Goal: Task Accomplishment & Management: Complete application form

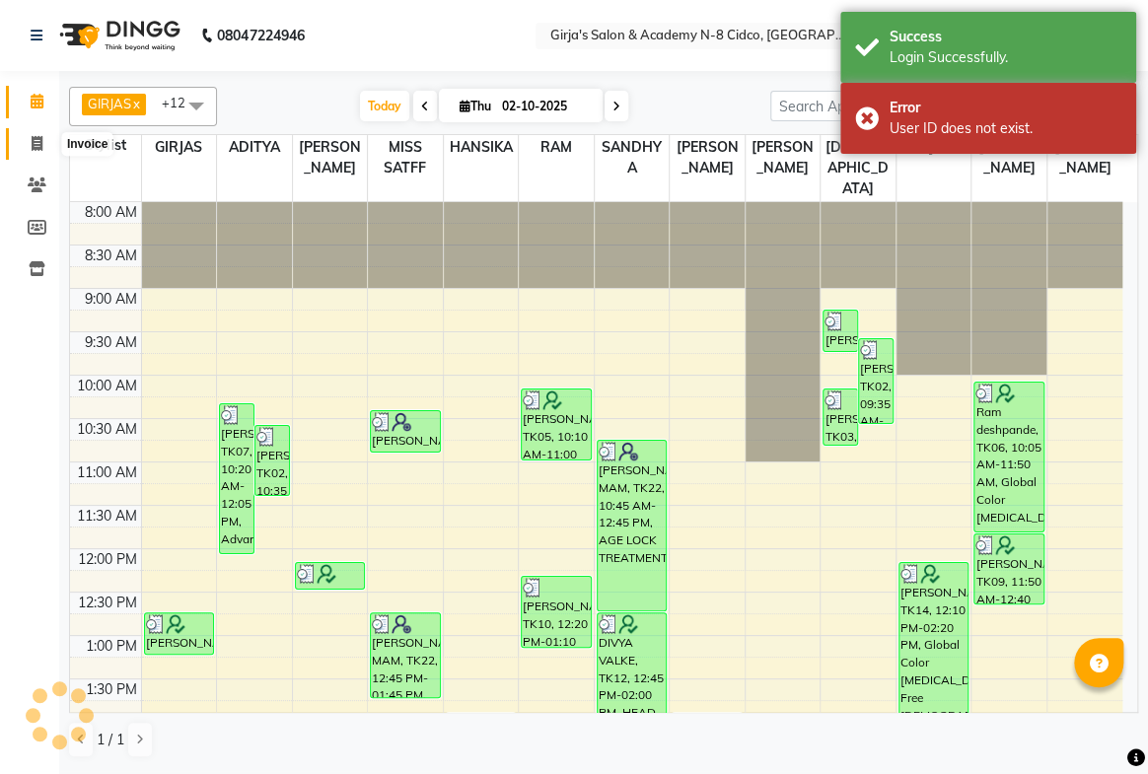
click at [46, 148] on span at bounding box center [37, 144] width 35 height 23
select select "service"
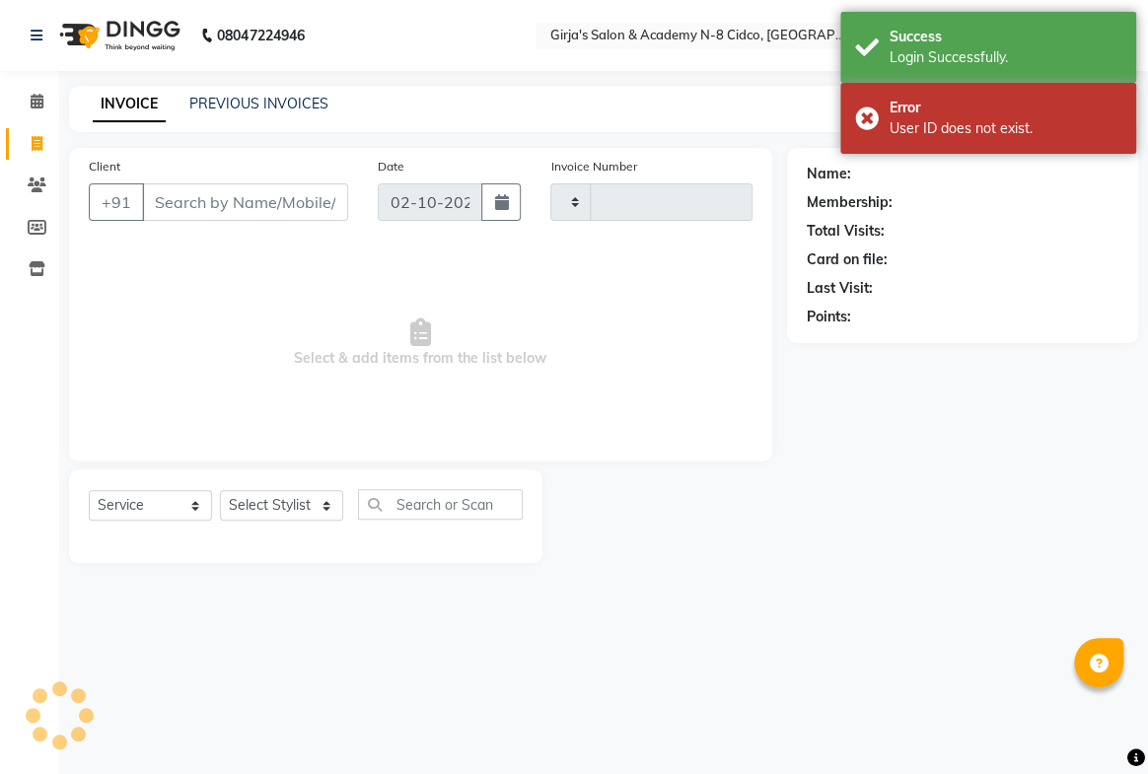
type input "5772"
select select "66"
click at [182, 197] on input "Client" at bounding box center [245, 201] width 206 height 37
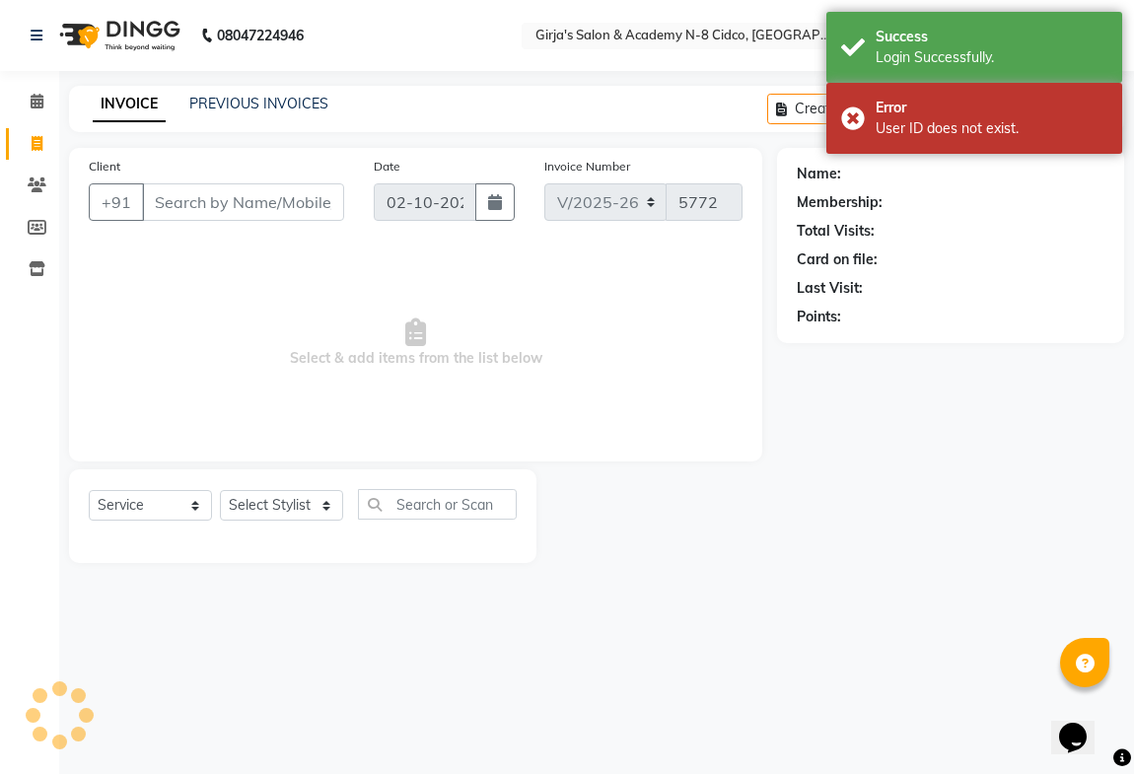
select select "66554"
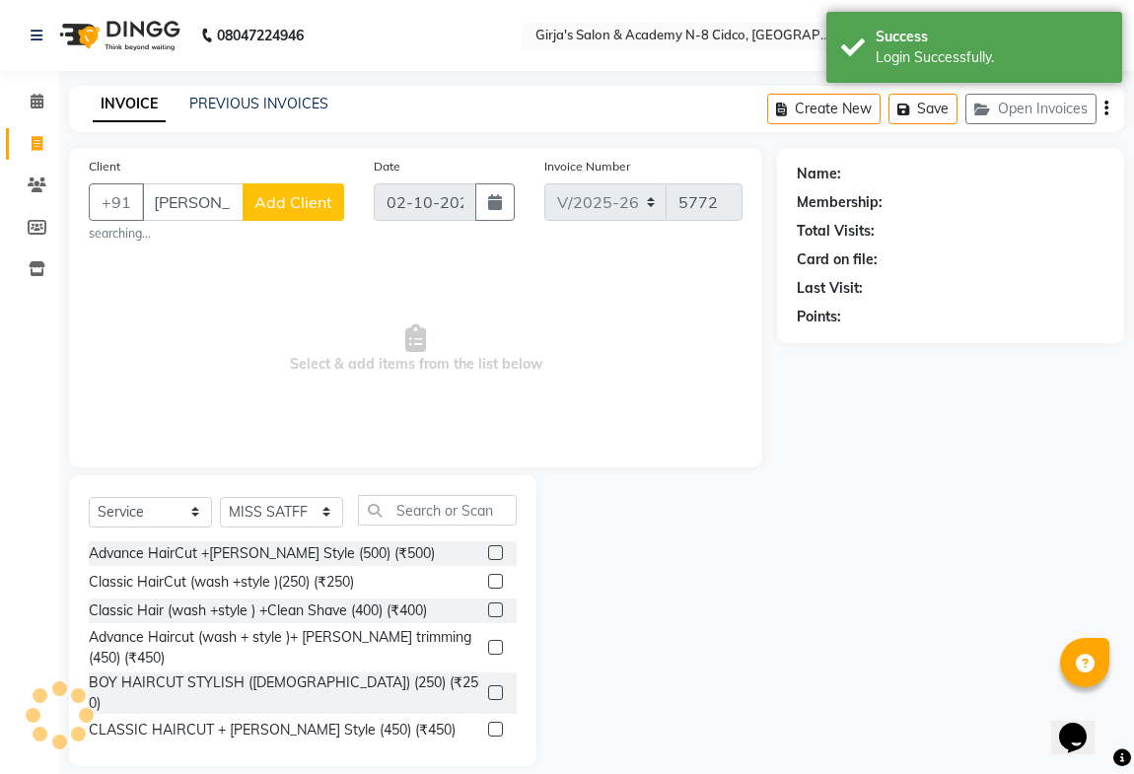
scroll to position [0, 6]
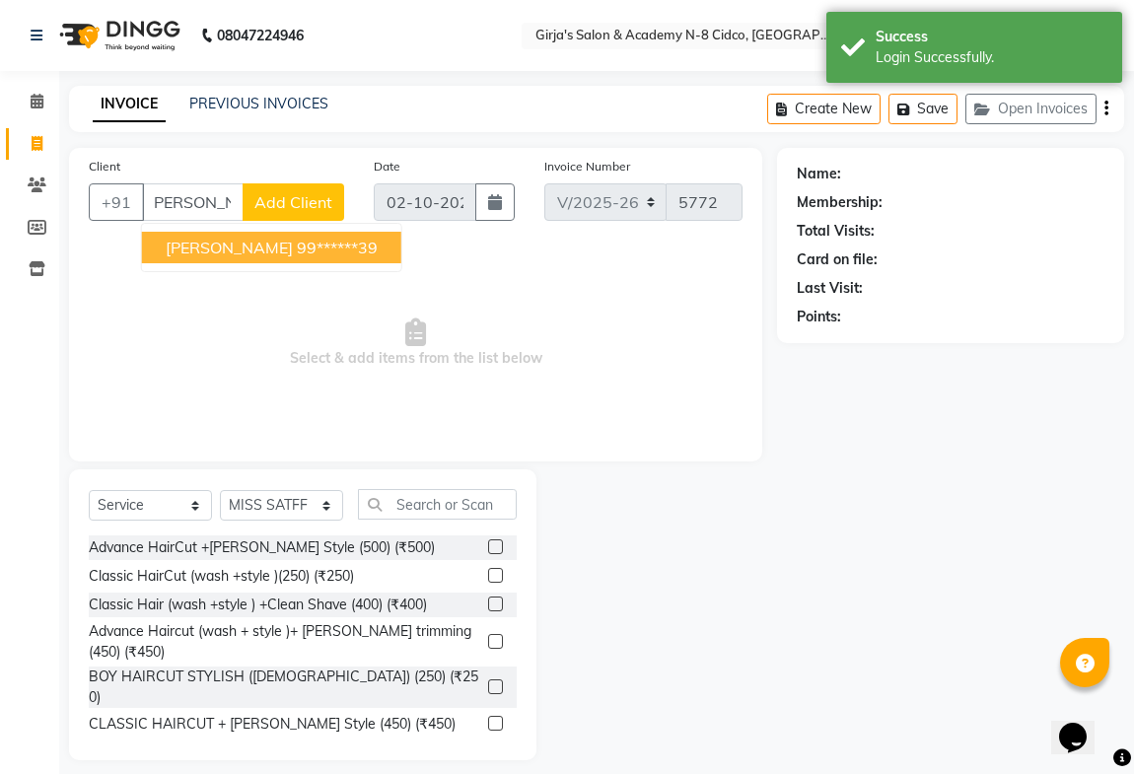
drag, startPoint x: 299, startPoint y: 246, endPoint x: 325, endPoint y: 368, distance: 125.2
click at [299, 248] on ngb-highlight "99******39" at bounding box center [337, 248] width 81 height 20
type input "99******39"
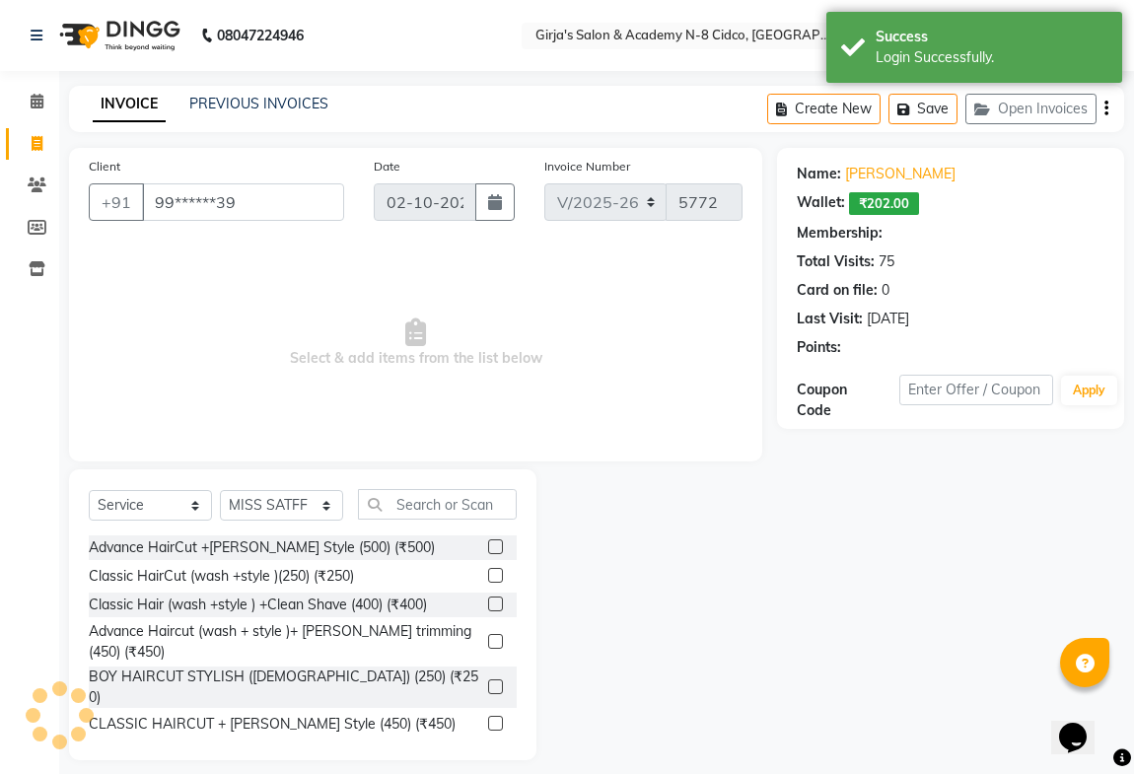
select select "1: Object"
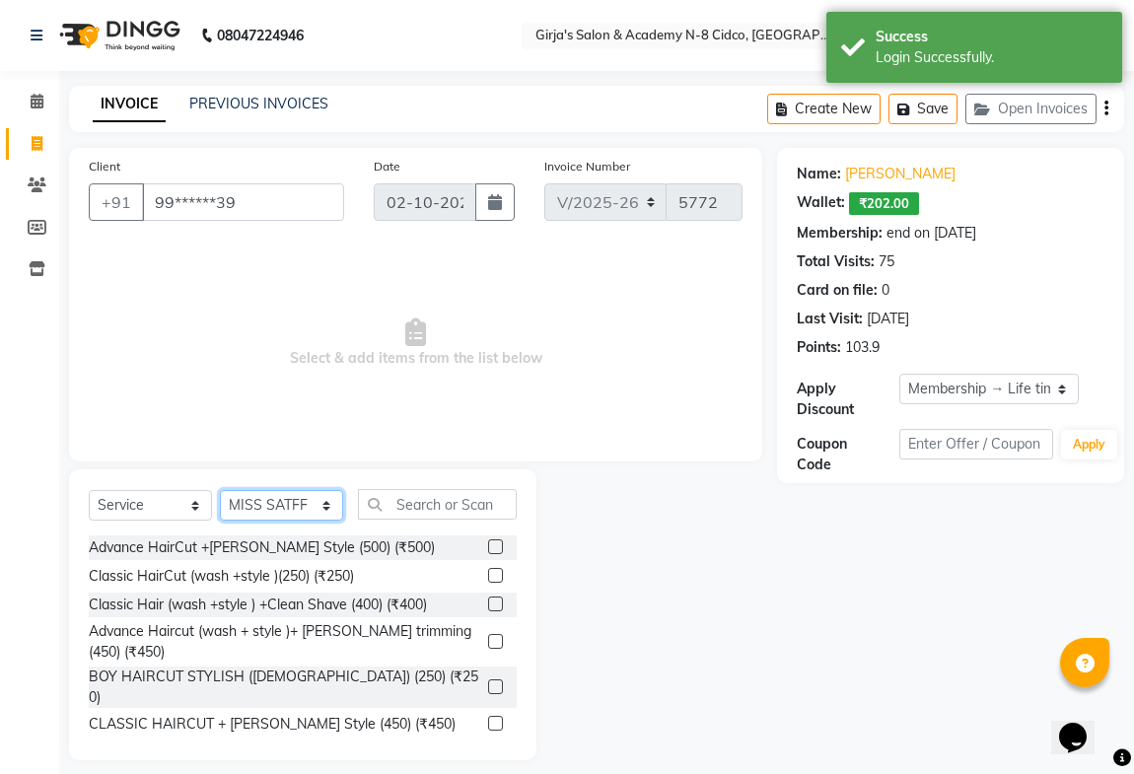
click at [273, 496] on select "Select Stylist ADITYA [PERSON_NAME] BEAUTY M GIRJAS [PERSON_NAME] MISS [PERSON_…" at bounding box center [281, 505] width 123 height 31
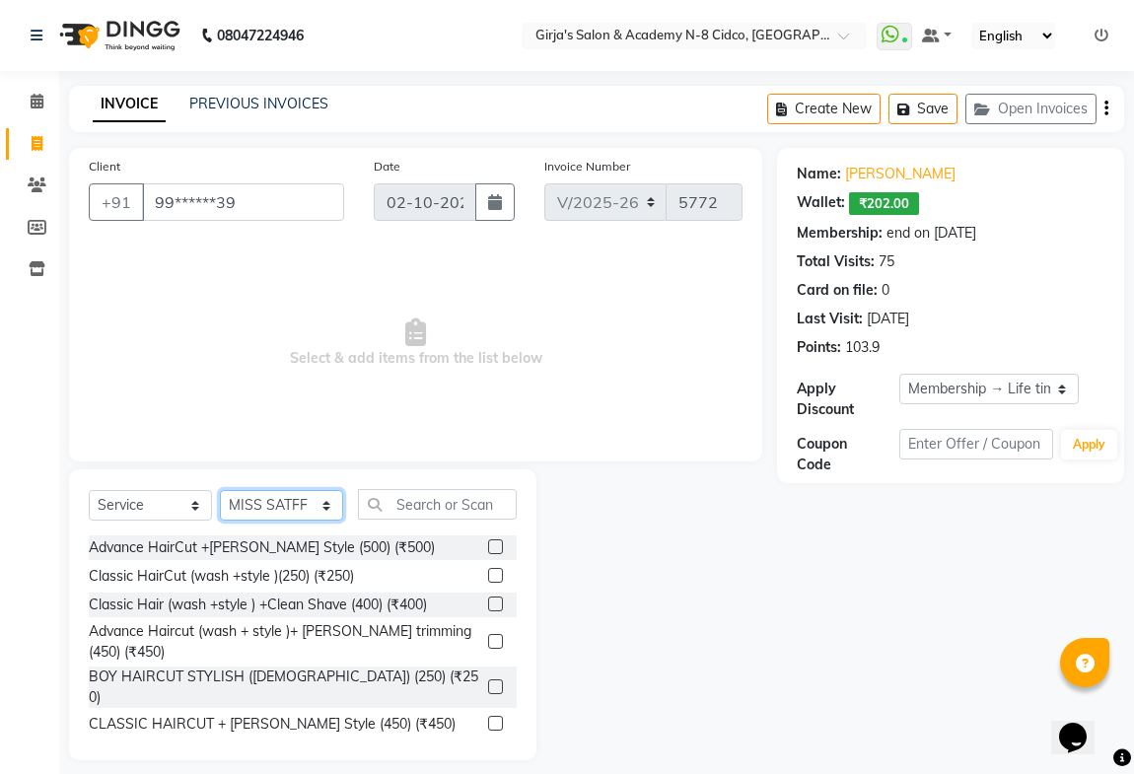
select select "34069"
click at [220, 490] on select "Select Stylist ADITYA [PERSON_NAME] BEAUTY M GIRJAS [PERSON_NAME] MISS [PERSON_…" at bounding box center [281, 505] width 123 height 31
click at [426, 511] on input "text" at bounding box center [437, 504] width 159 height 31
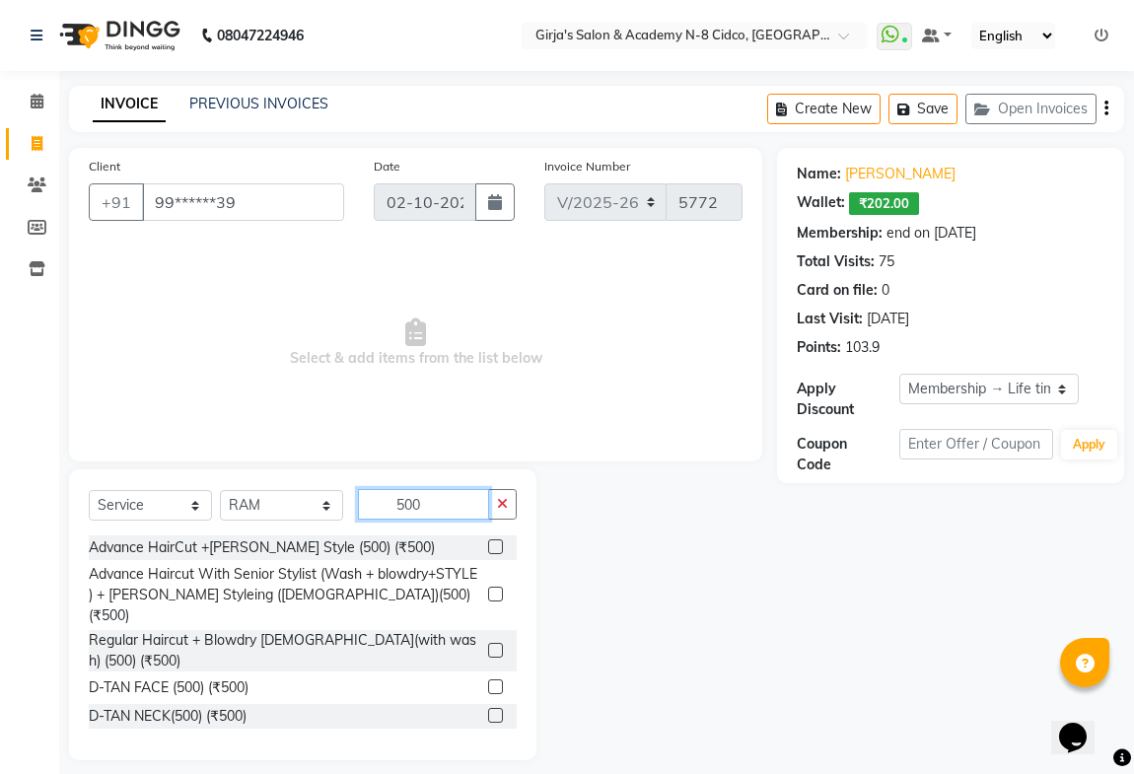
type input "500"
drag, startPoint x: 481, startPoint y: 550, endPoint x: 419, endPoint y: 533, distance: 64.6
click at [488, 549] on label at bounding box center [495, 546] width 15 height 15
click at [488, 549] on input "checkbox" at bounding box center [494, 547] width 13 height 13
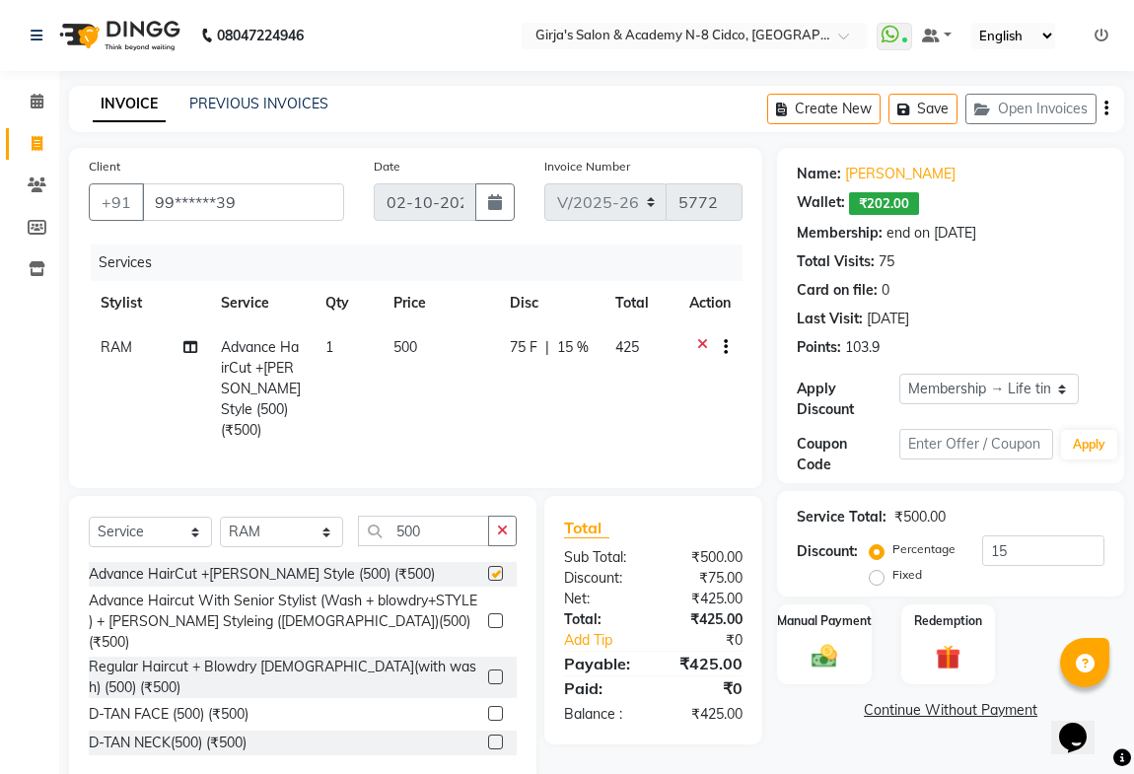
checkbox input "false"
drag, startPoint x: 435, startPoint y: 526, endPoint x: 360, endPoint y: 542, distance: 76.8
click at [360, 542] on div "Select Service Product Membership Package Voucher Prepaid Gift Card Select Styl…" at bounding box center [303, 539] width 428 height 46
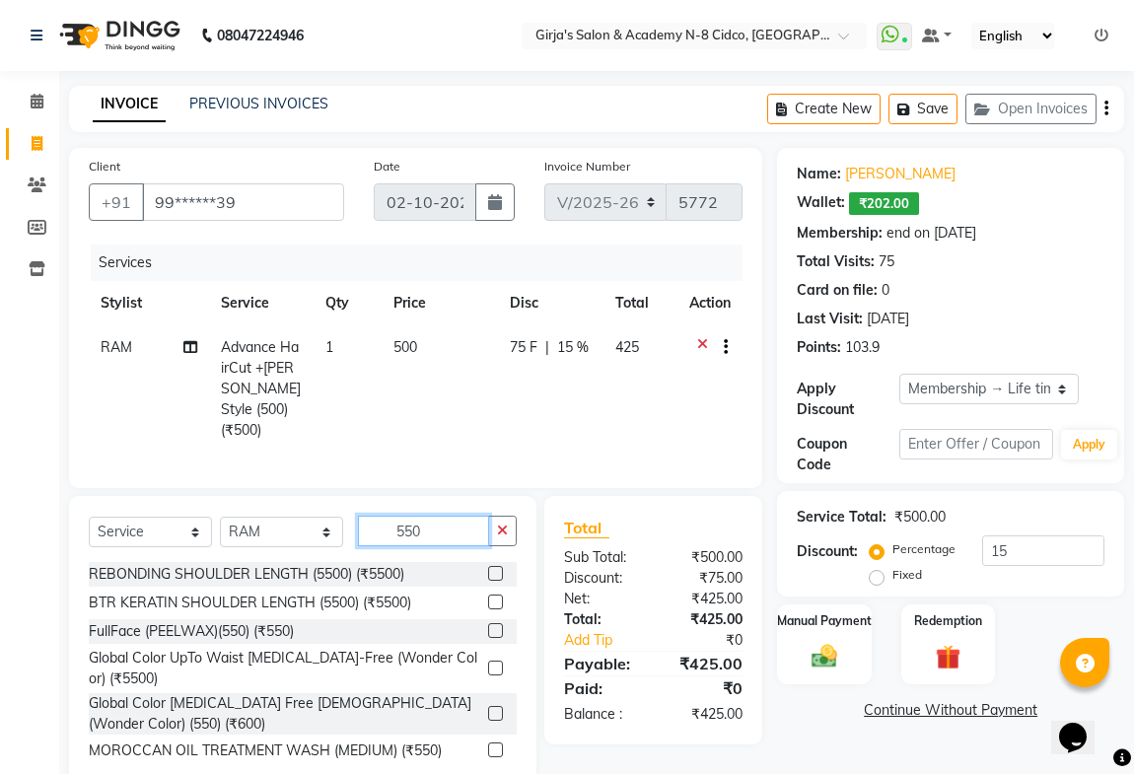
type input "550"
click at [488, 706] on label at bounding box center [495, 713] width 15 height 15
click at [488, 708] on input "checkbox" at bounding box center [494, 714] width 13 height 13
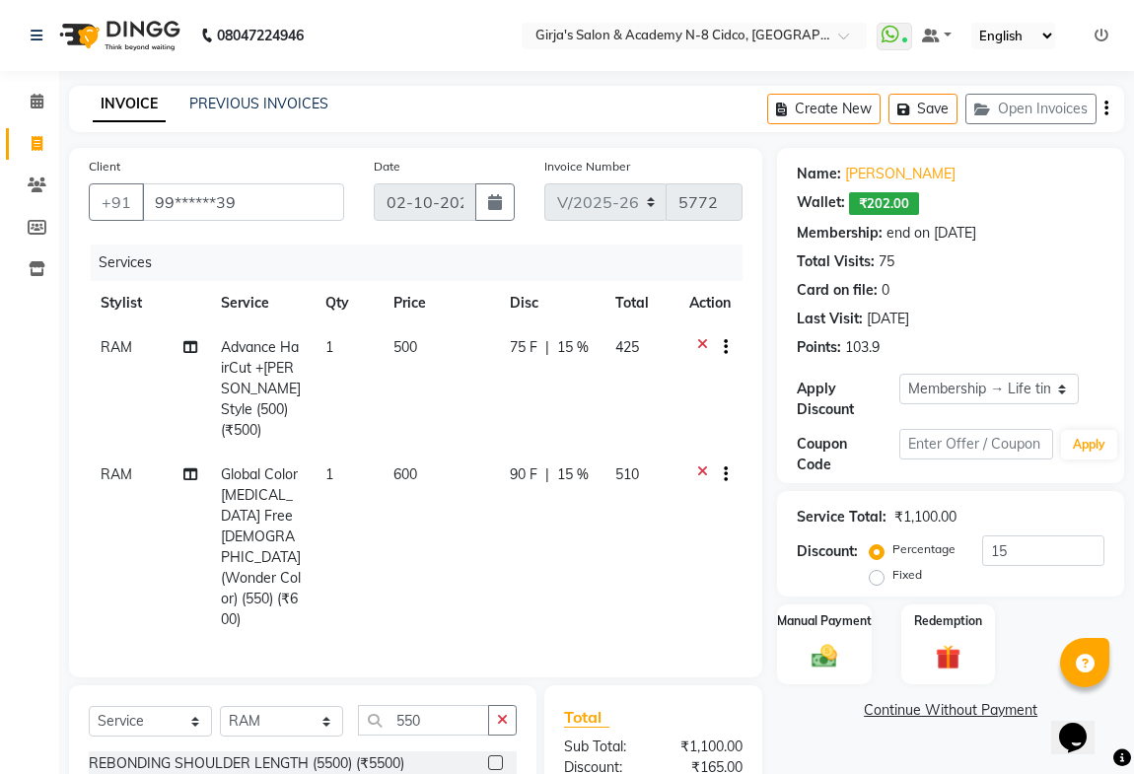
checkbox input "false"
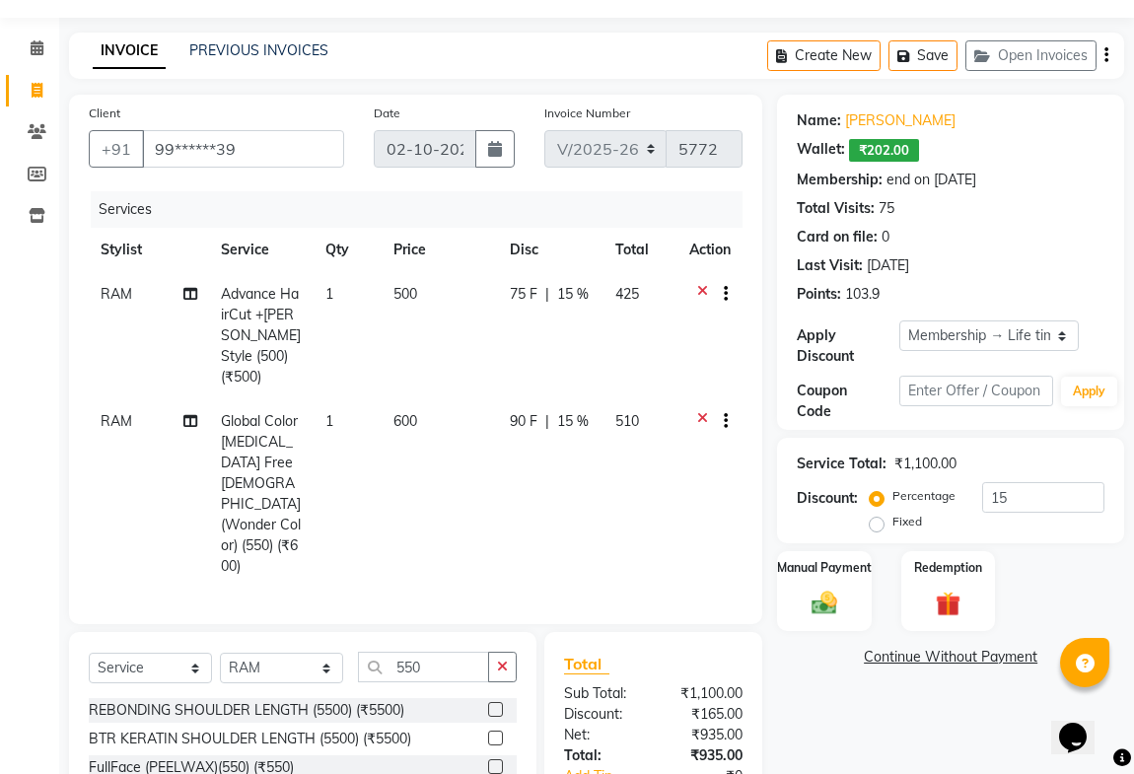
scroll to position [163, 0]
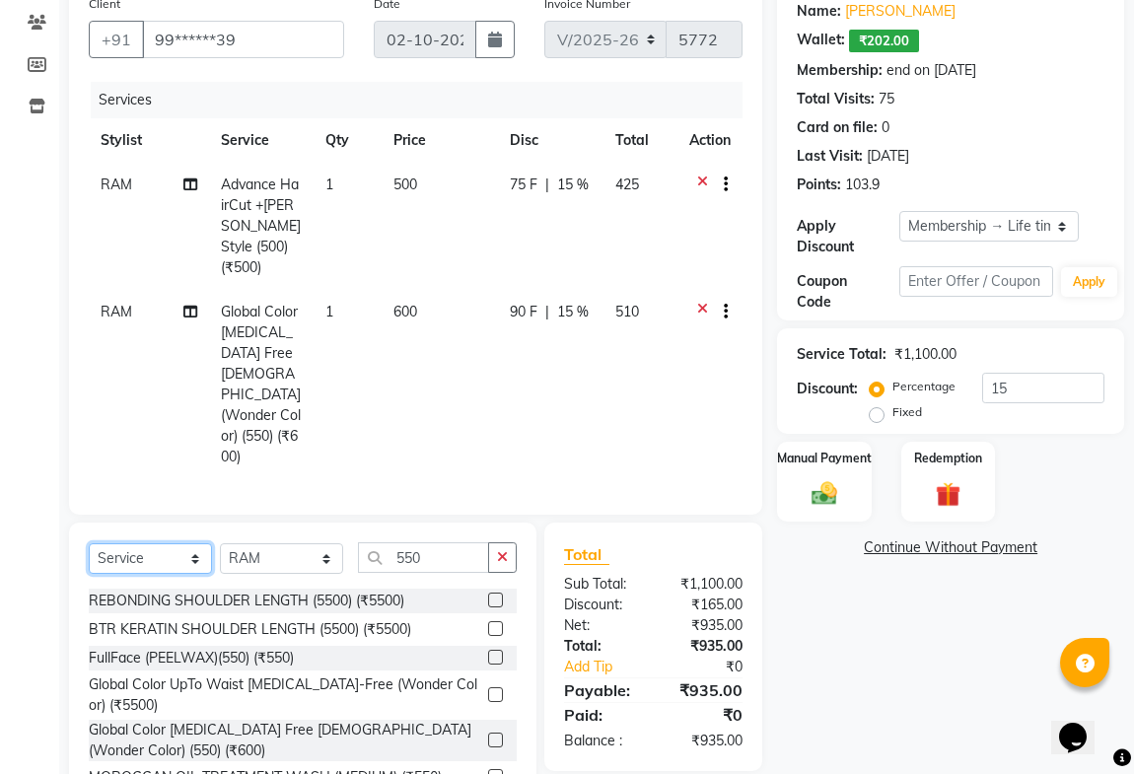
click at [134, 543] on select "Select Service Product Membership Package Voucher Prepaid Gift Card" at bounding box center [150, 558] width 123 height 31
select select "product"
click at [89, 543] on select "Select Service Product Membership Package Voucher Prepaid Gift Card" at bounding box center [150, 558] width 123 height 31
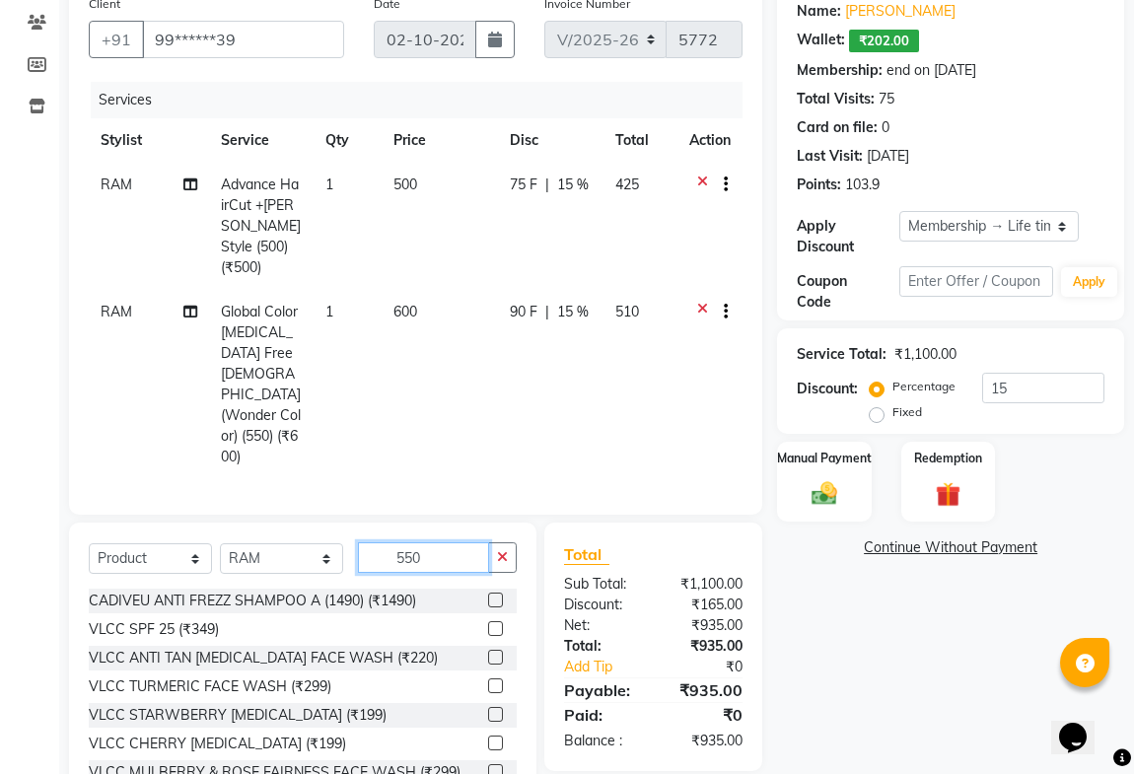
drag, startPoint x: 375, startPoint y: 495, endPoint x: 340, endPoint y: 509, distance: 37.2
click at [340, 542] on div "Select Service Product Membership Package Voucher Prepaid Gift Card Select Styl…" at bounding box center [303, 565] width 428 height 46
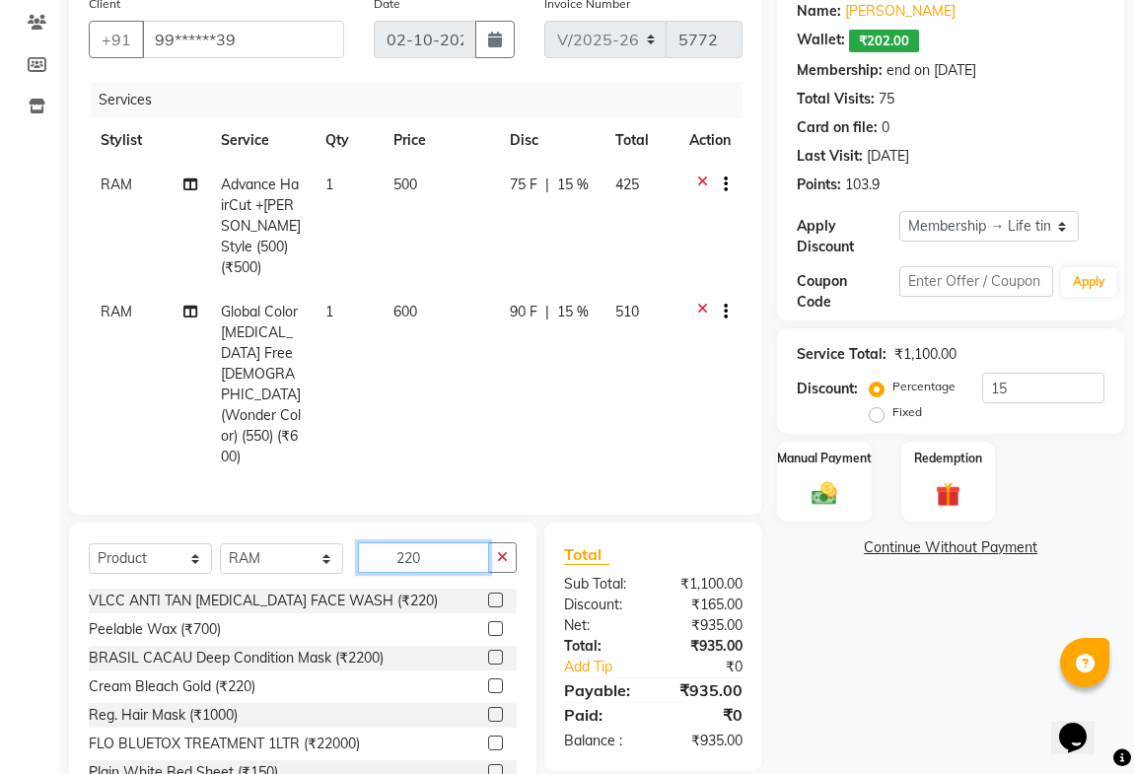
type input "220"
click at [488, 593] on label at bounding box center [495, 600] width 15 height 15
click at [488, 595] on input "checkbox" at bounding box center [494, 601] width 13 height 13
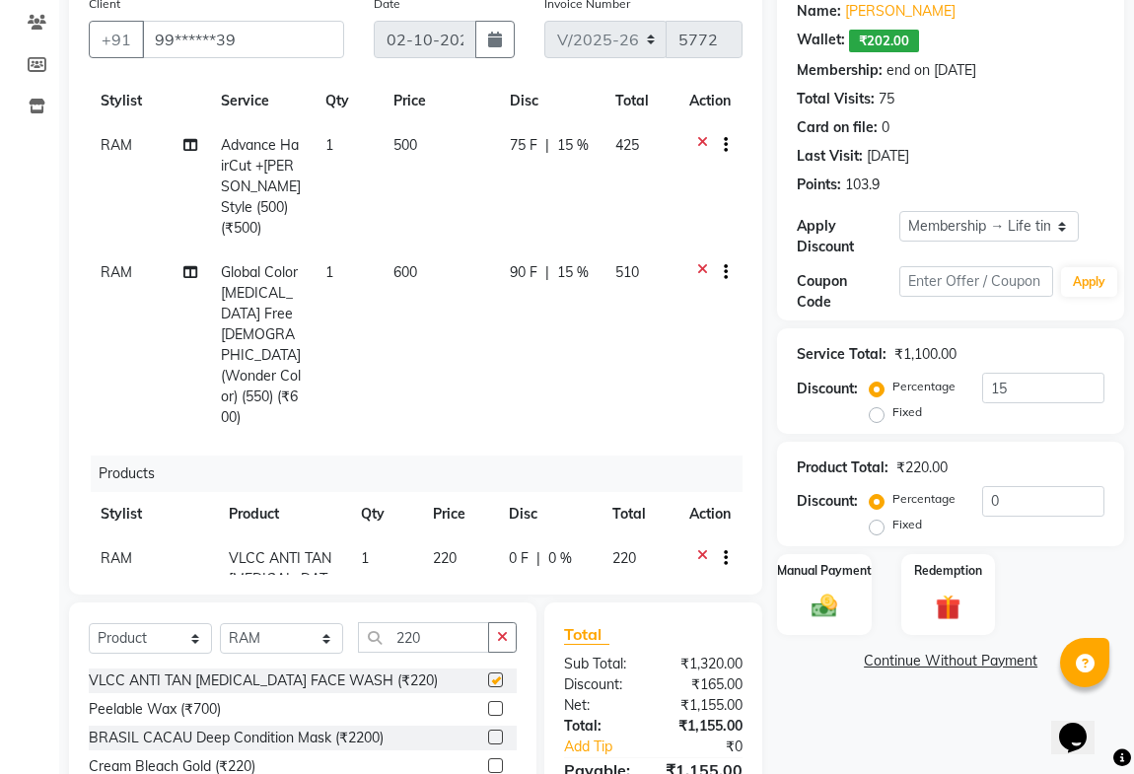
checkbox input "false"
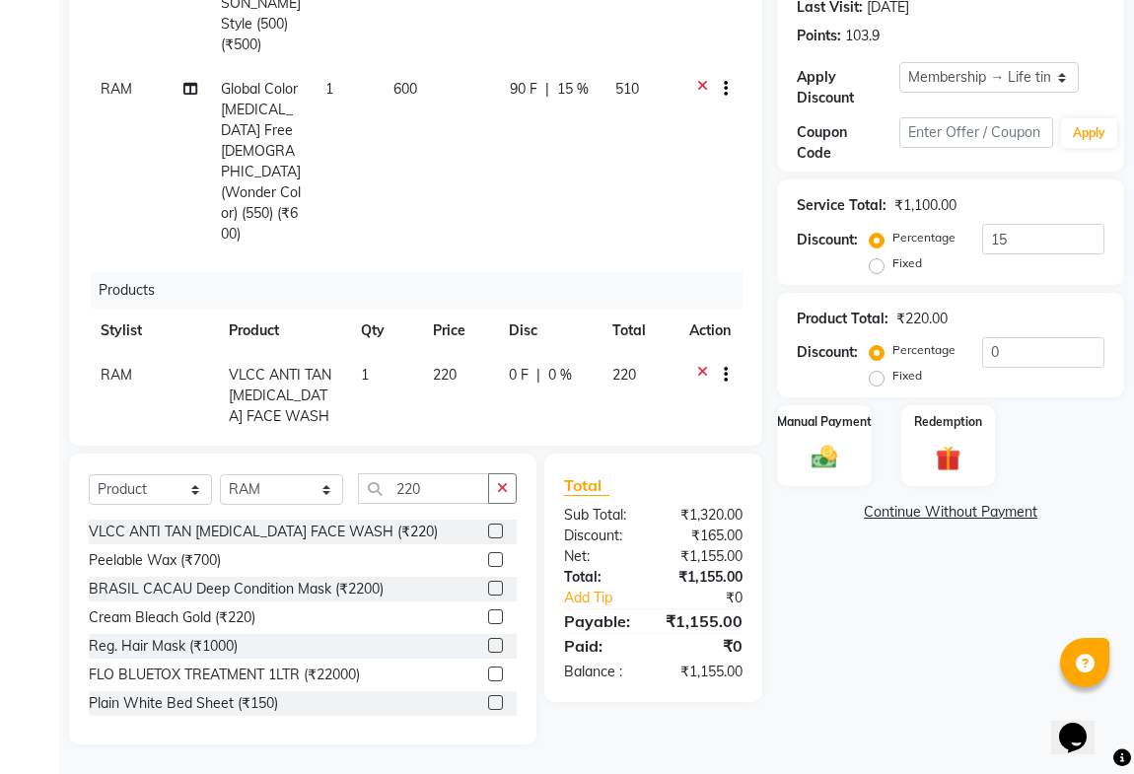
scroll to position [313, 0]
click at [829, 432] on div "Manual Payment" at bounding box center [824, 445] width 98 height 84
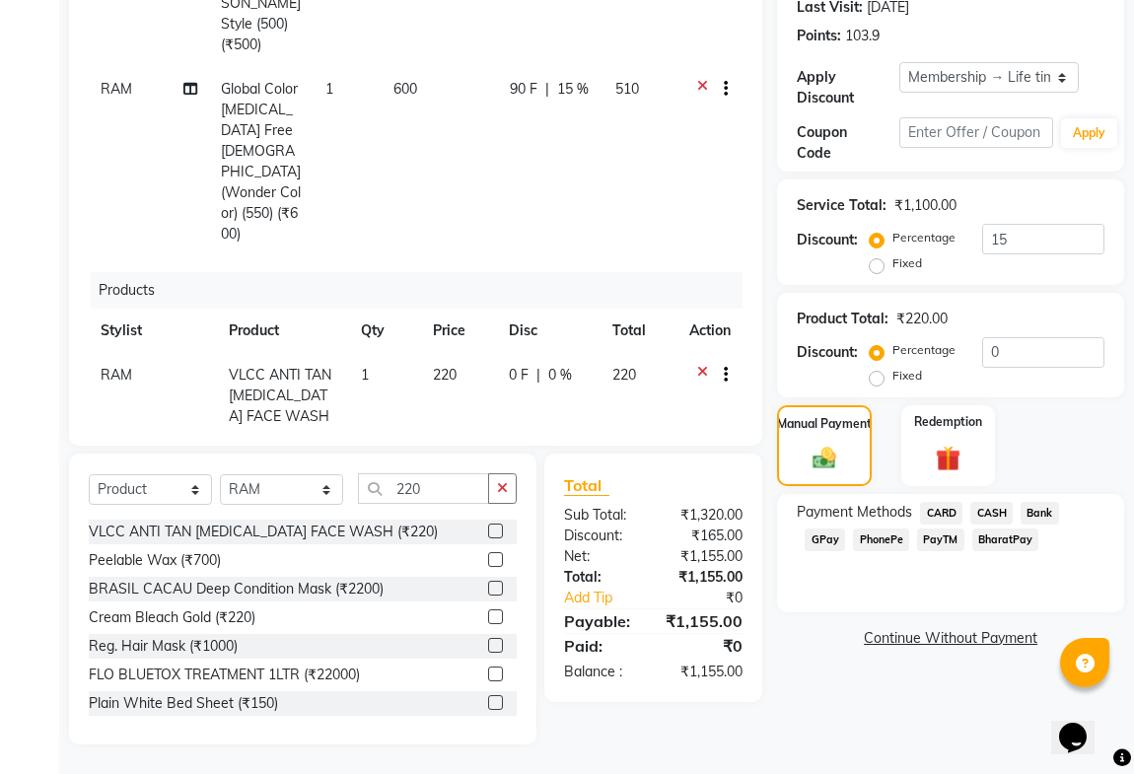
click at [1001, 513] on span "CASH" at bounding box center [991, 513] width 42 height 23
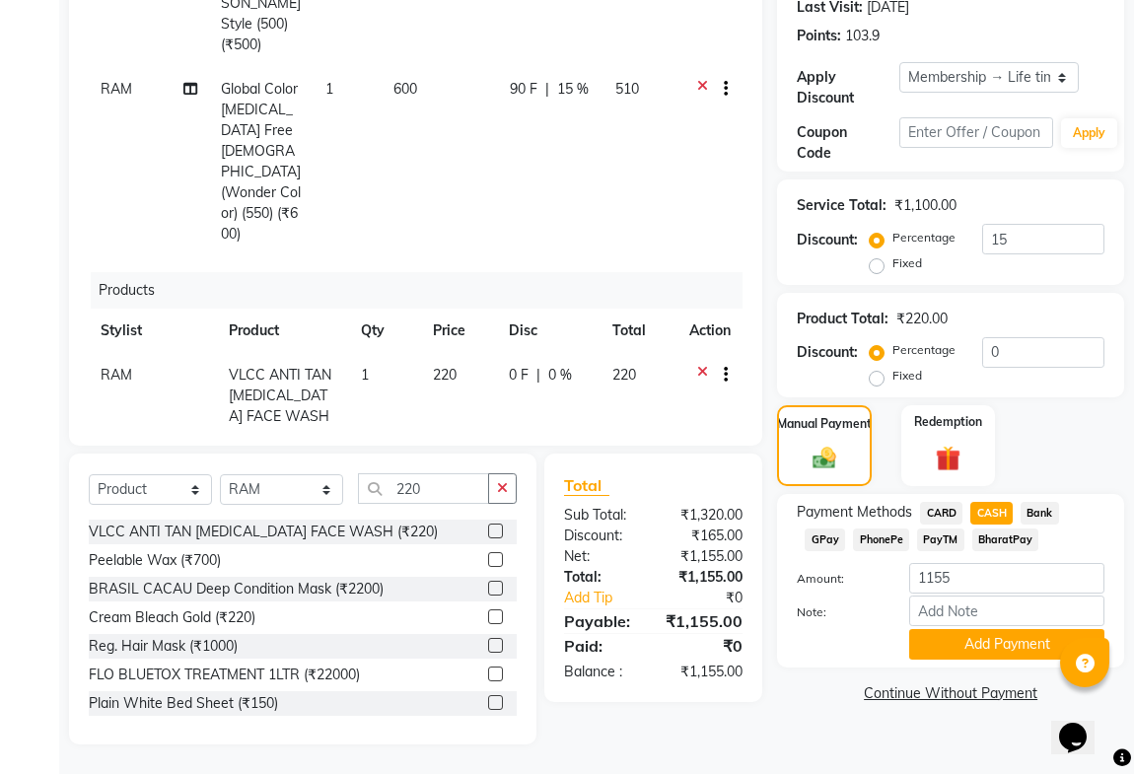
click at [819, 537] on span "GPay" at bounding box center [825, 540] width 40 height 23
click at [993, 643] on button "Add Payment" at bounding box center [1006, 644] width 195 height 31
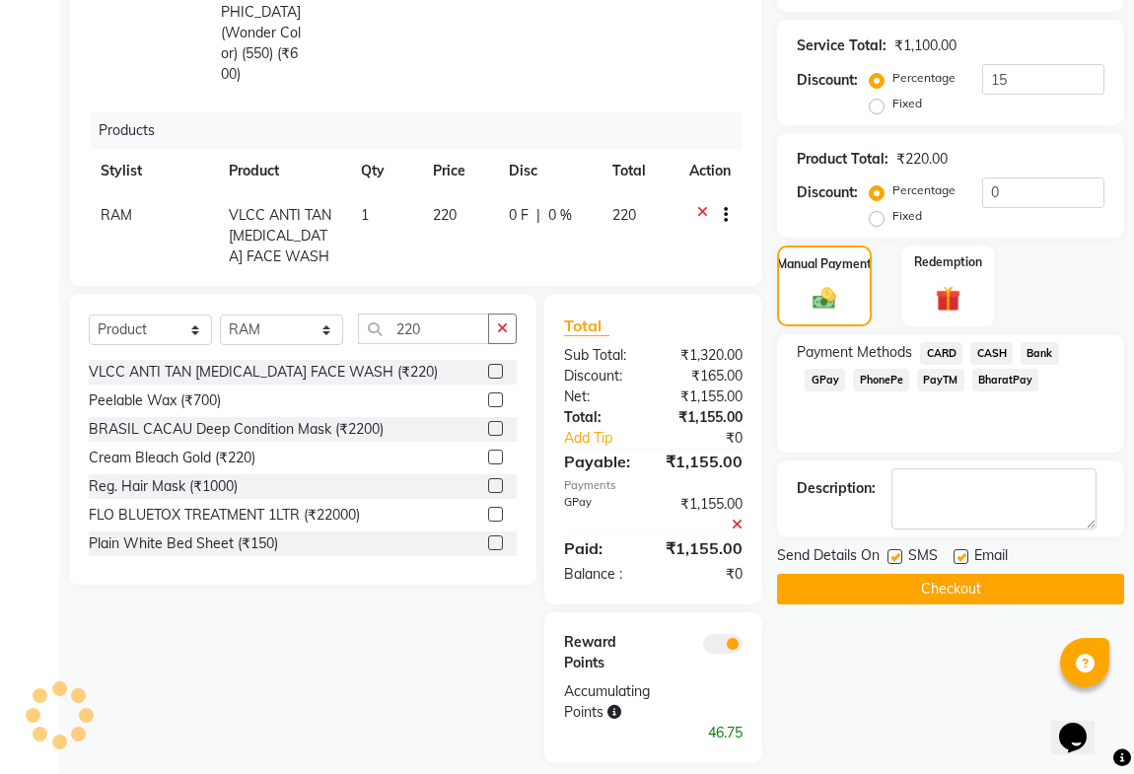
scroll to position [490, 0]
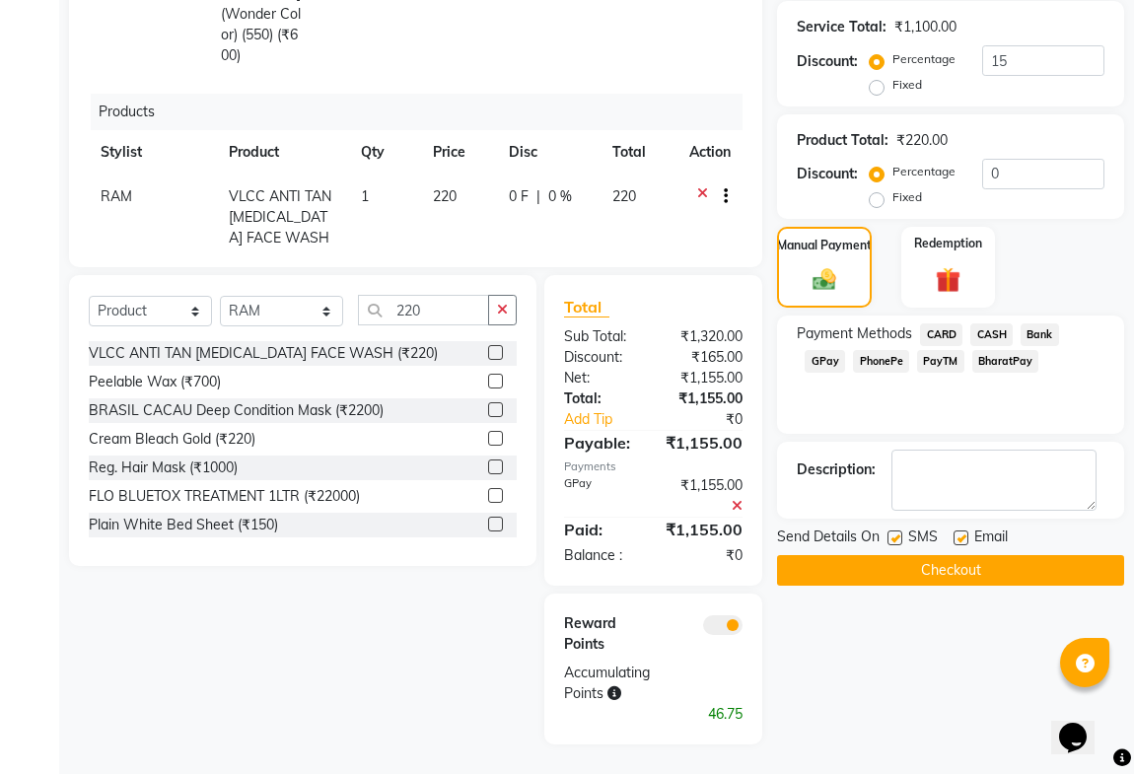
click at [958, 573] on button "Checkout" at bounding box center [950, 570] width 347 height 31
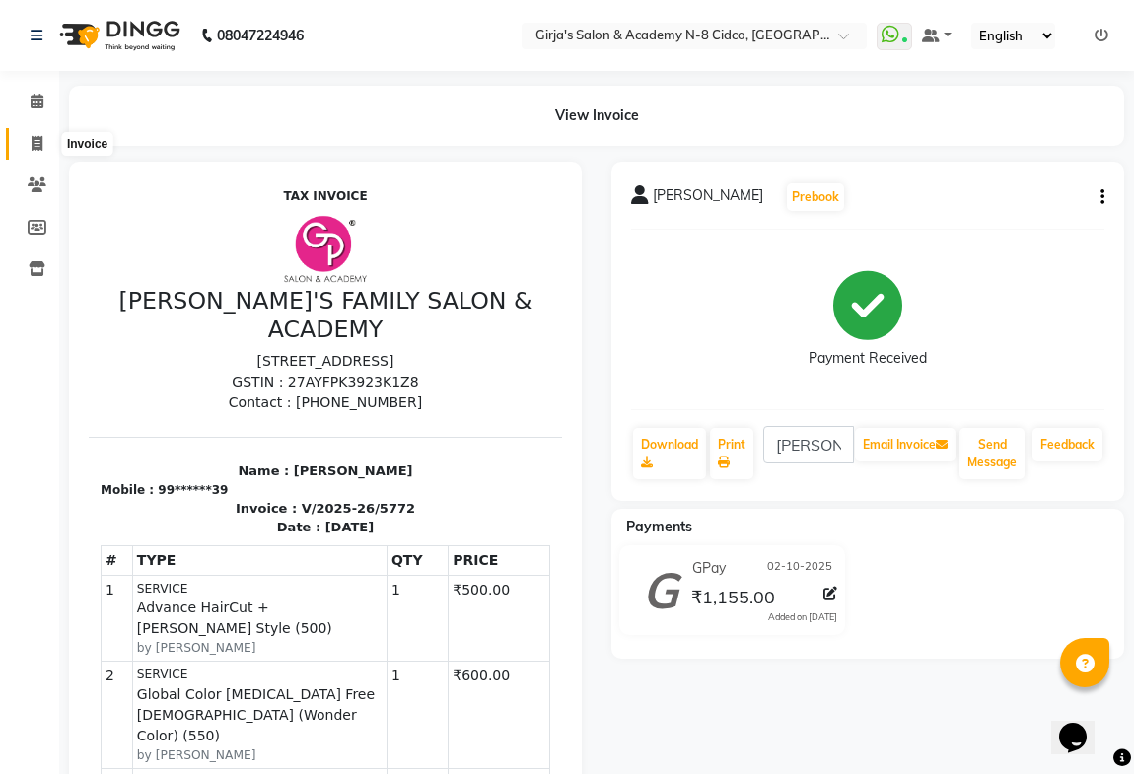
drag, startPoint x: 31, startPoint y: 138, endPoint x: 61, endPoint y: 157, distance: 35.9
click at [32, 138] on icon at bounding box center [37, 143] width 11 height 15
select select "service"
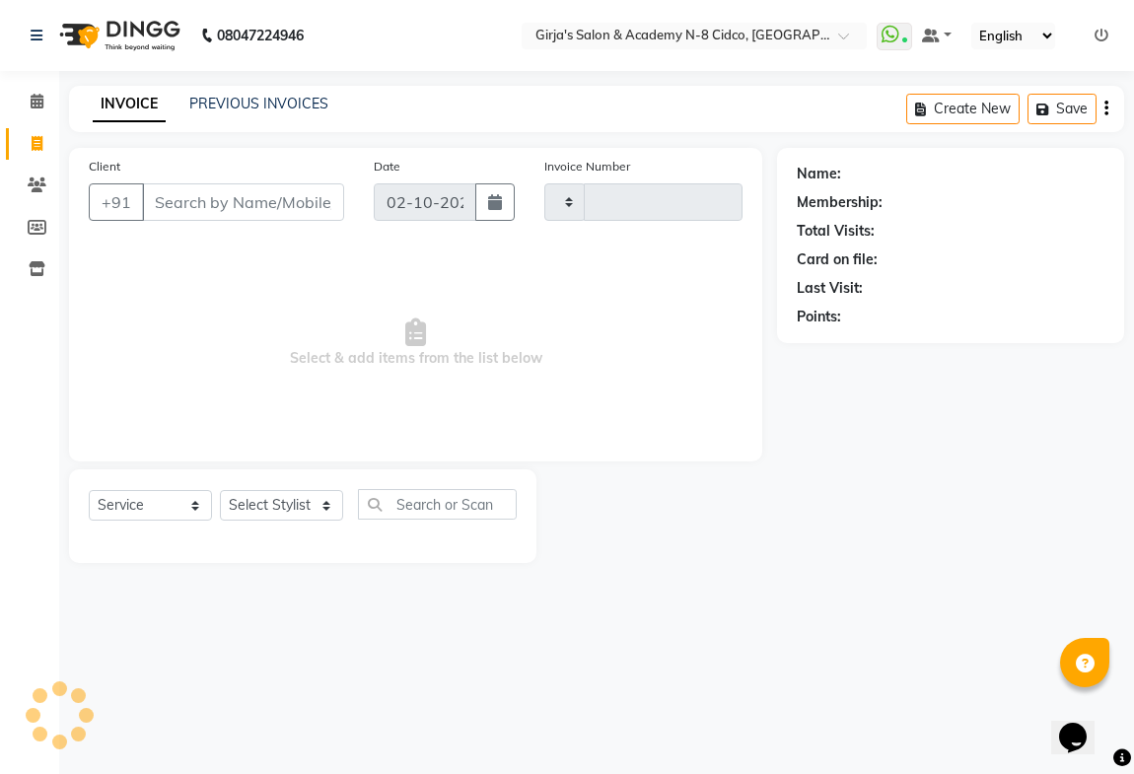
type input "5773"
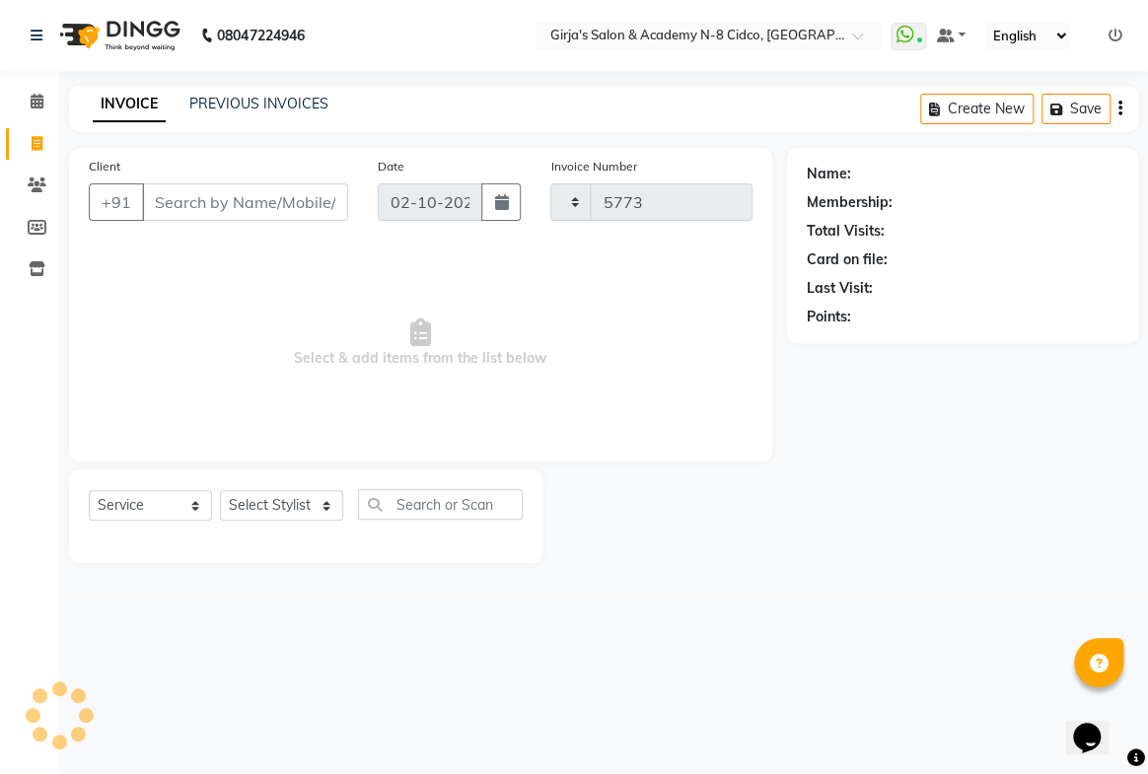
select select "66"
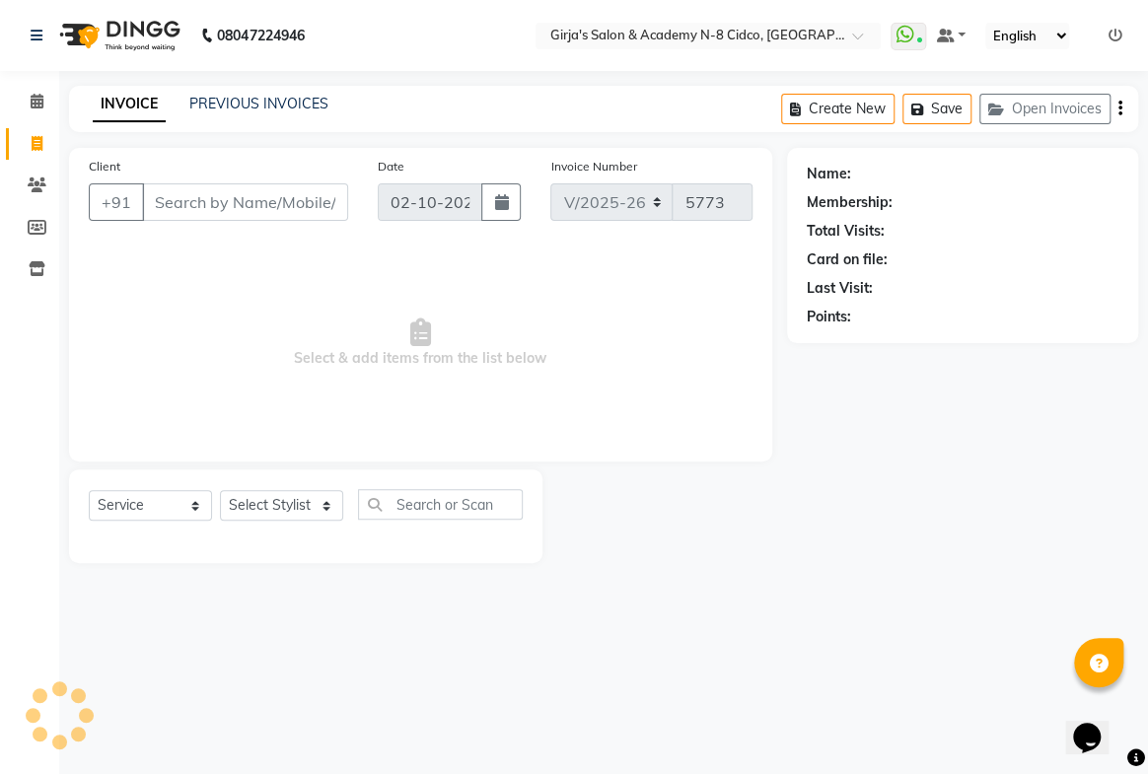
click at [239, 207] on input "Client" at bounding box center [245, 201] width 206 height 37
select select "66554"
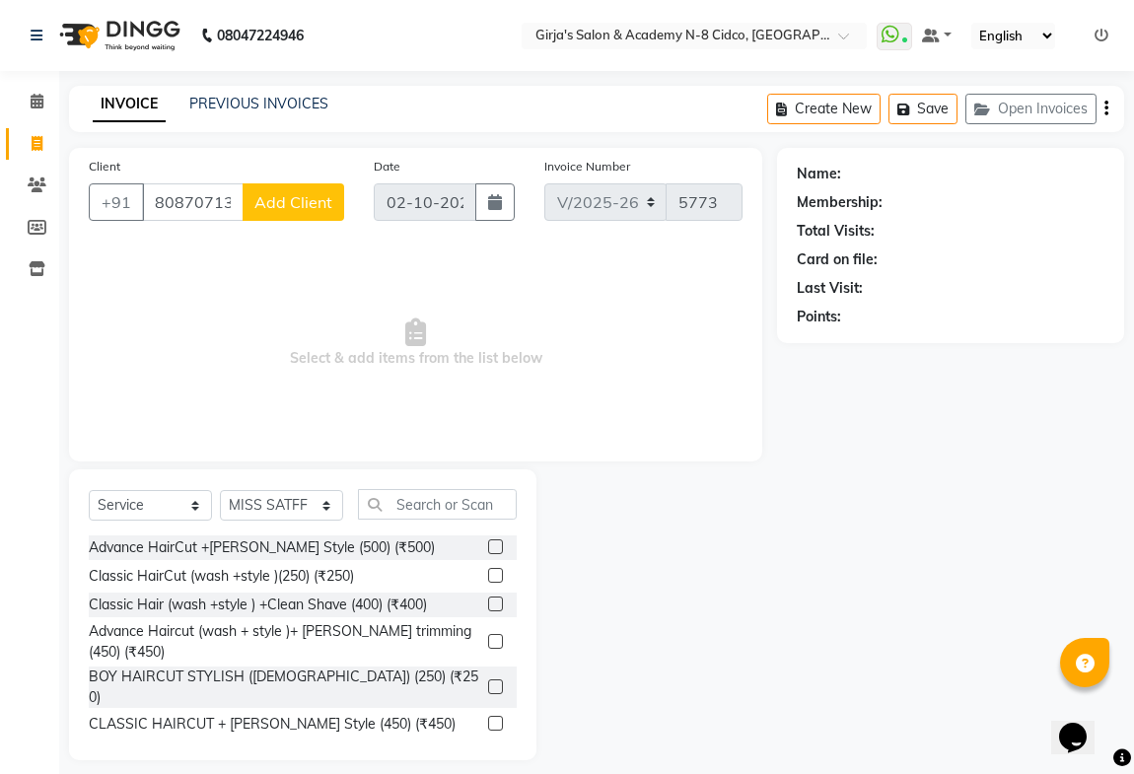
type input "8087071320"
click at [292, 208] on span "Add Client" at bounding box center [293, 202] width 78 height 20
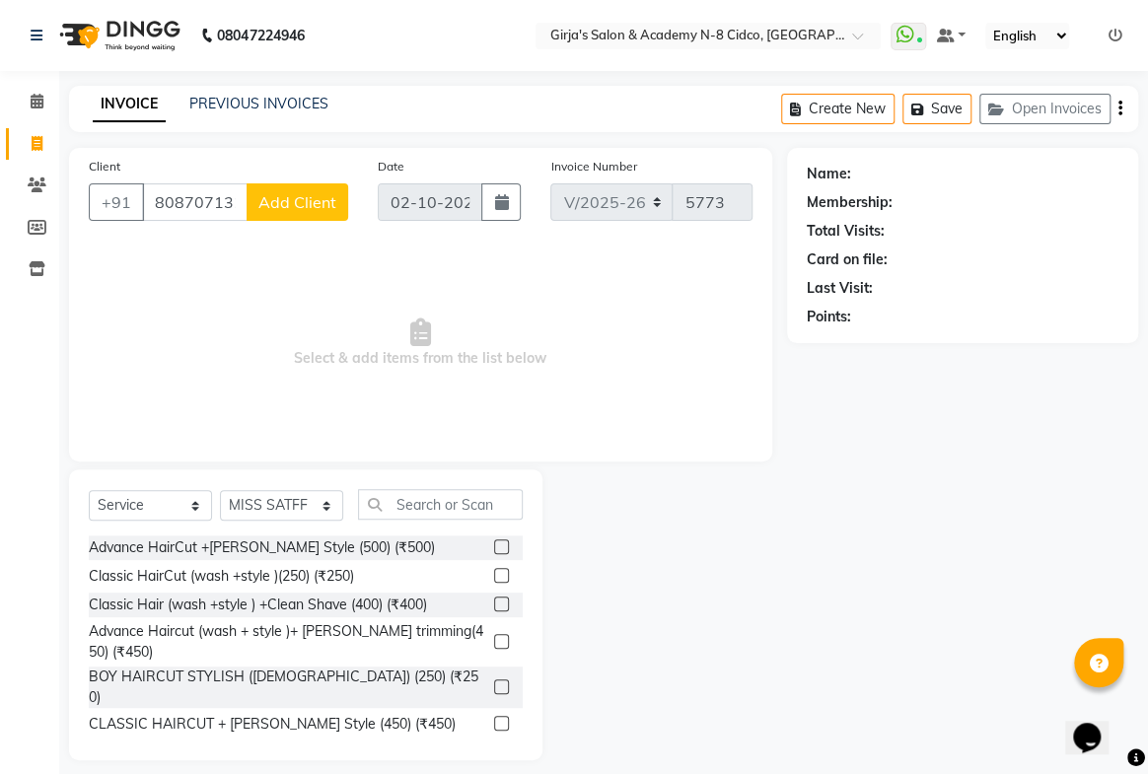
select select "22"
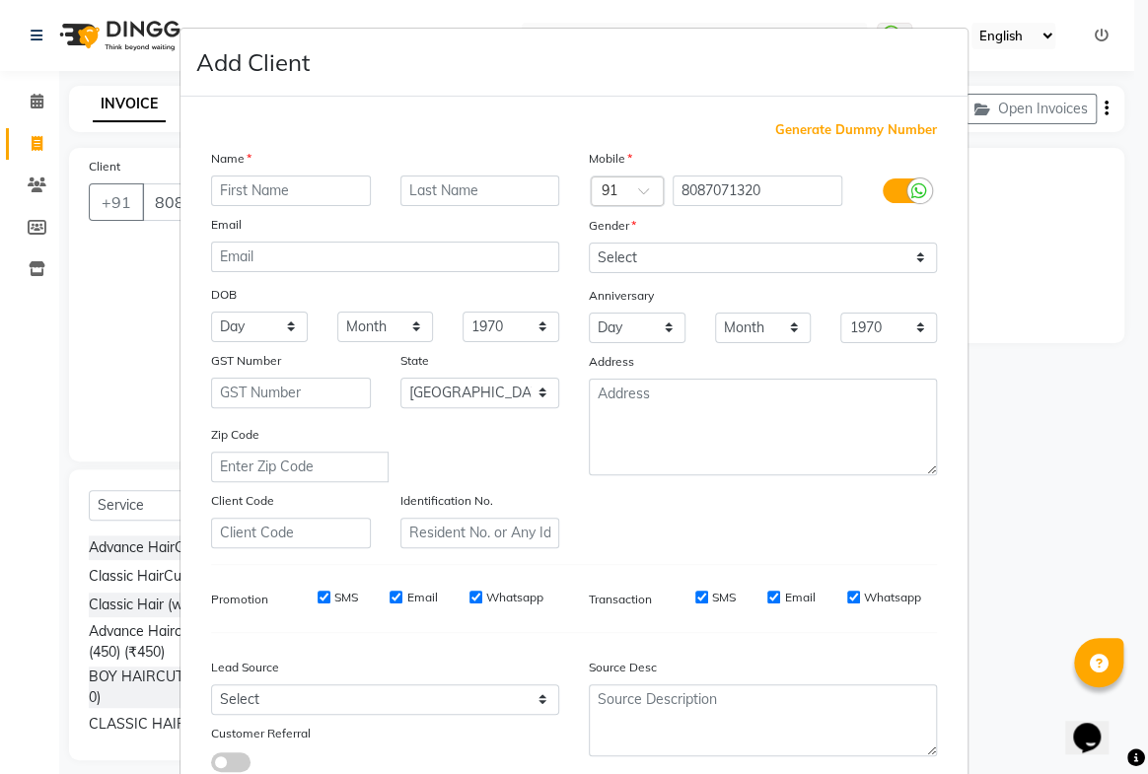
click at [301, 196] on input "text" at bounding box center [291, 191] width 160 height 31
type input "[PERSON_NAME]"
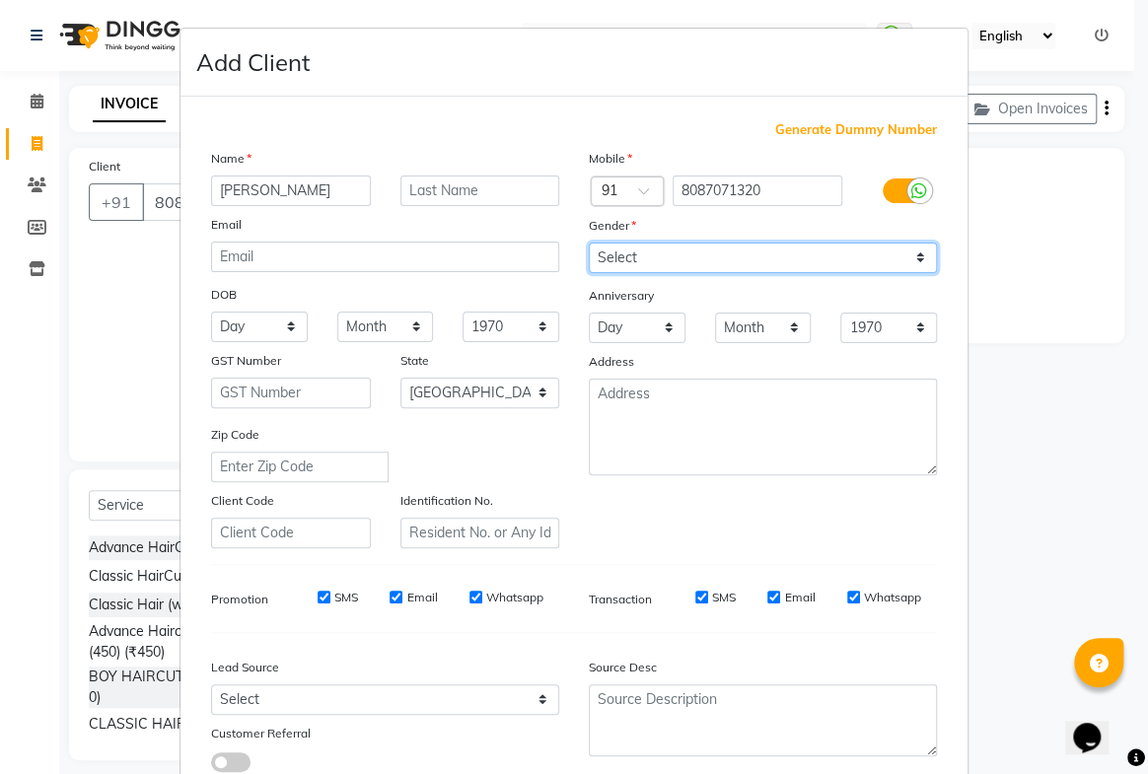
drag, startPoint x: 662, startPoint y: 252, endPoint x: 665, endPoint y: 272, distance: 19.9
click at [662, 253] on select "Select [DEMOGRAPHIC_DATA] [DEMOGRAPHIC_DATA] Other Prefer Not To Say" at bounding box center [763, 258] width 348 height 31
select select "[DEMOGRAPHIC_DATA]"
click at [589, 243] on select "Select [DEMOGRAPHIC_DATA] [DEMOGRAPHIC_DATA] Other Prefer Not To Say" at bounding box center [763, 258] width 348 height 31
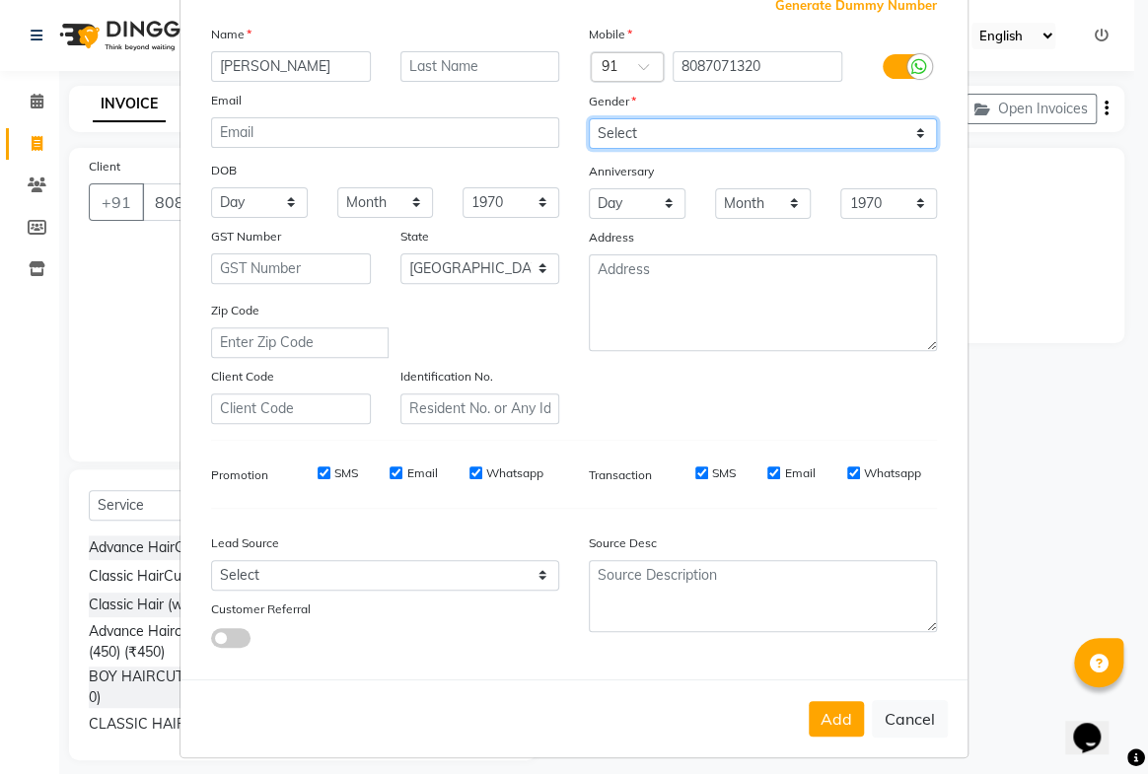
scroll to position [142, 0]
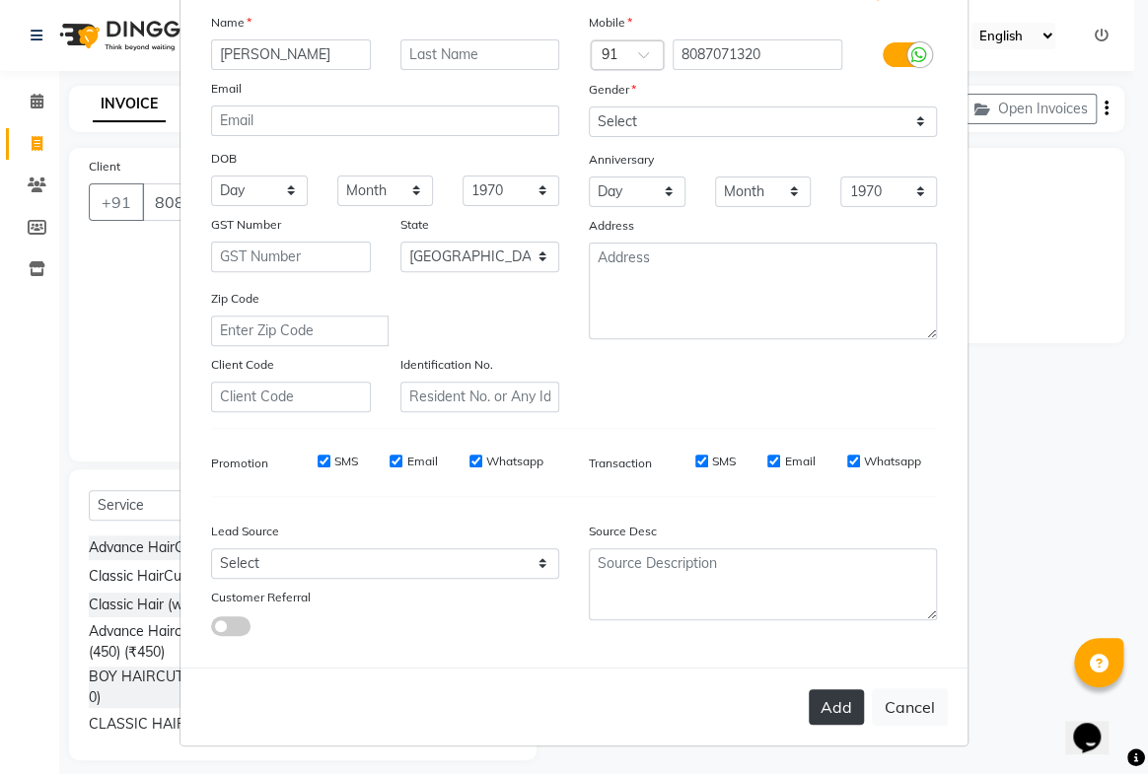
click at [821, 698] on button "Add" at bounding box center [836, 707] width 55 height 36
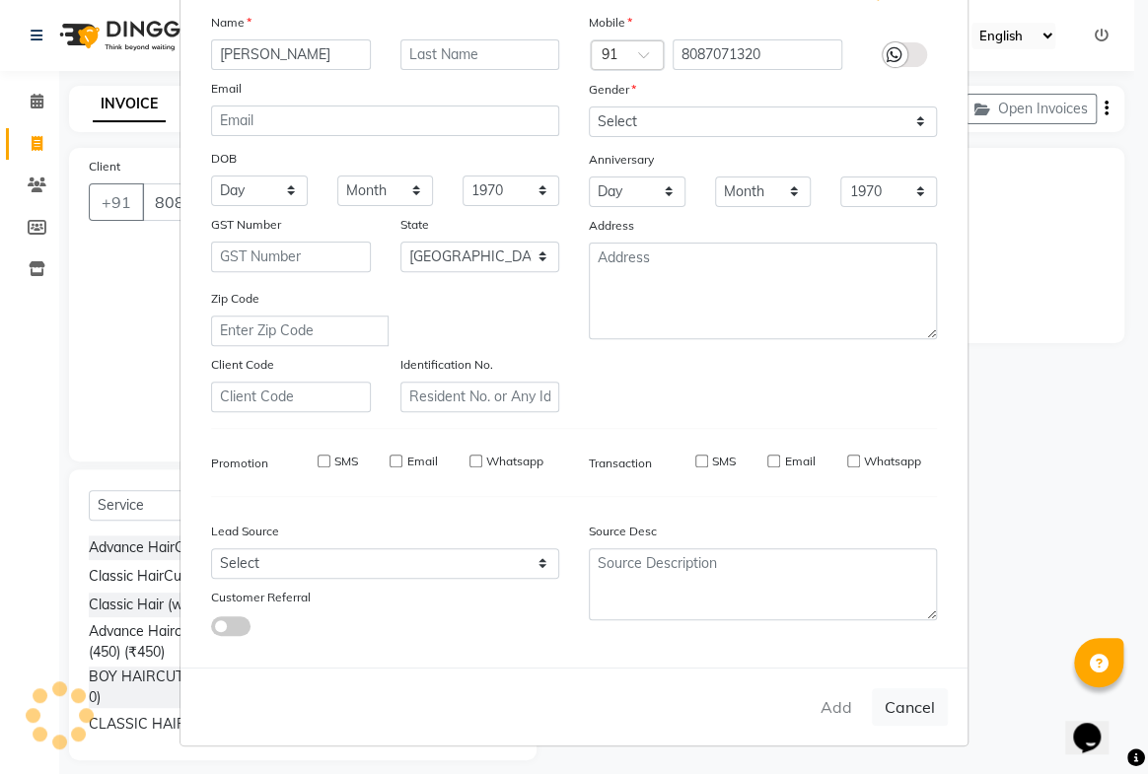
type input "80******20"
select select
select select "null"
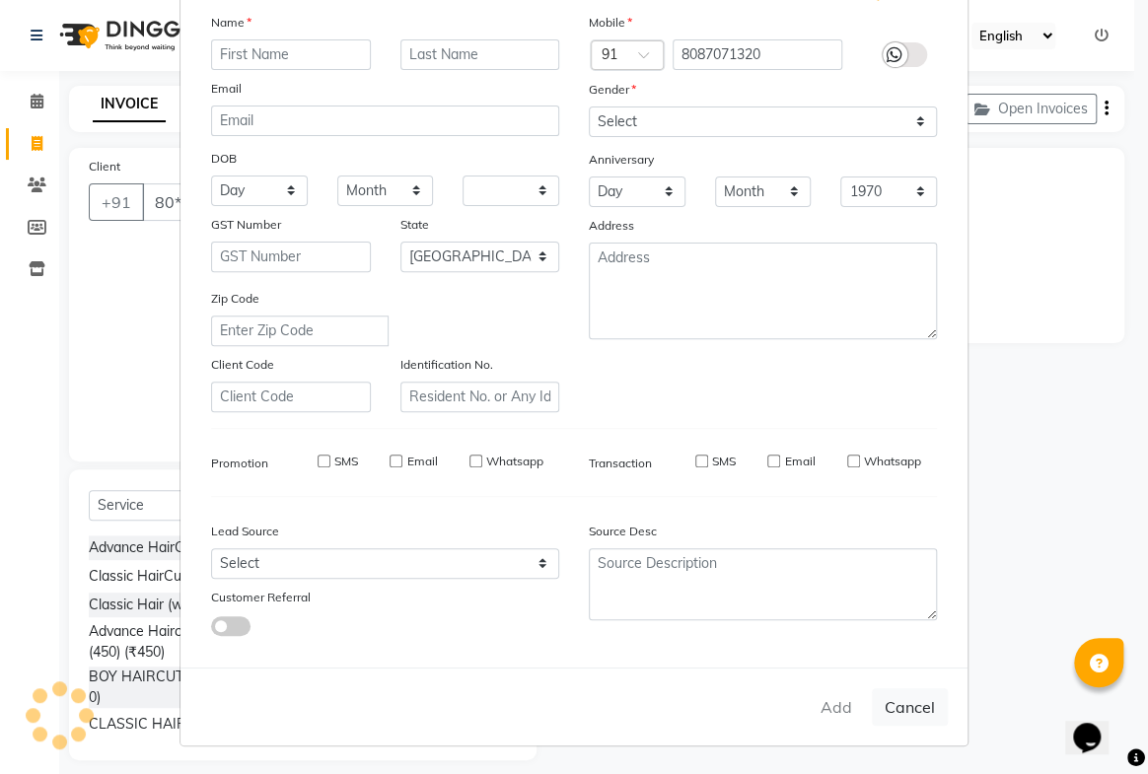
select select
checkbox input "false"
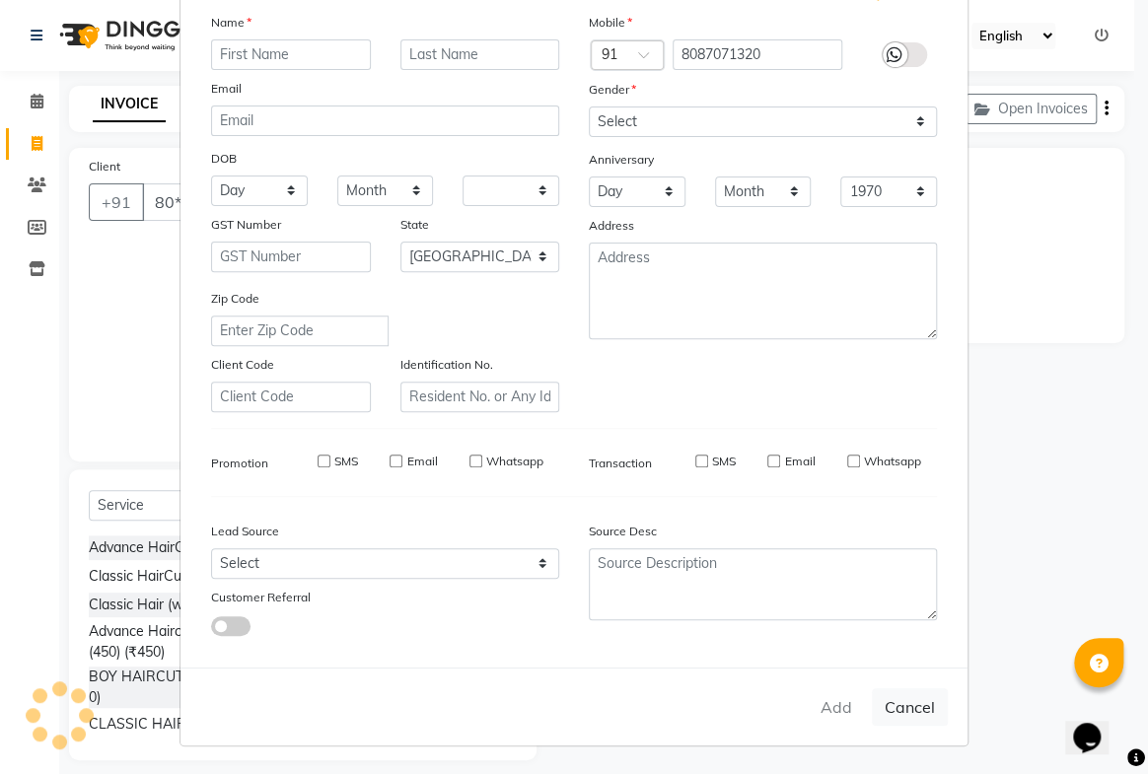
checkbox input "false"
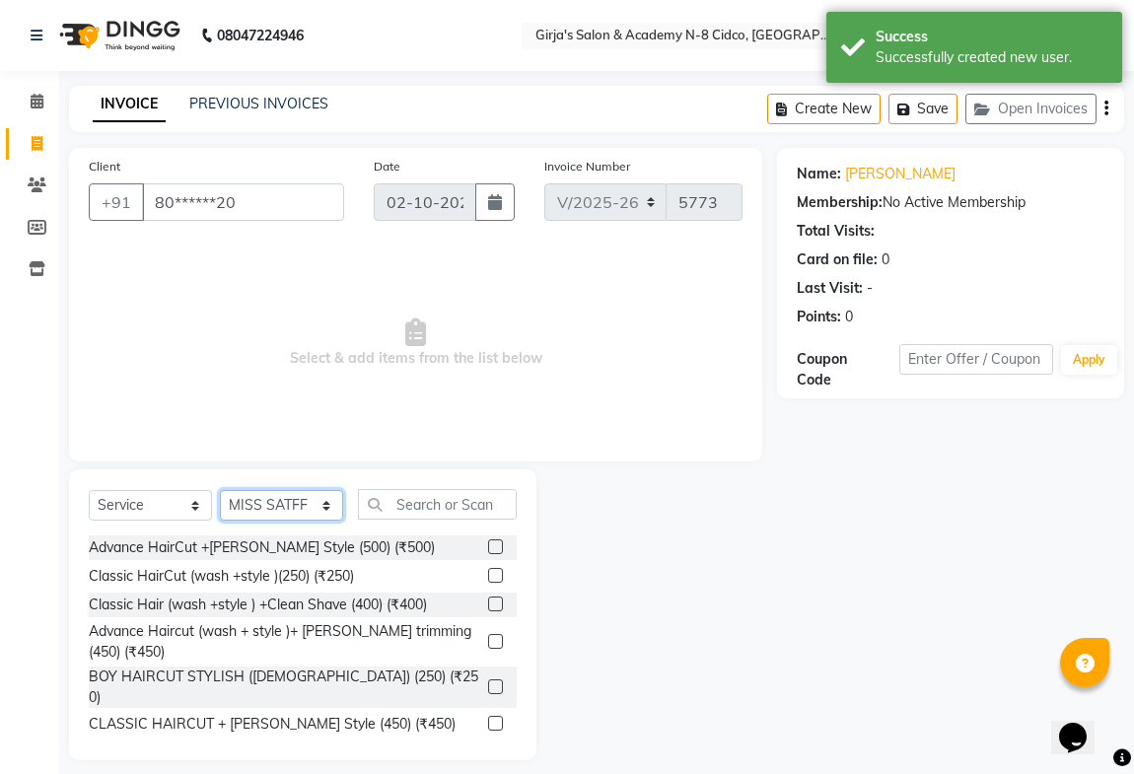
drag, startPoint x: 286, startPoint y: 498, endPoint x: 261, endPoint y: 492, distance: 25.4
click at [285, 498] on select "Select Stylist ADITYA [PERSON_NAME] BEAUTY M GIRJAS [PERSON_NAME] MISS [PERSON_…" at bounding box center [281, 505] width 123 height 31
select select "8502"
click at [220, 490] on select "Select Stylist ADITYA [PERSON_NAME] BEAUTY M GIRJAS [PERSON_NAME] MISS [PERSON_…" at bounding box center [281, 505] width 123 height 31
click at [417, 496] on input "text" at bounding box center [437, 504] width 159 height 31
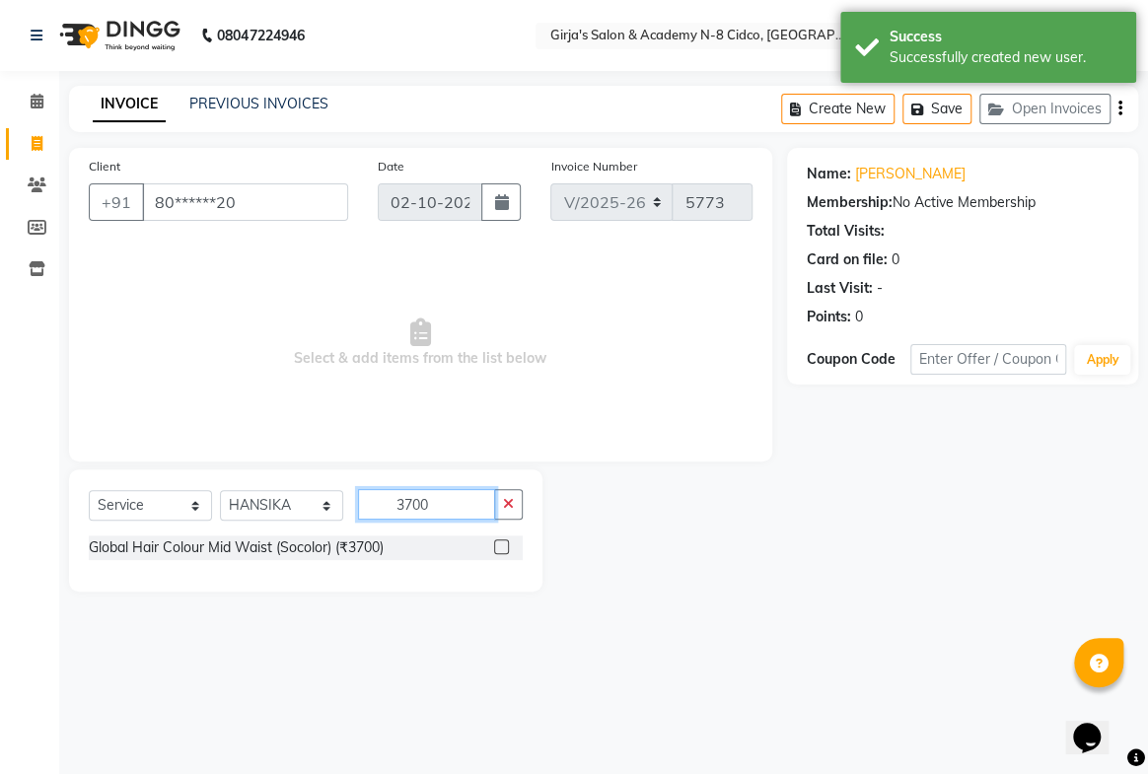
type input "3700"
click at [501, 547] on label at bounding box center [501, 546] width 15 height 15
click at [501, 547] on input "checkbox" at bounding box center [500, 547] width 13 height 13
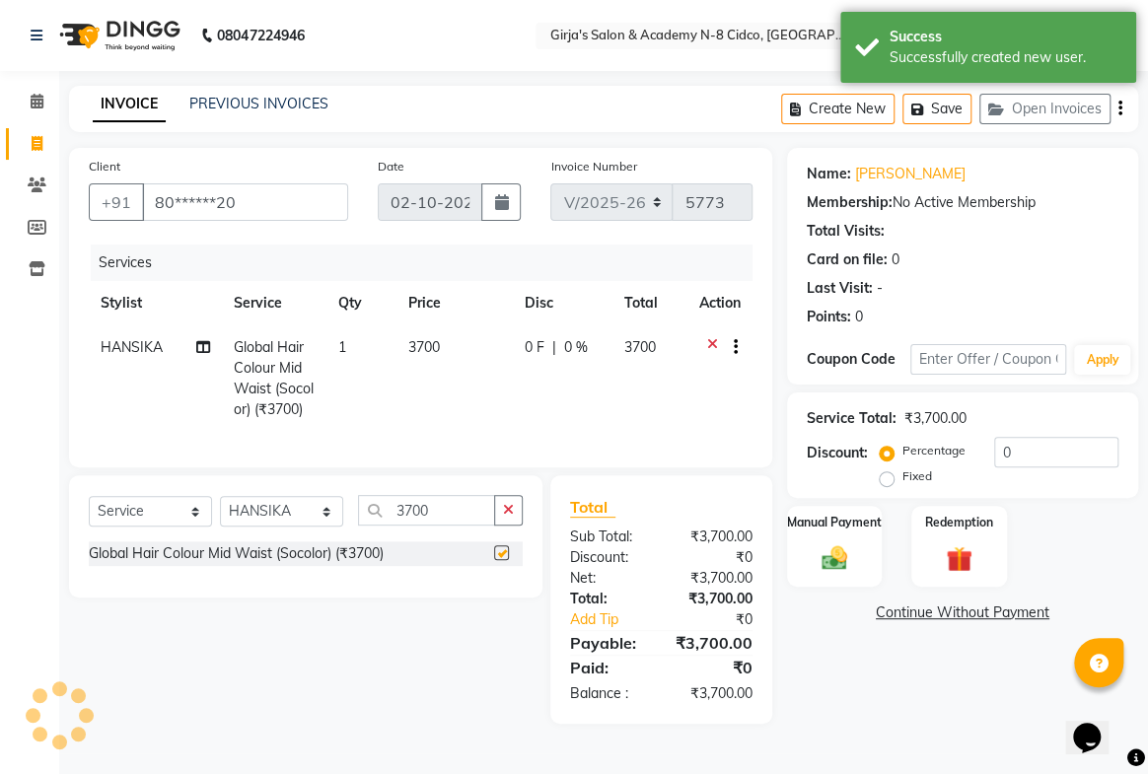
checkbox input "false"
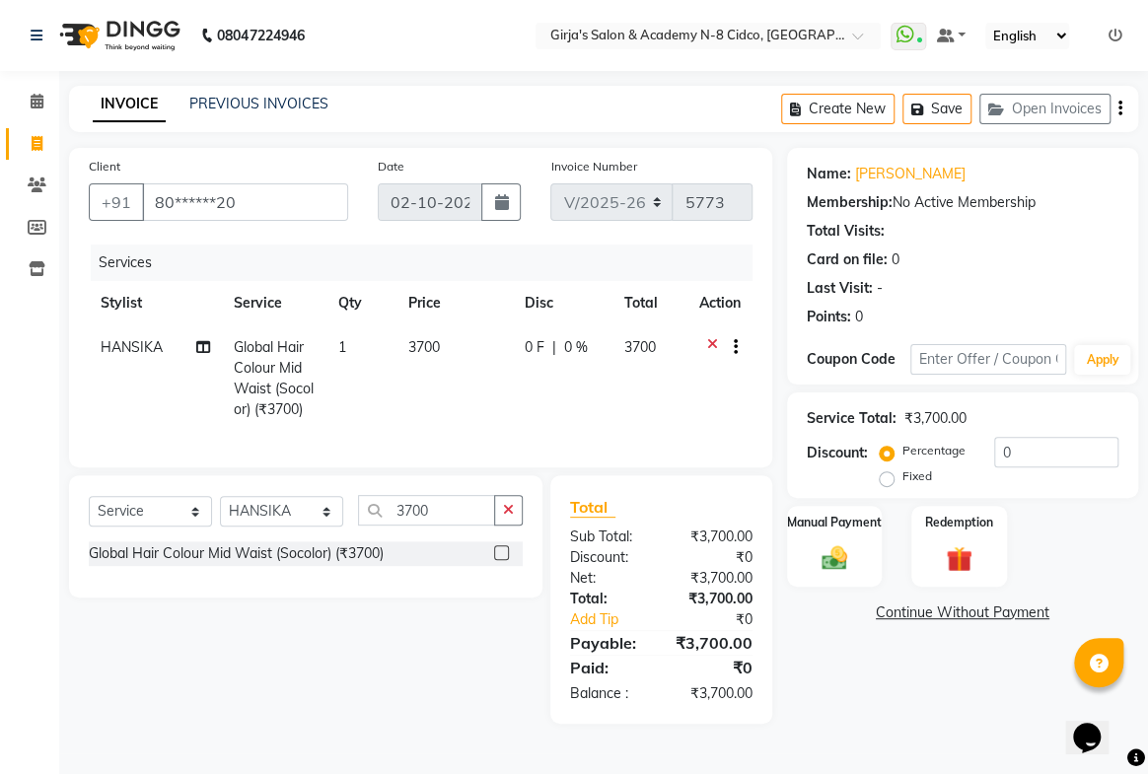
click at [418, 354] on span "3700" at bounding box center [424, 347] width 32 height 18
select select "8502"
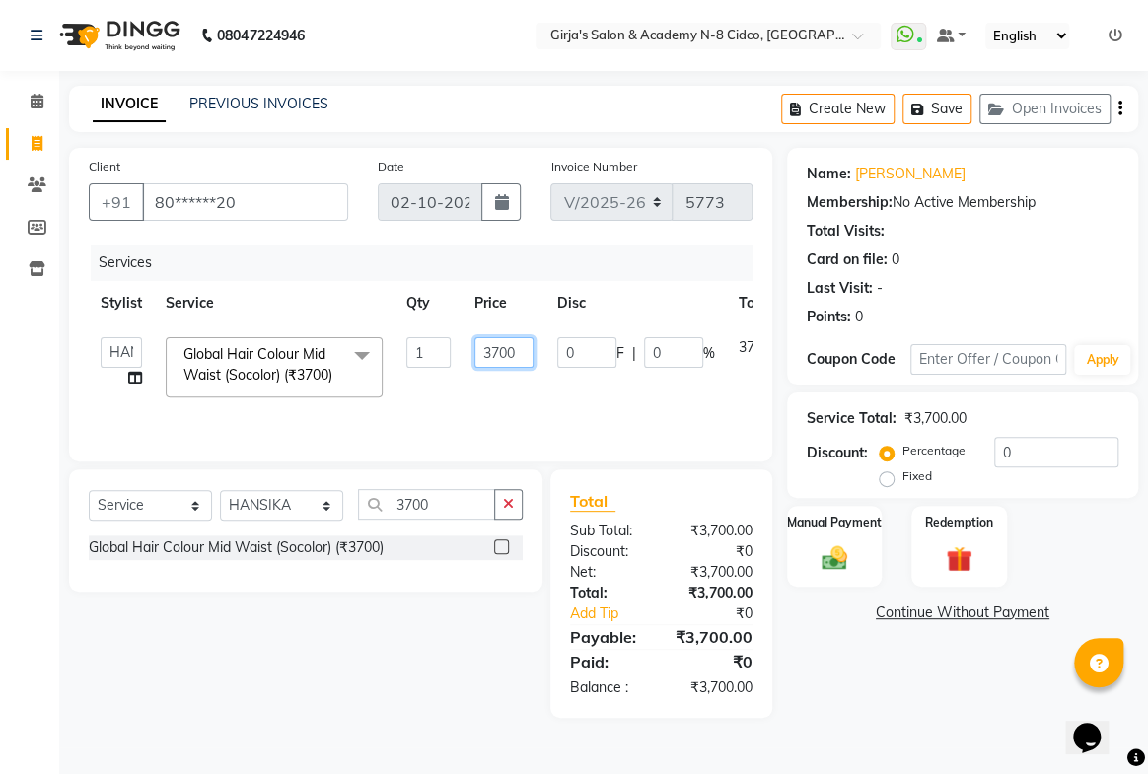
click at [497, 355] on input "3700" at bounding box center [503, 352] width 59 height 31
click at [500, 355] on input "3700" at bounding box center [503, 352] width 59 height 31
type input "4700"
click at [527, 395] on tr "ADITYA [PERSON_NAME] BEAUTY M GIRJAS [PERSON_NAME] MISS SATFF [PERSON_NAME] PAT…" at bounding box center [469, 367] width 760 height 84
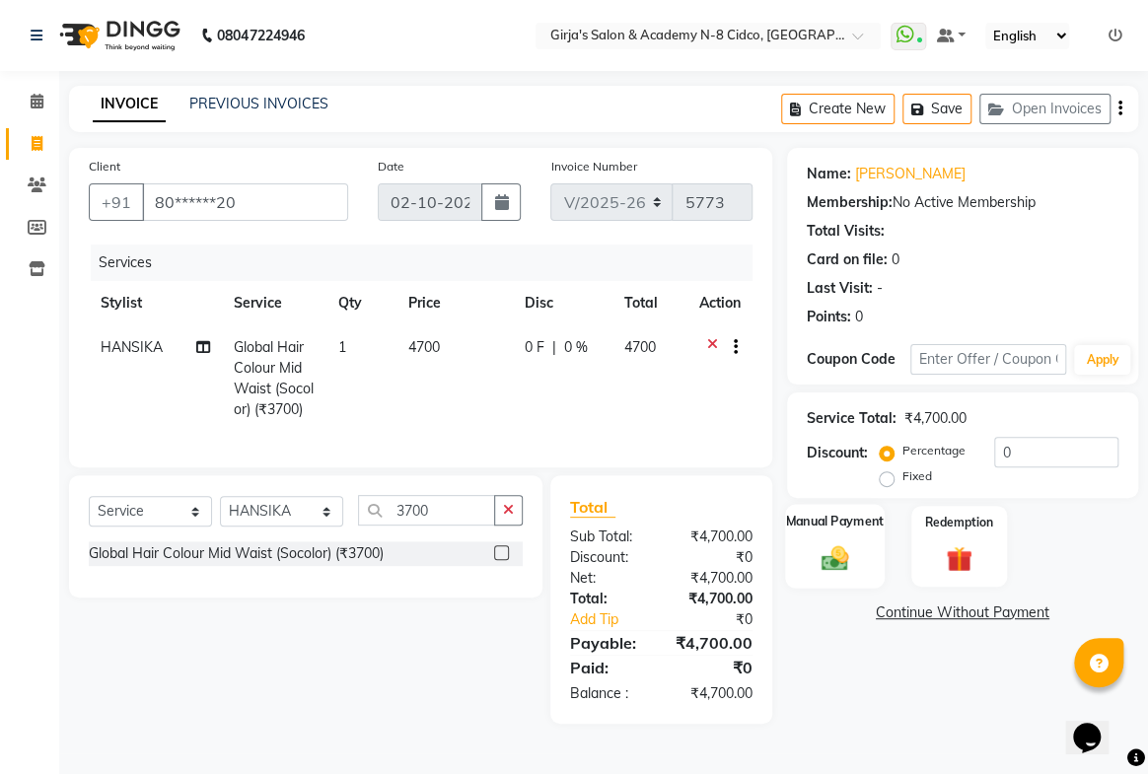
click at [832, 552] on img at bounding box center [834, 557] width 43 height 31
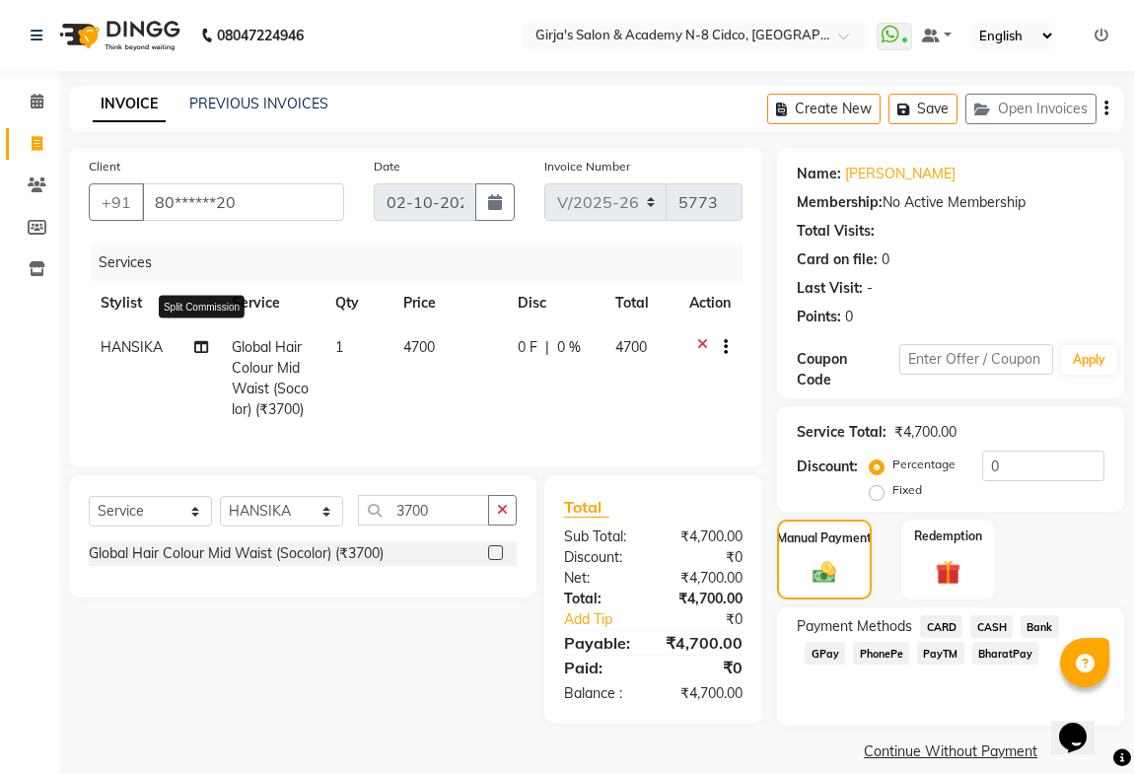
click at [204, 342] on icon at bounding box center [201, 347] width 14 height 14
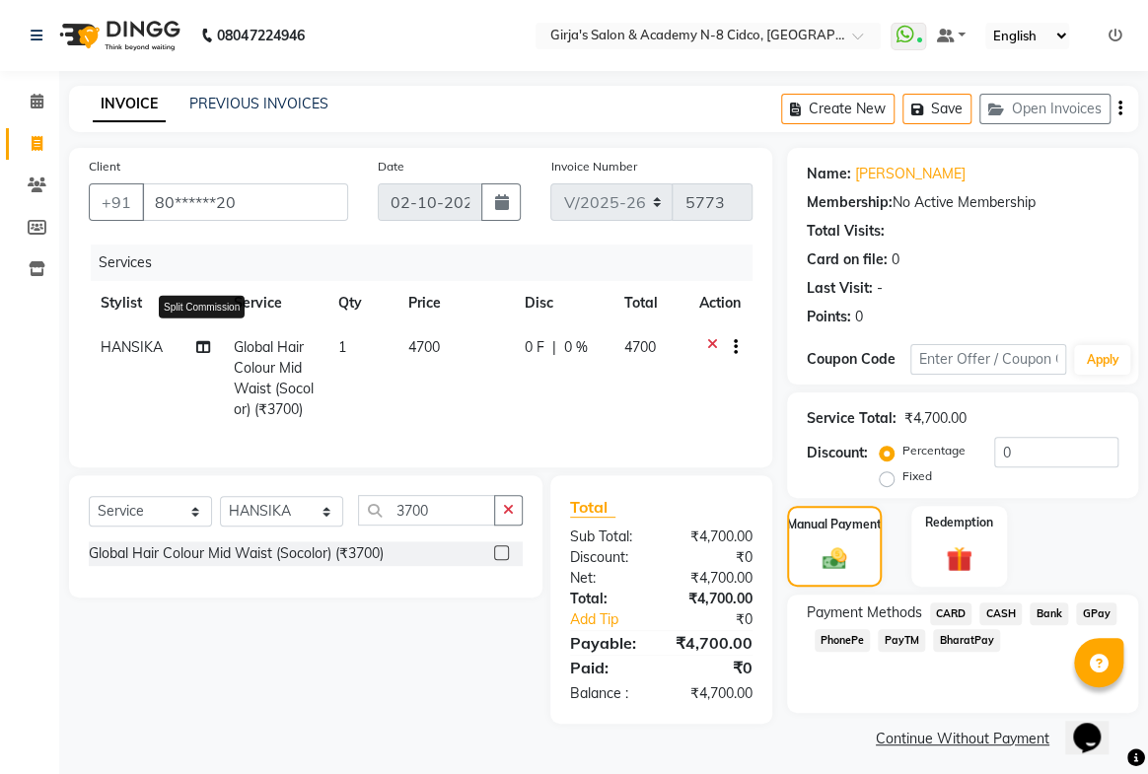
select select "8502"
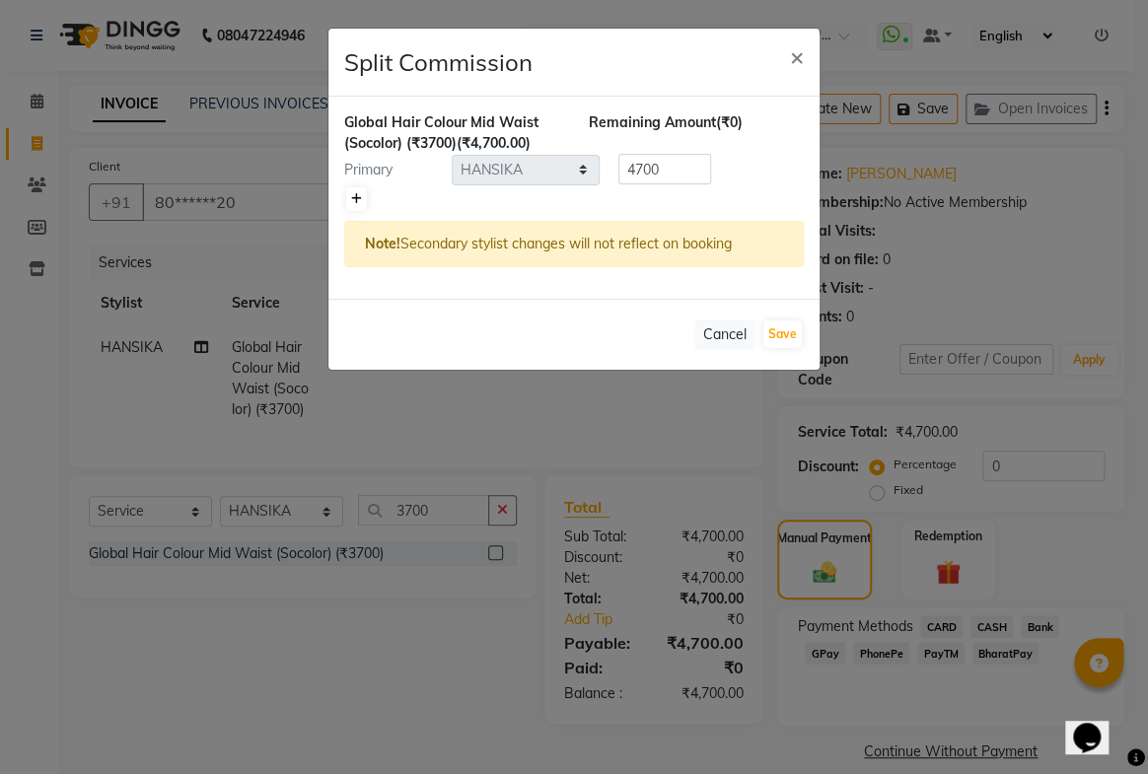
click at [354, 196] on icon at bounding box center [356, 199] width 11 height 12
type input "2350"
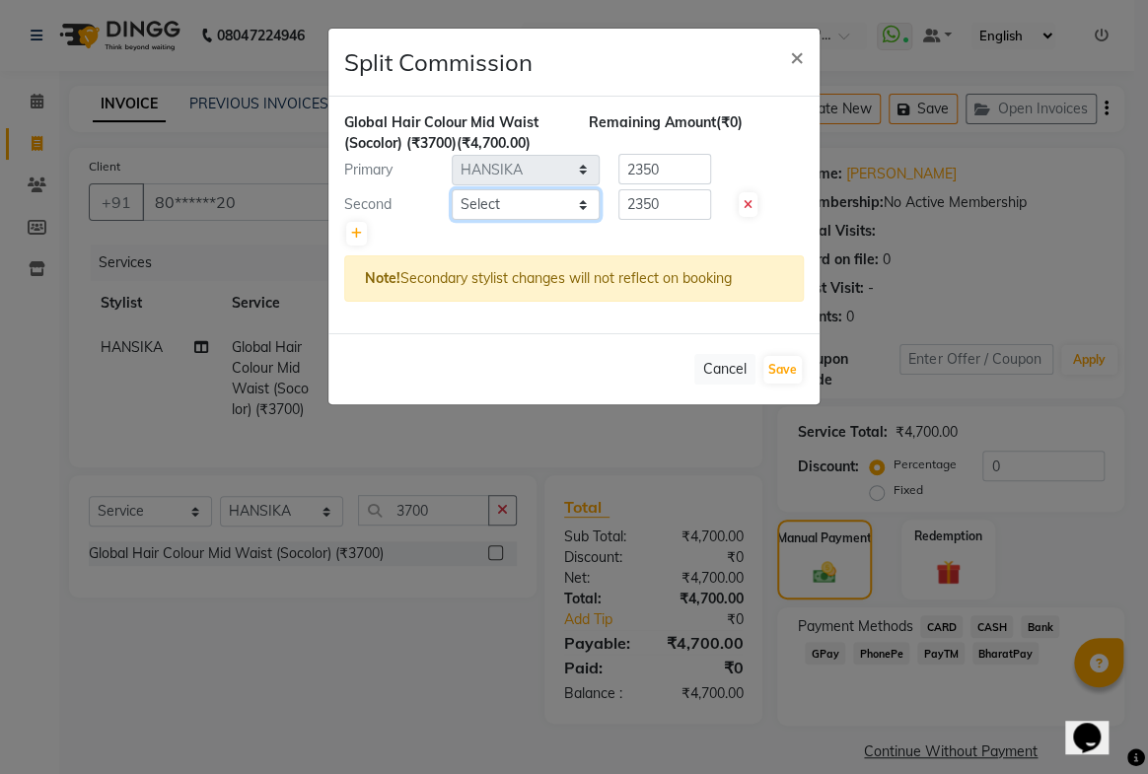
click at [500, 199] on select "Select ADITYA [PERSON_NAME] BEAUTY M GIRJAS [PERSON_NAME] MISS SATFF [PERSON_NA…" at bounding box center [526, 204] width 148 height 31
select select "6470"
click at [452, 189] on select "Select ADITYA [PERSON_NAME] BEAUTY M GIRJAS [PERSON_NAME] MISS SATFF [PERSON_NA…" at bounding box center [526, 204] width 148 height 31
click at [782, 365] on button "Save" at bounding box center [782, 370] width 38 height 28
select select "Select"
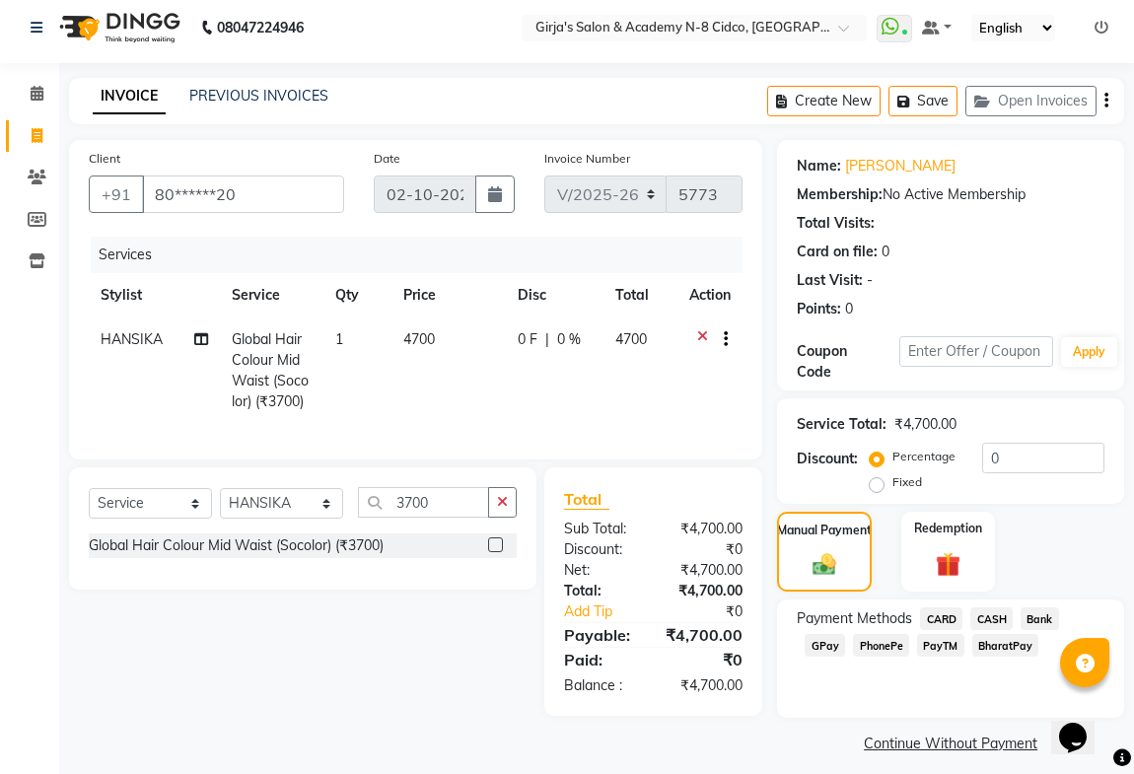
scroll to position [21, 0]
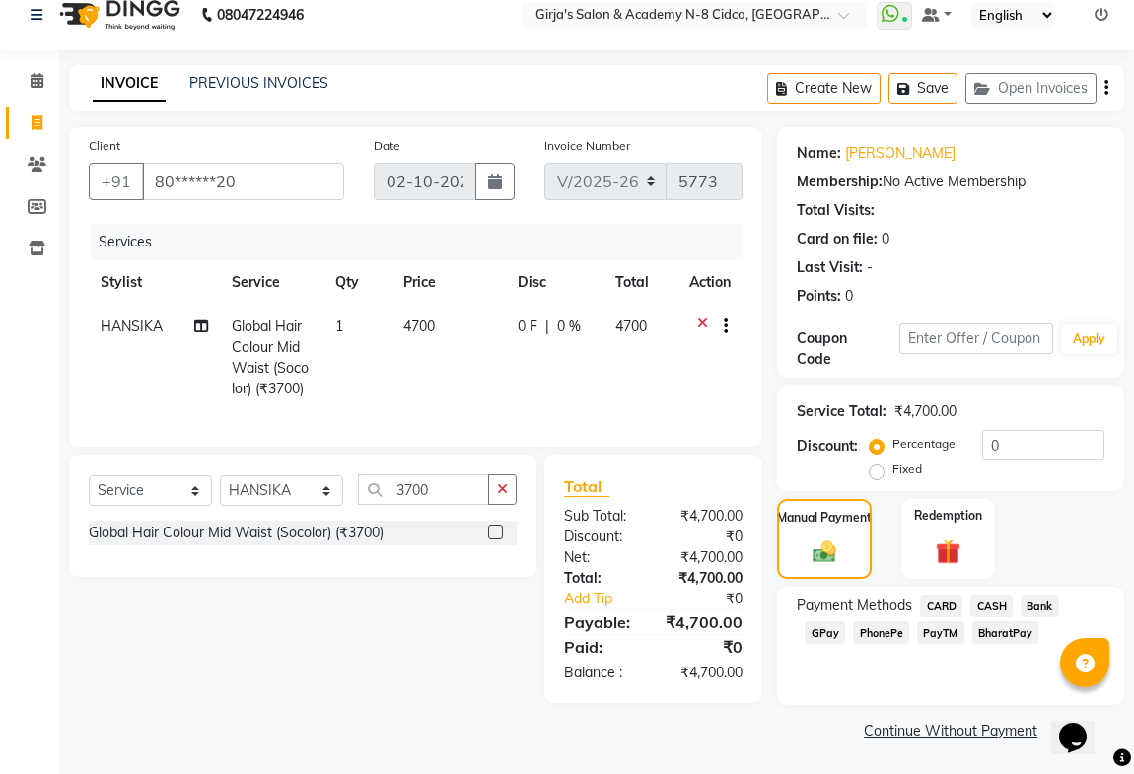
click at [819, 631] on span "GPay" at bounding box center [825, 632] width 40 height 23
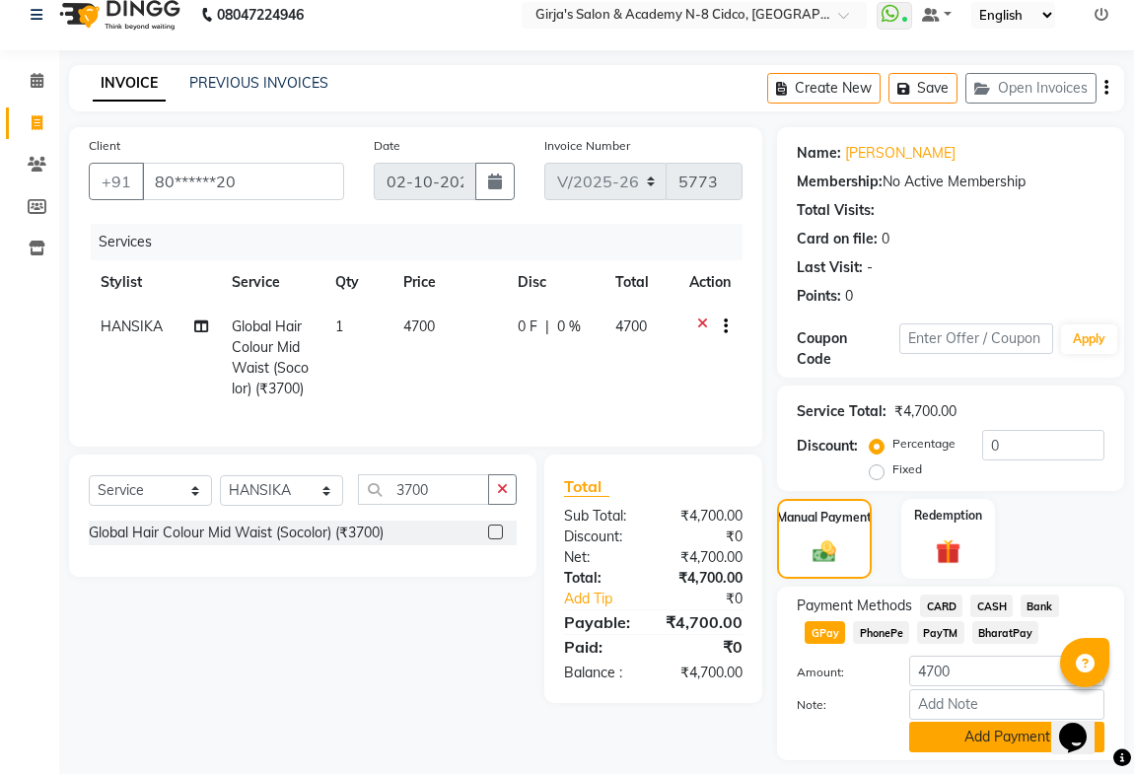
click at [959, 735] on button "Add Payment" at bounding box center [1006, 737] width 195 height 31
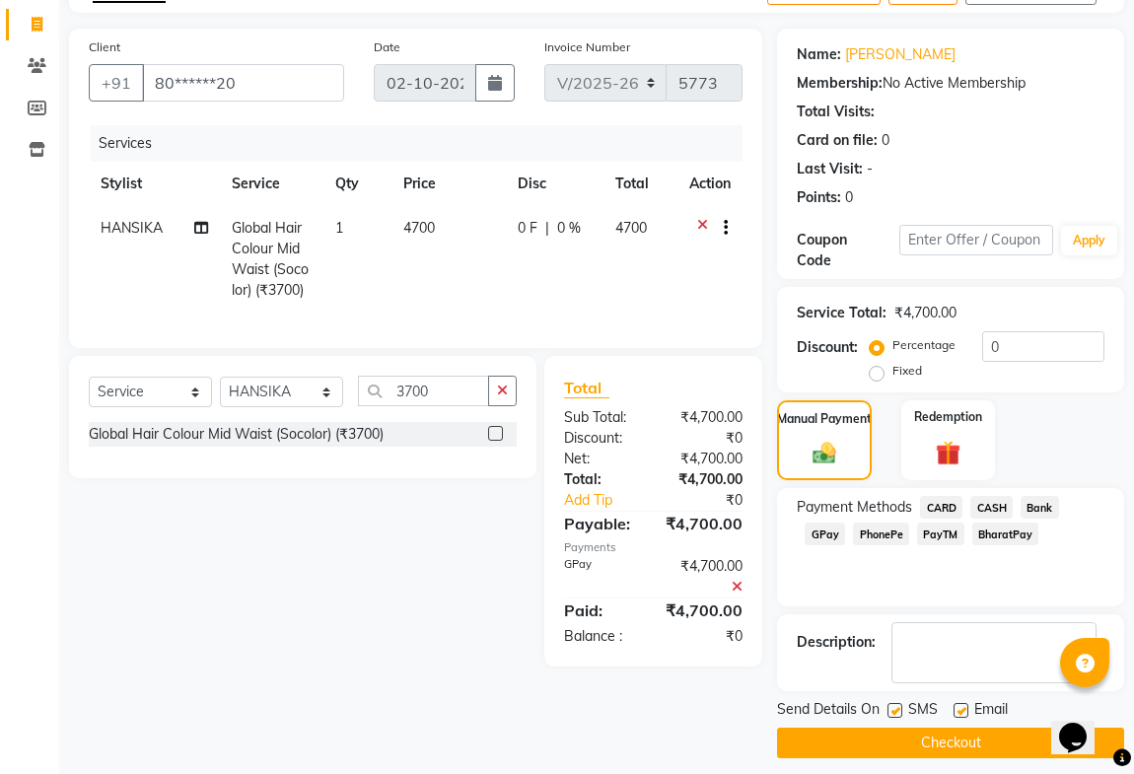
scroll to position [132, 0]
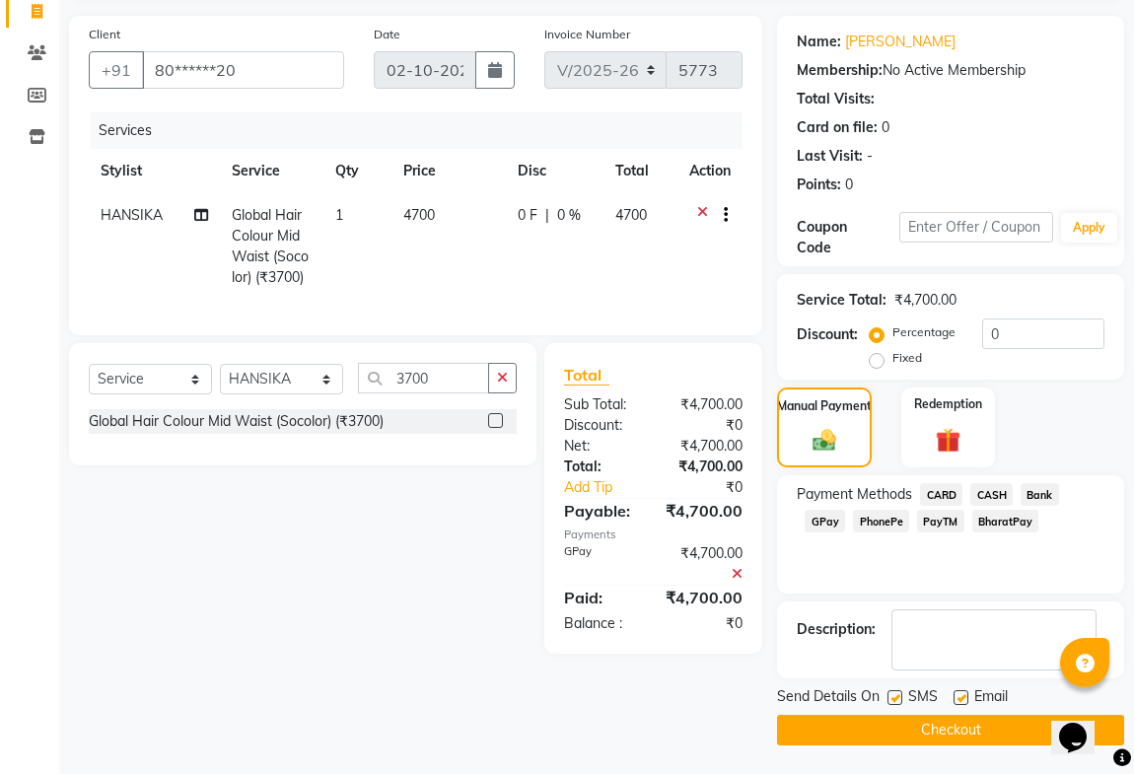
click at [954, 730] on button "Checkout" at bounding box center [950, 730] width 347 height 31
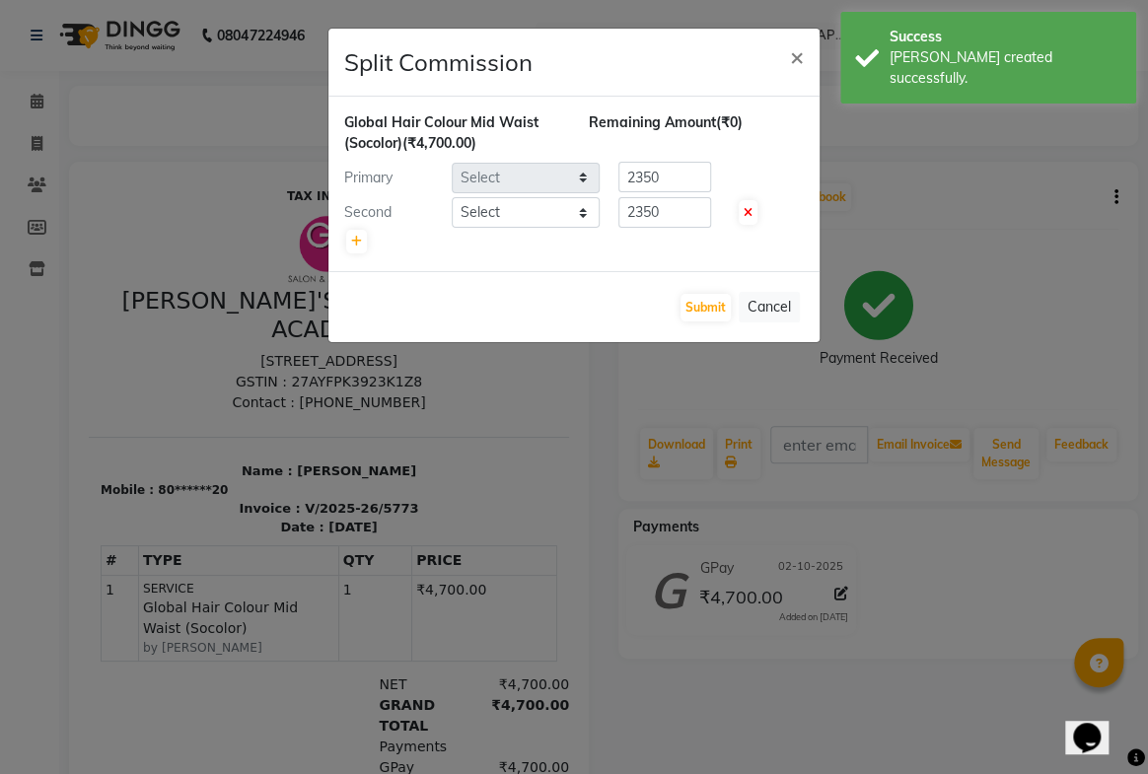
select select "8502"
select select "6470"
click at [714, 305] on button "Submit" at bounding box center [705, 308] width 50 height 28
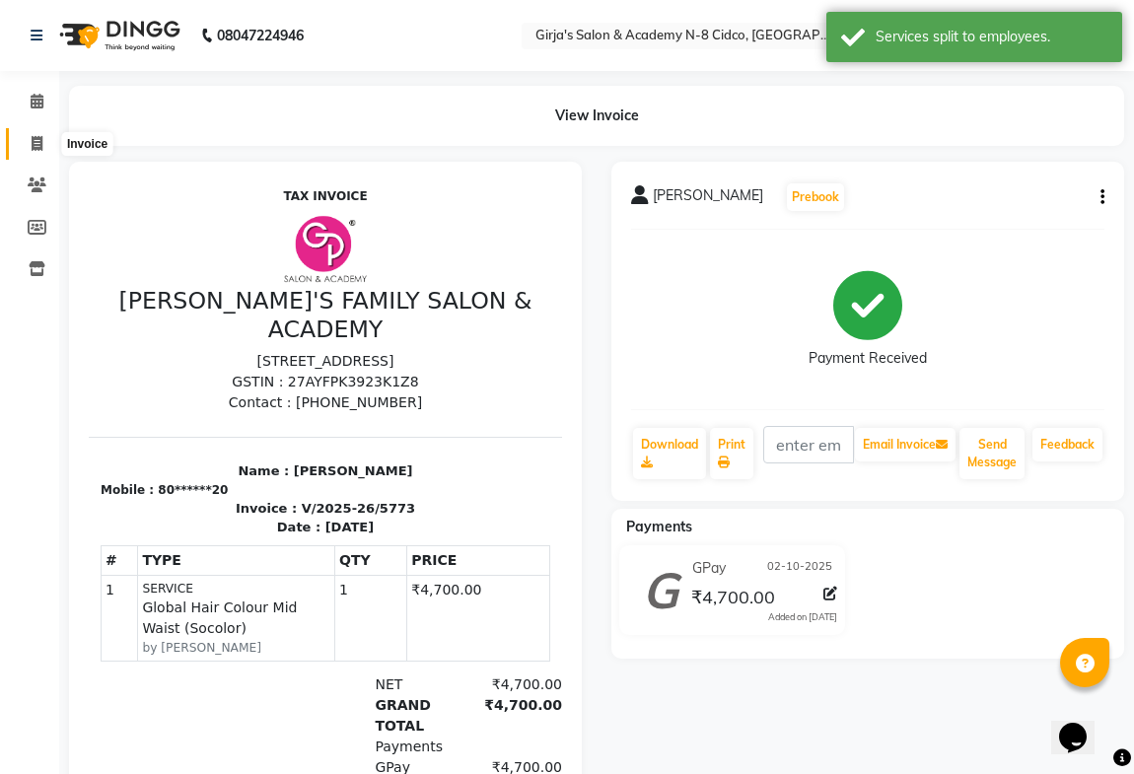
click at [33, 139] on icon at bounding box center [37, 143] width 11 height 15
select select "66"
select select "service"
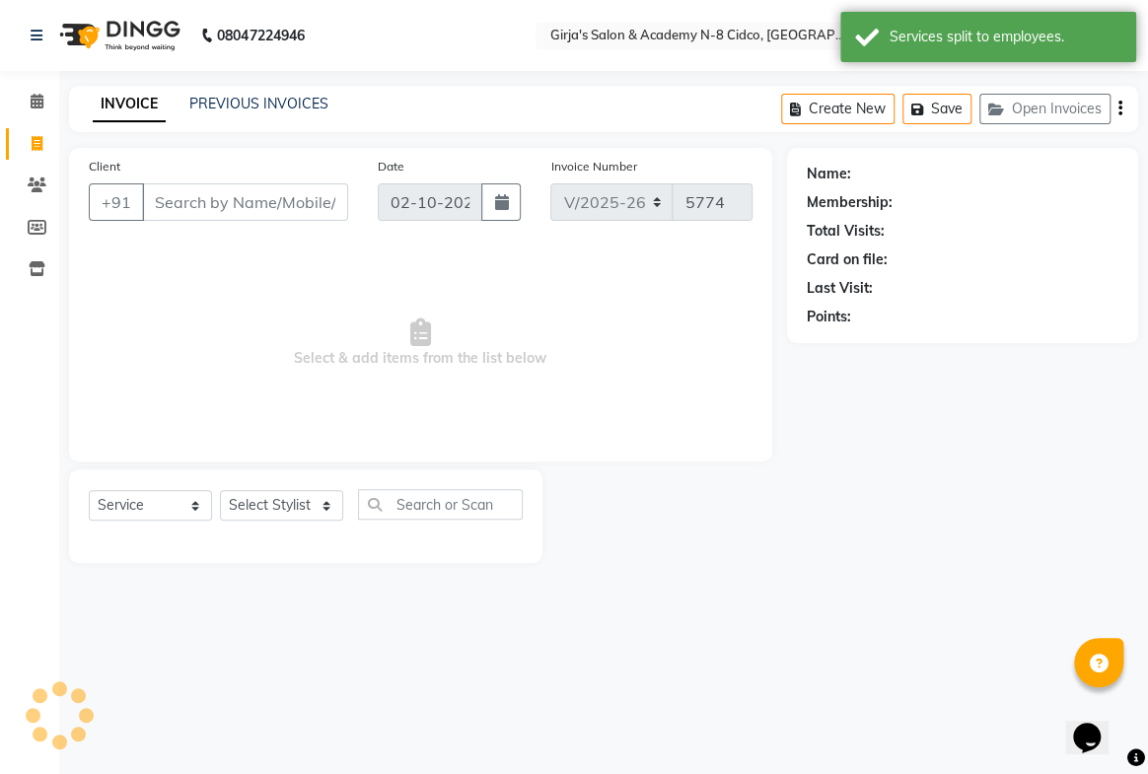
select select "66554"
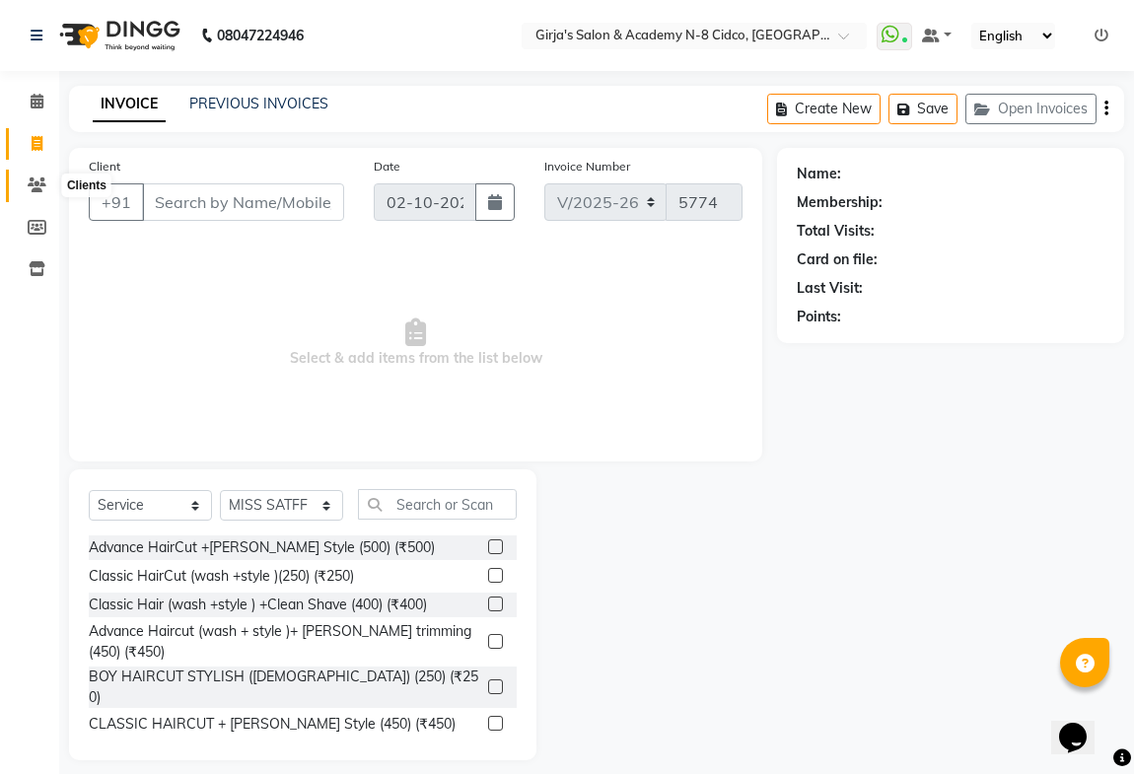
click at [35, 185] on icon at bounding box center [37, 185] width 19 height 15
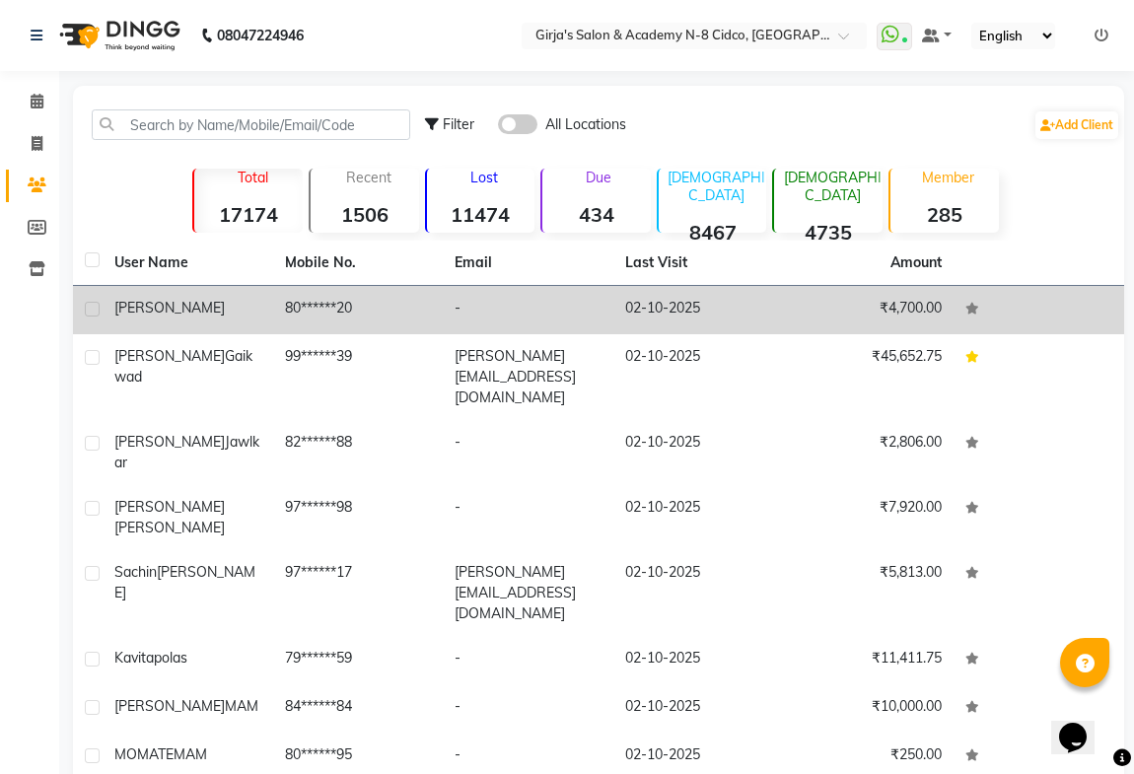
click at [193, 309] on span "[PERSON_NAME]" at bounding box center [169, 308] width 110 height 18
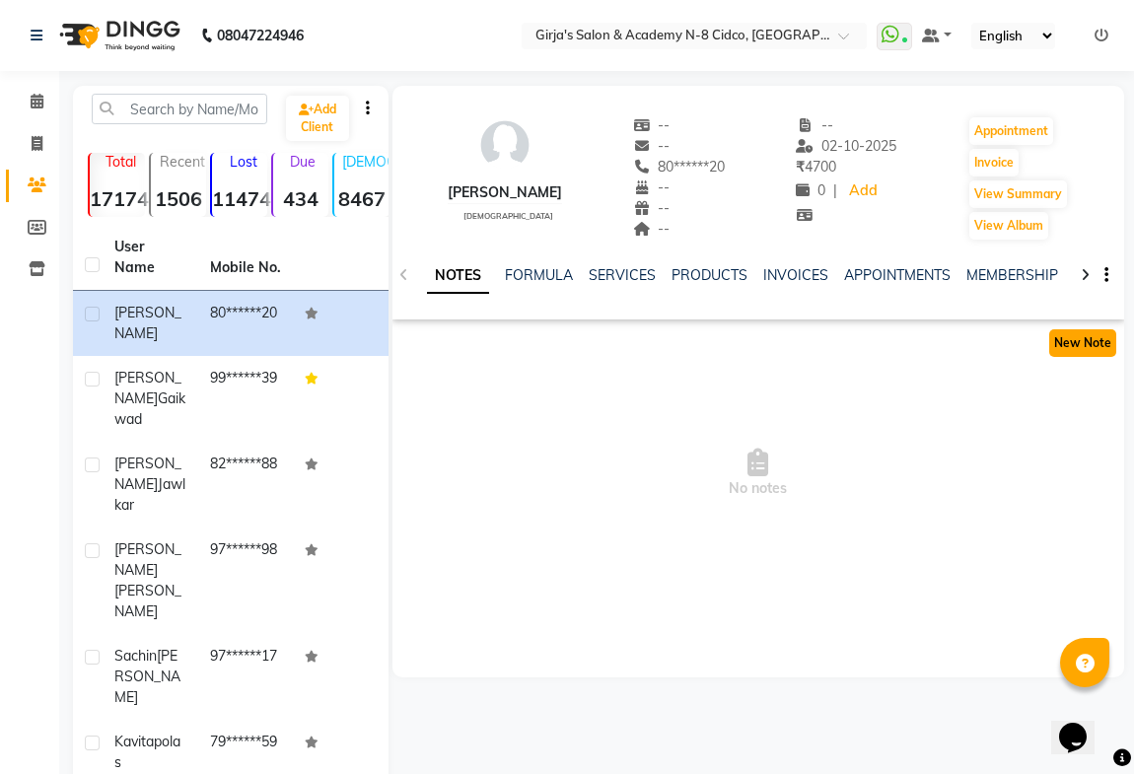
click at [1102, 343] on button "New Note" at bounding box center [1082, 343] width 67 height 28
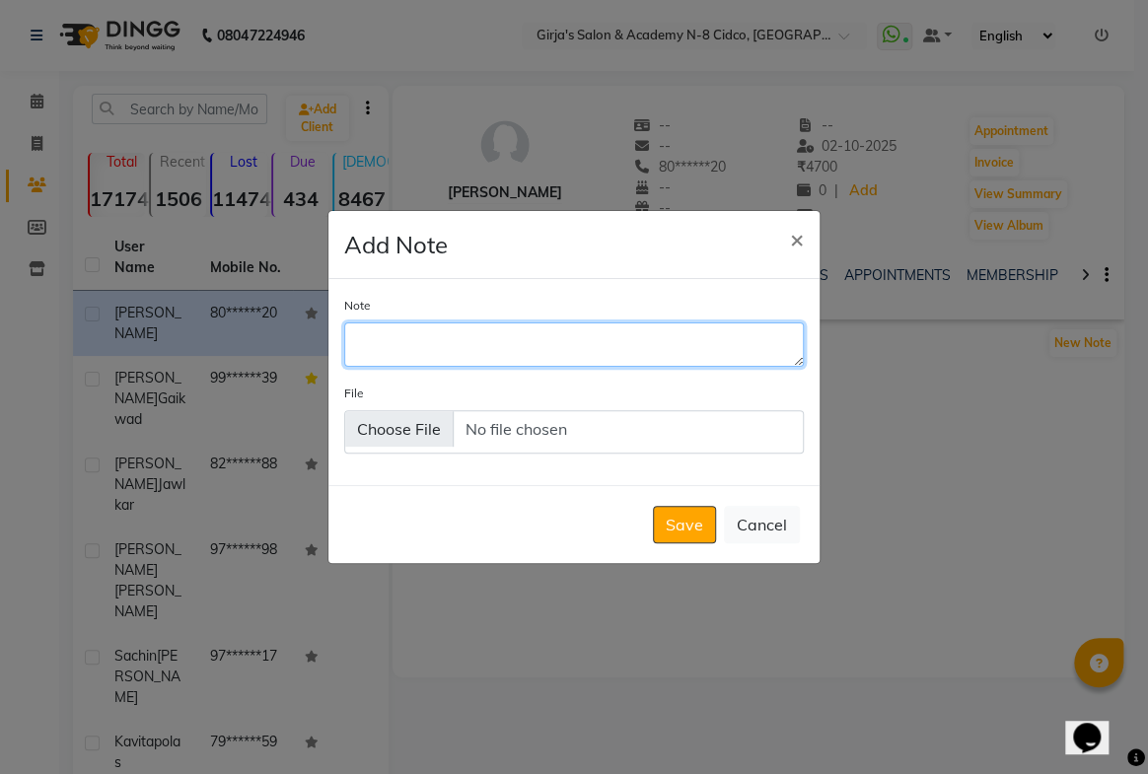
click at [537, 344] on textarea "Note" at bounding box center [574, 343] width 460 height 43
click at [508, 346] on textarea "4.35+4N -70/30" at bounding box center [574, 343] width 460 height 43
click at [505, 341] on textarea "4.35+4N -70/30" at bounding box center [574, 343] width 460 height 43
type textarea "4.35+4N -70/30 LEGNTH 6.35+5.1 +30VOL"
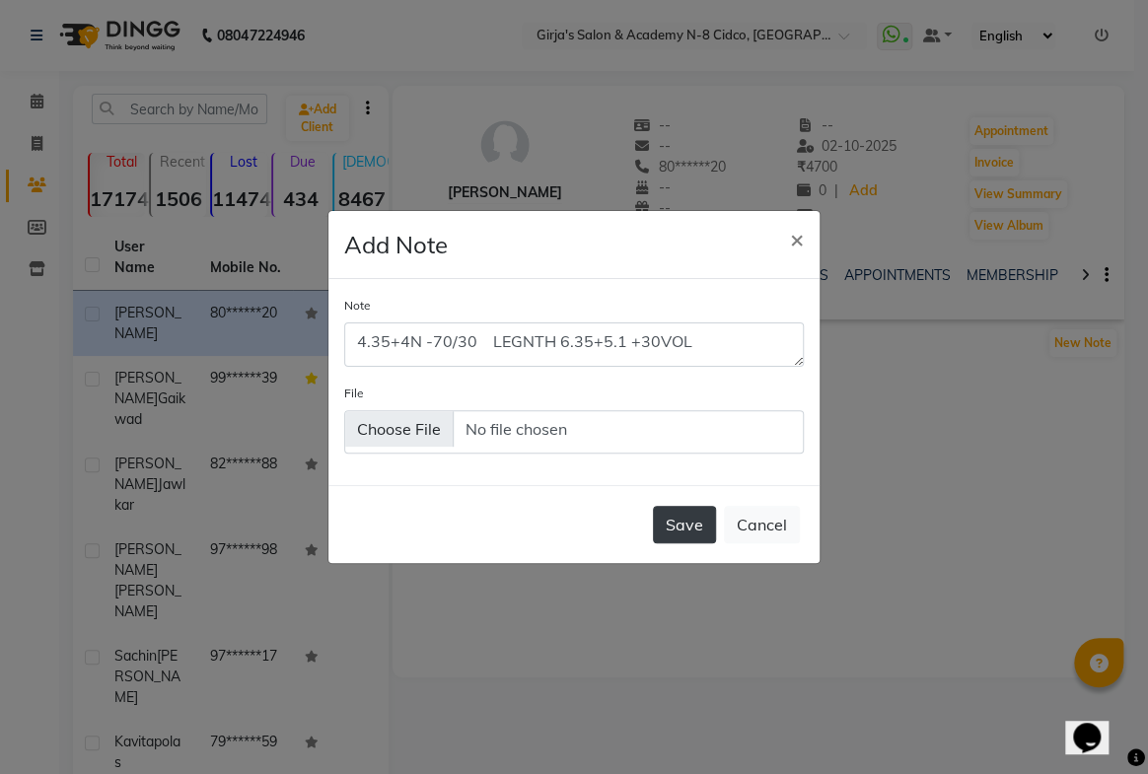
click at [704, 520] on button "Save" at bounding box center [684, 524] width 63 height 37
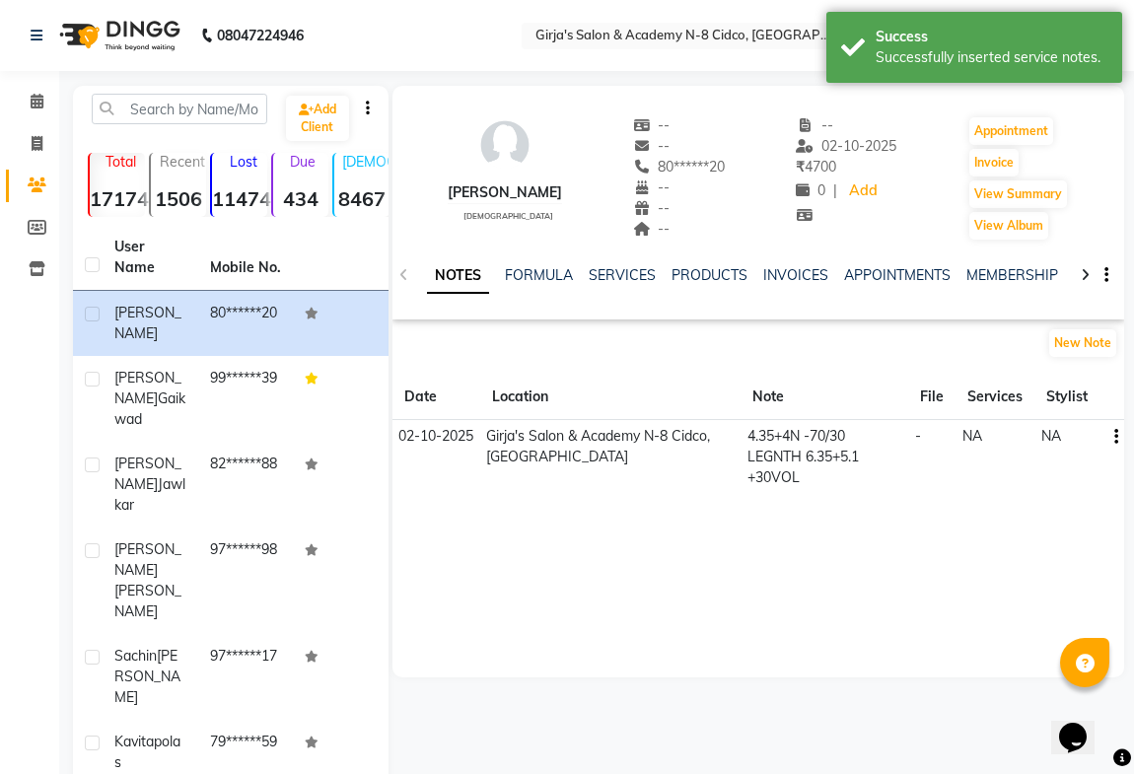
click at [1115, 437] on icon "button" at bounding box center [1116, 437] width 4 height 1
click at [1072, 436] on div "Edit" at bounding box center [1070, 436] width 32 height 25
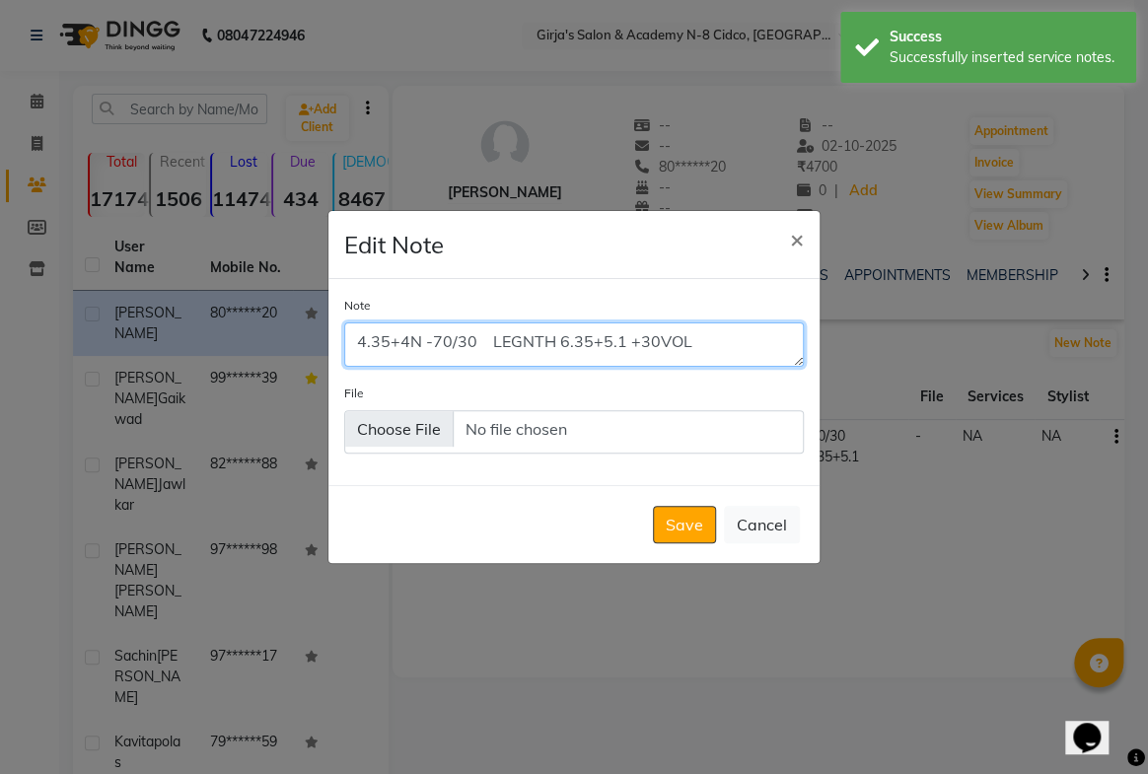
click at [730, 345] on textarea "4.35+4N -70/30 LEGNTH 6.35+5.1 +30VOL" at bounding box center [574, 343] width 460 height 43
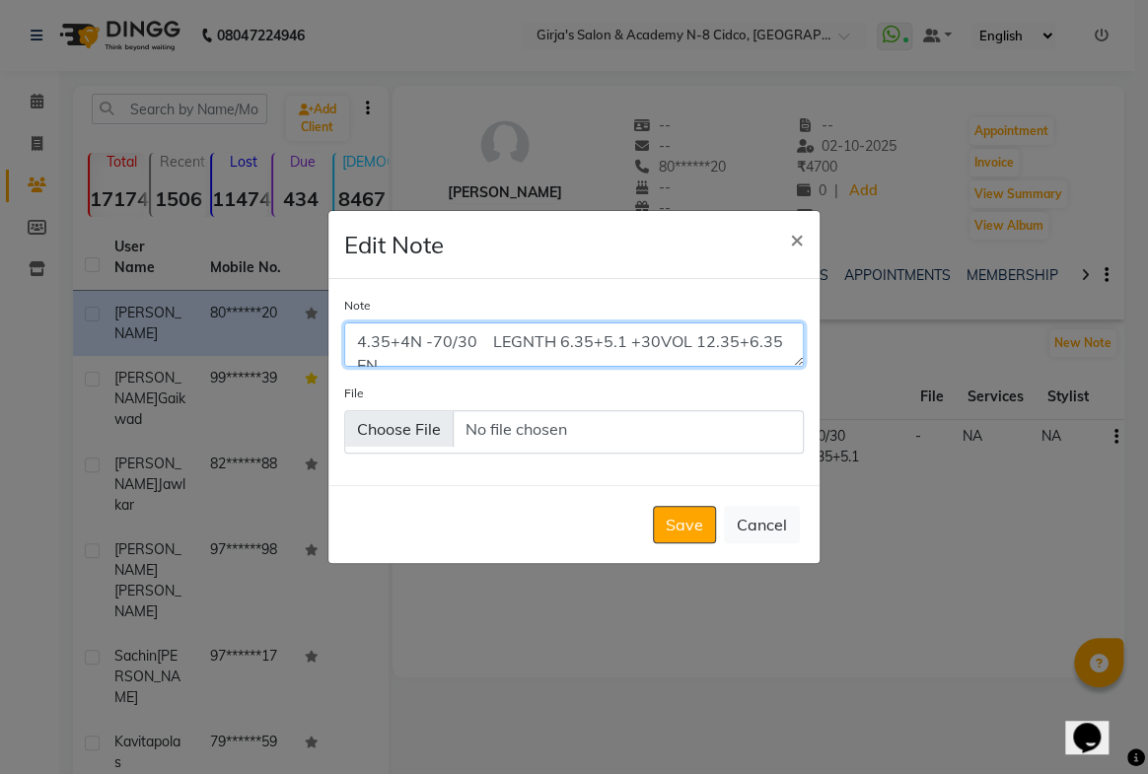
scroll to position [9, 0]
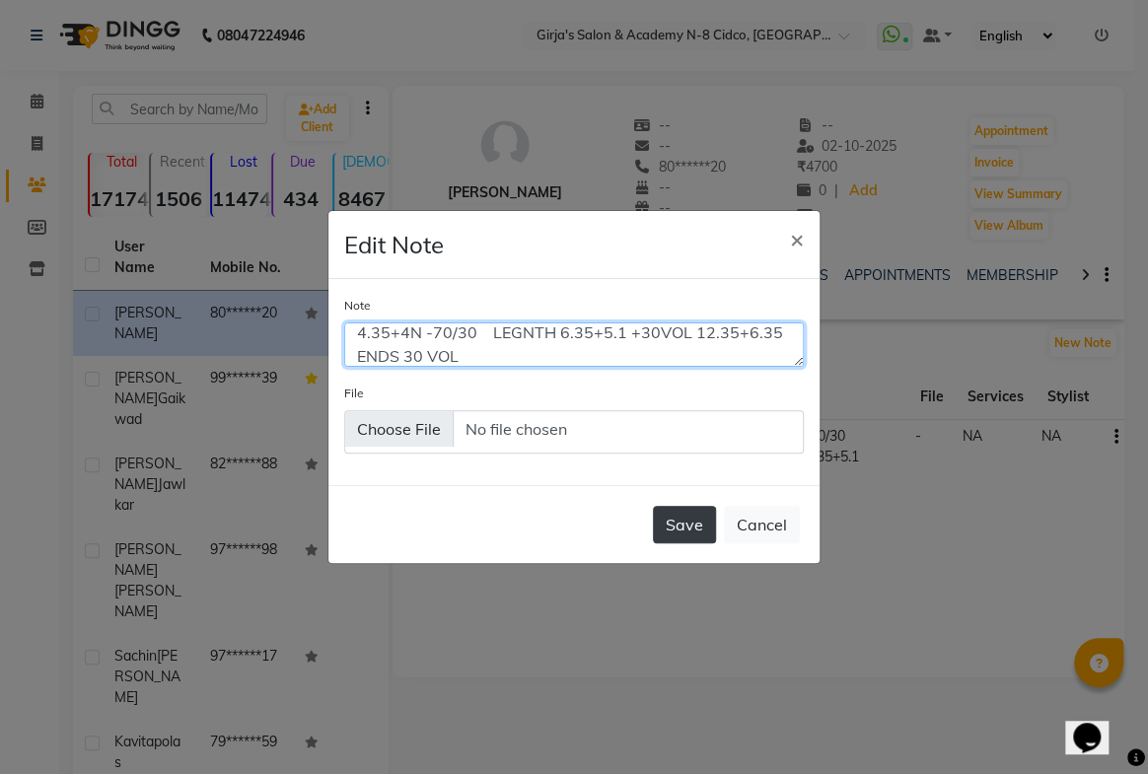
type textarea "4.35+4N -70/30 LEGNTH 6.35+5.1 +30VOL 12.35+6.35 ENDS 30 VOL"
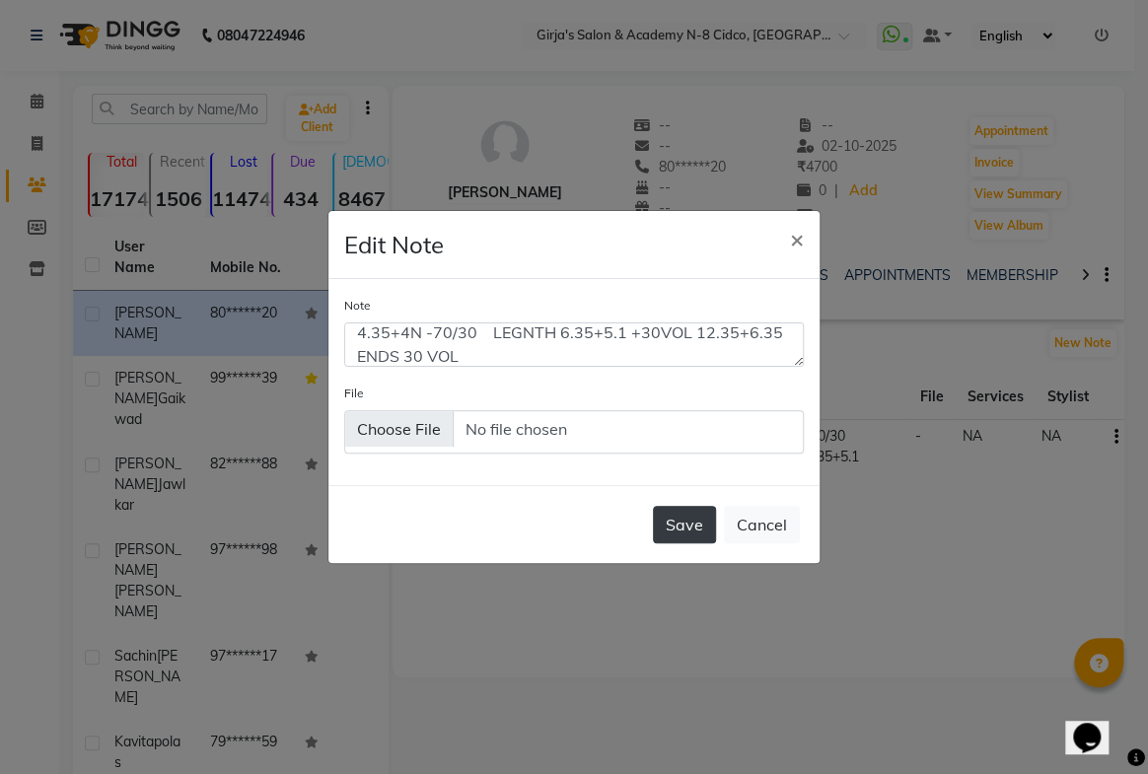
click at [693, 520] on button "Save" at bounding box center [684, 524] width 63 height 37
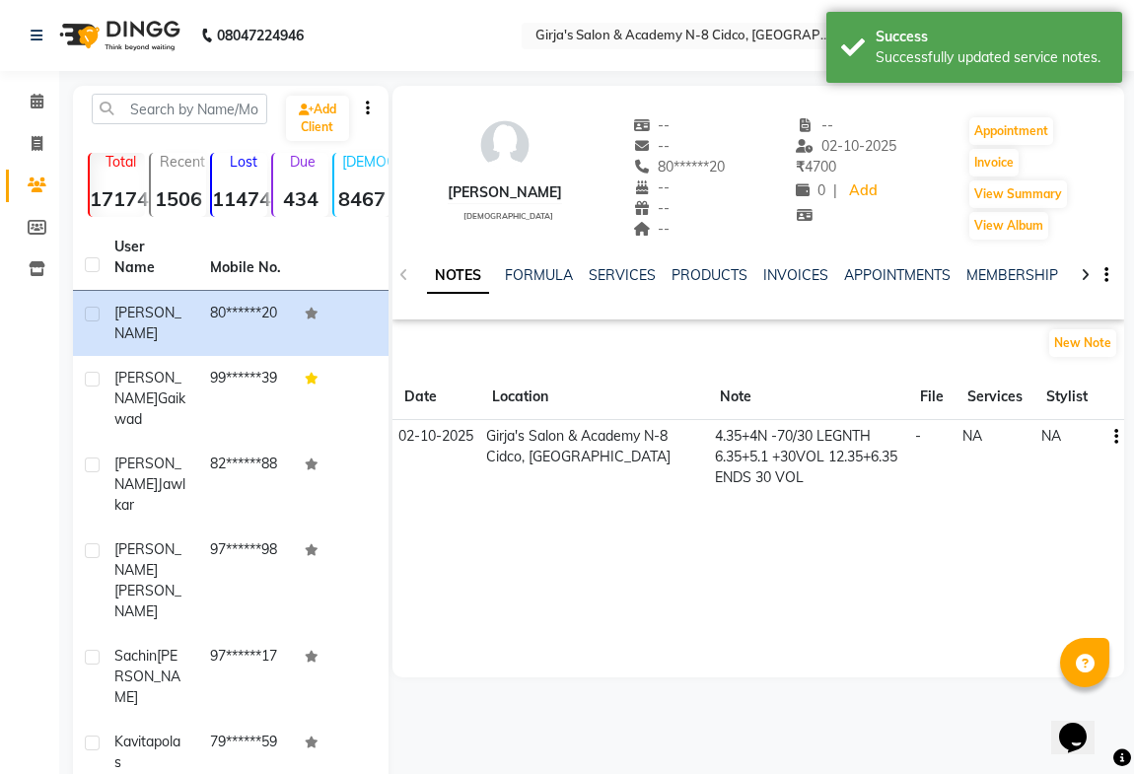
scroll to position [0, 0]
click at [41, 97] on icon at bounding box center [37, 101] width 13 height 15
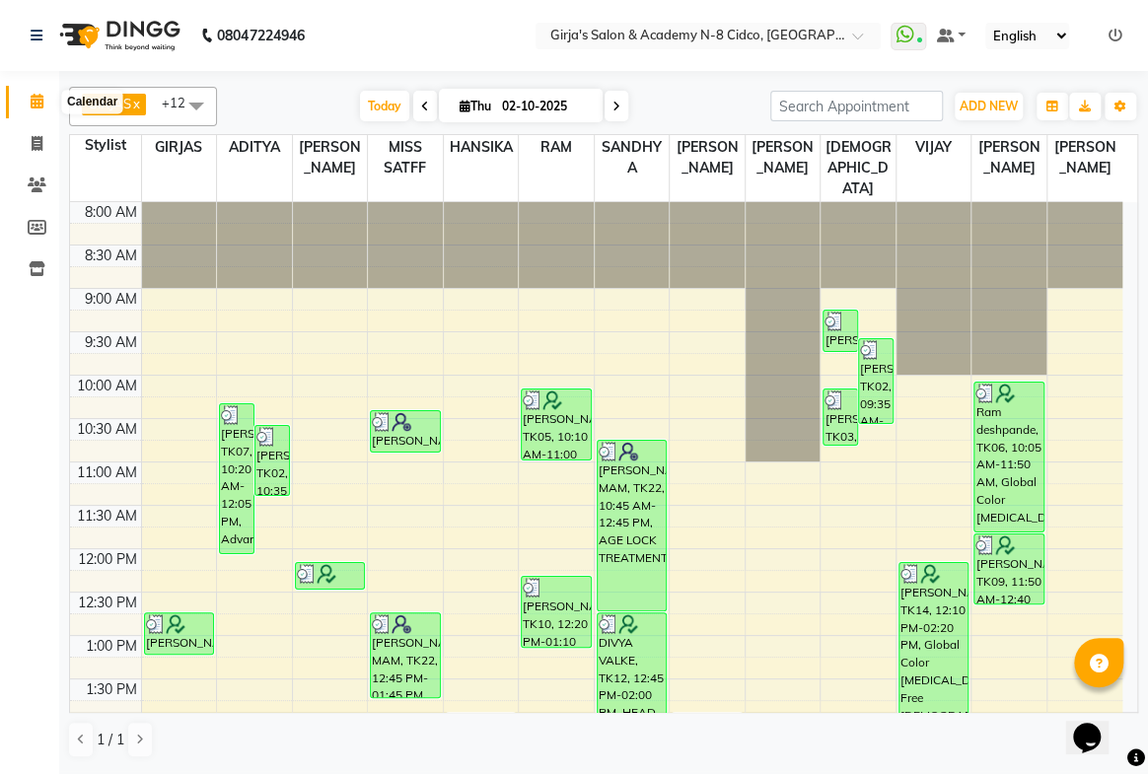
click at [43, 99] on span at bounding box center [37, 102] width 35 height 23
click at [33, 143] on icon at bounding box center [37, 143] width 11 height 15
select select "service"
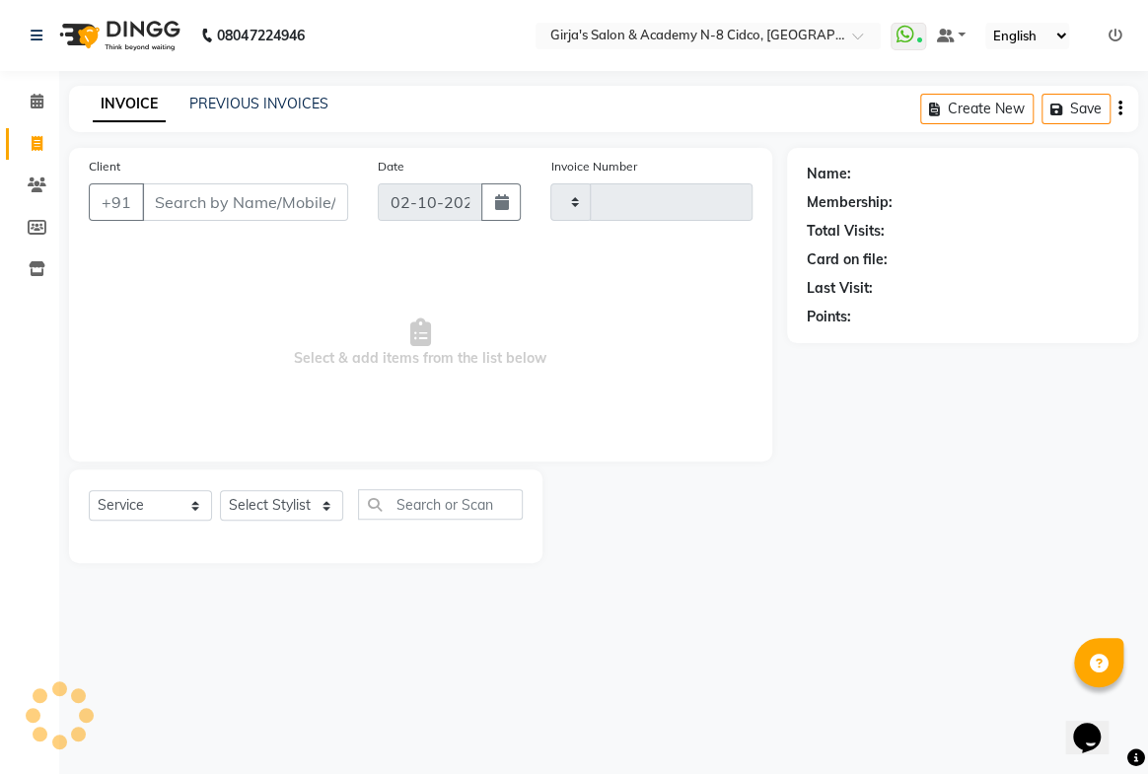
type input "5774"
select select "66"
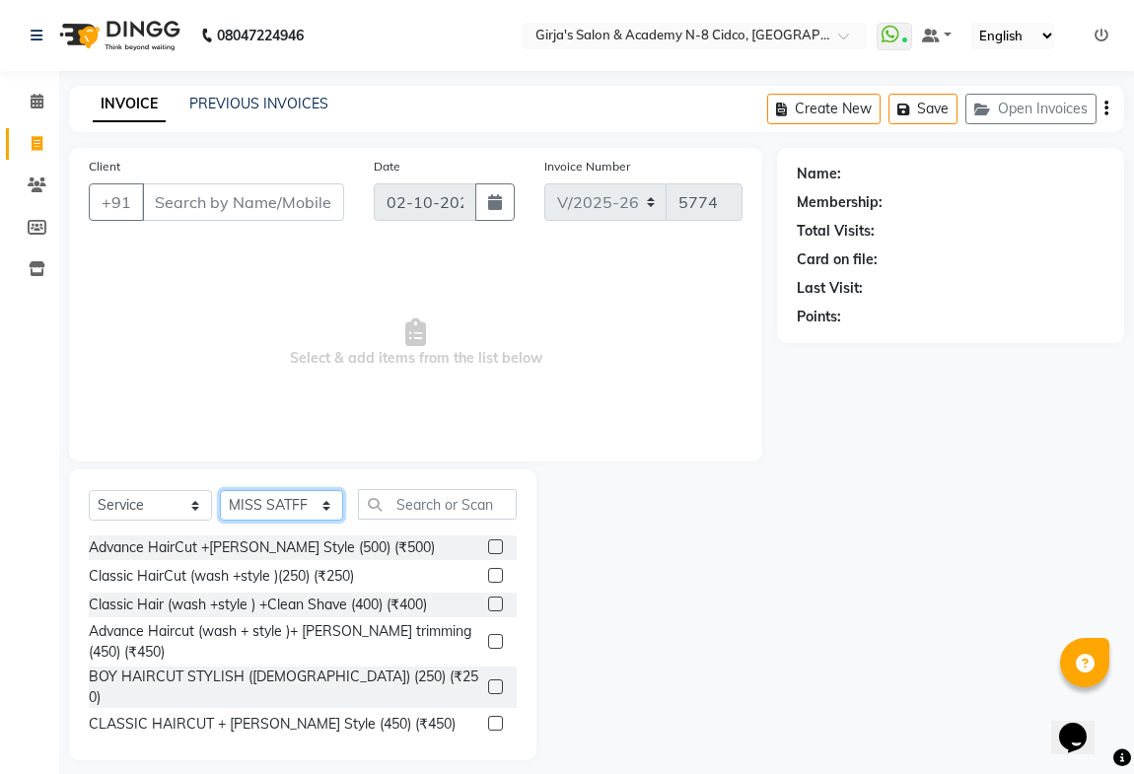
click at [238, 512] on select "Select Stylist ADITYA [PERSON_NAME] BEAUTY M GIRJAS [PERSON_NAME] MISS [PERSON_…" at bounding box center [281, 505] width 123 height 31
select select "65230"
click at [220, 490] on select "Select Stylist ADITYA [PERSON_NAME] BEAUTY M GIRJAS [PERSON_NAME] MISS [PERSON_…" at bounding box center [281, 505] width 123 height 31
click at [414, 502] on input "text" at bounding box center [437, 504] width 159 height 31
click at [425, 514] on input "text" at bounding box center [437, 504] width 159 height 31
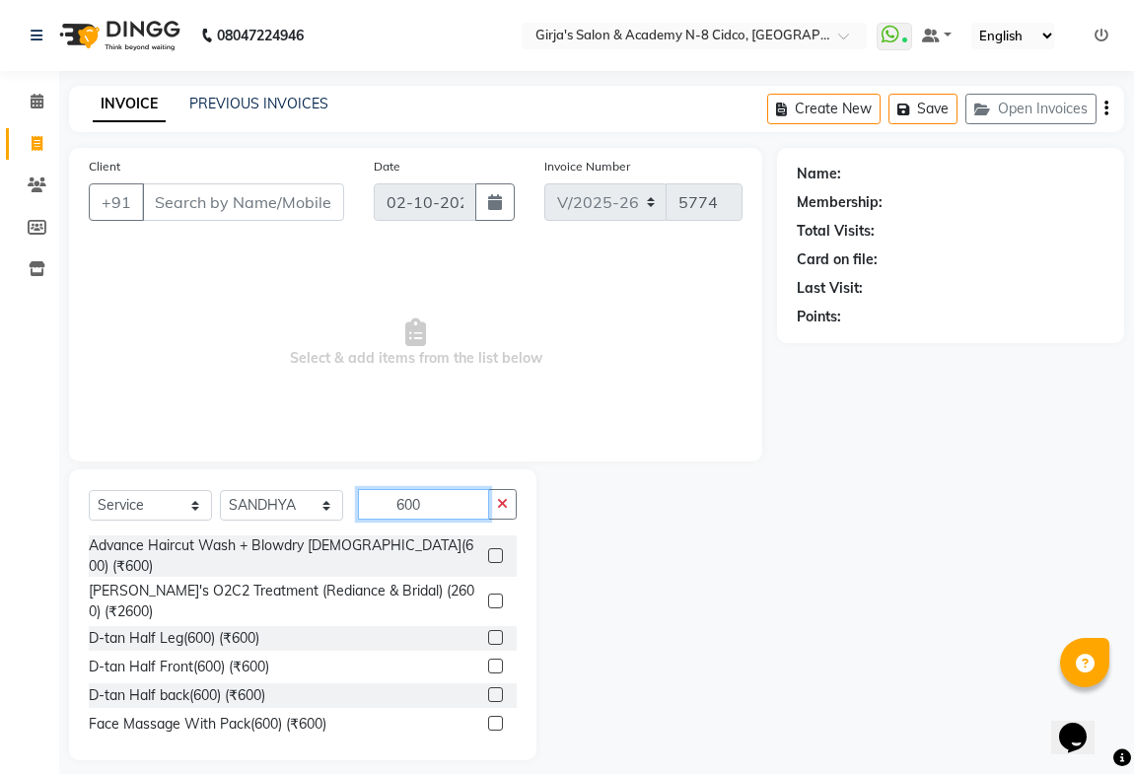
type input "600"
click at [488, 552] on label at bounding box center [495, 555] width 15 height 15
click at [488, 552] on input "checkbox" at bounding box center [494, 556] width 13 height 13
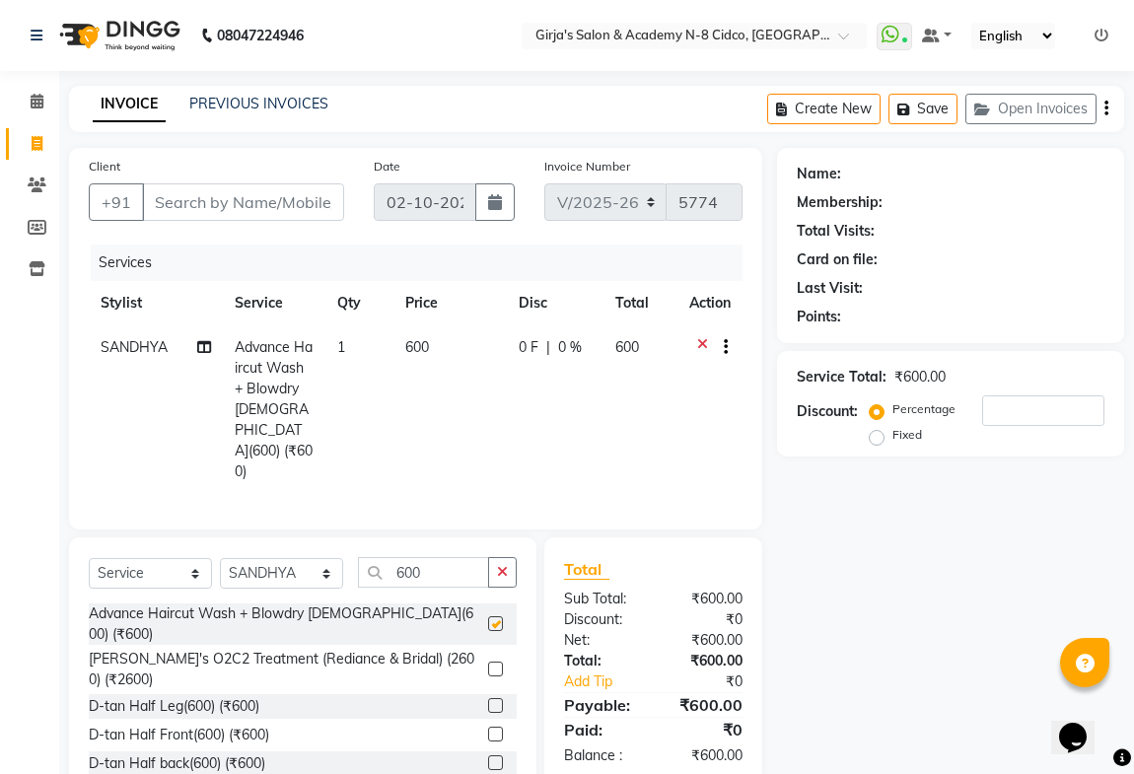
checkbox input "false"
click at [211, 217] on input "Client" at bounding box center [243, 201] width 202 height 37
type input "9"
type input "0"
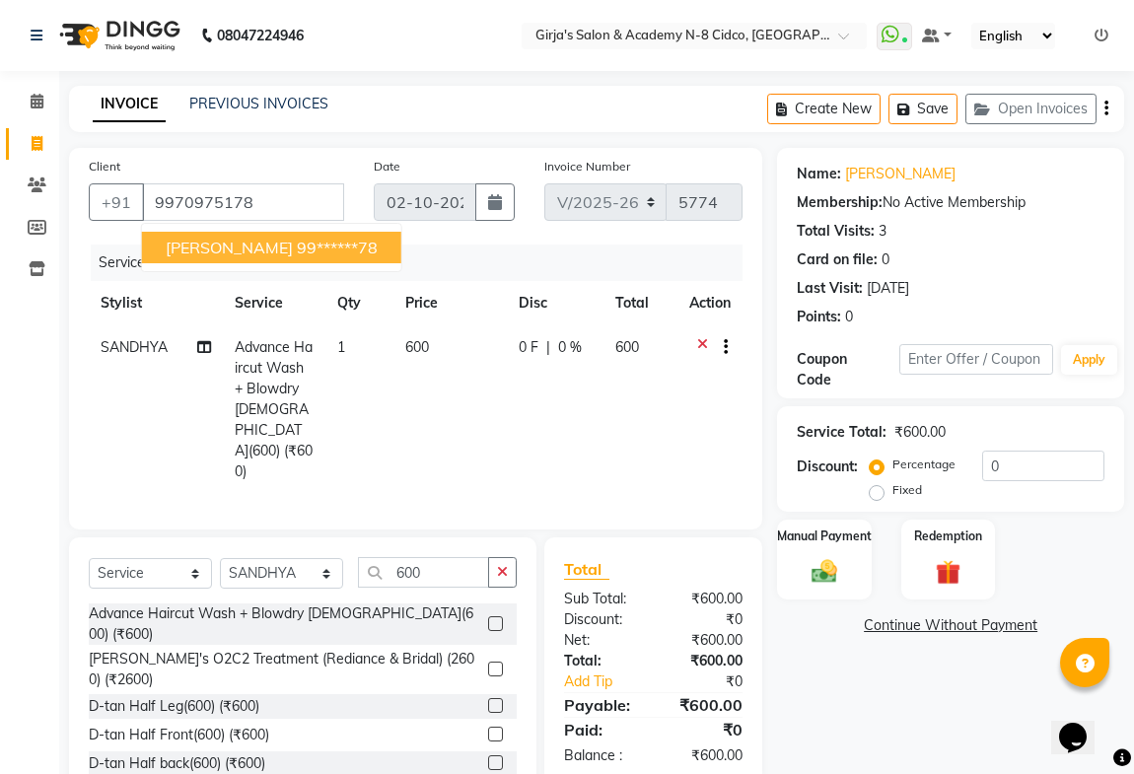
click at [220, 248] on span "[PERSON_NAME]" at bounding box center [229, 248] width 127 height 20
type input "99******78"
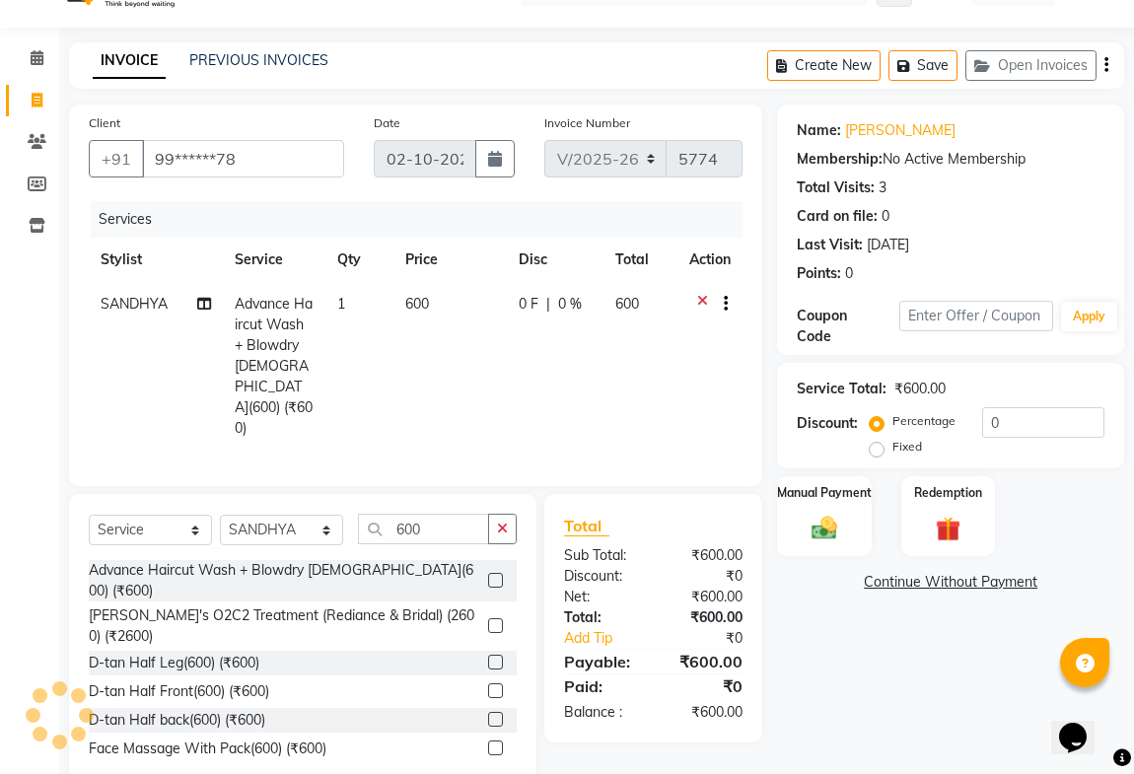
scroll to position [56, 0]
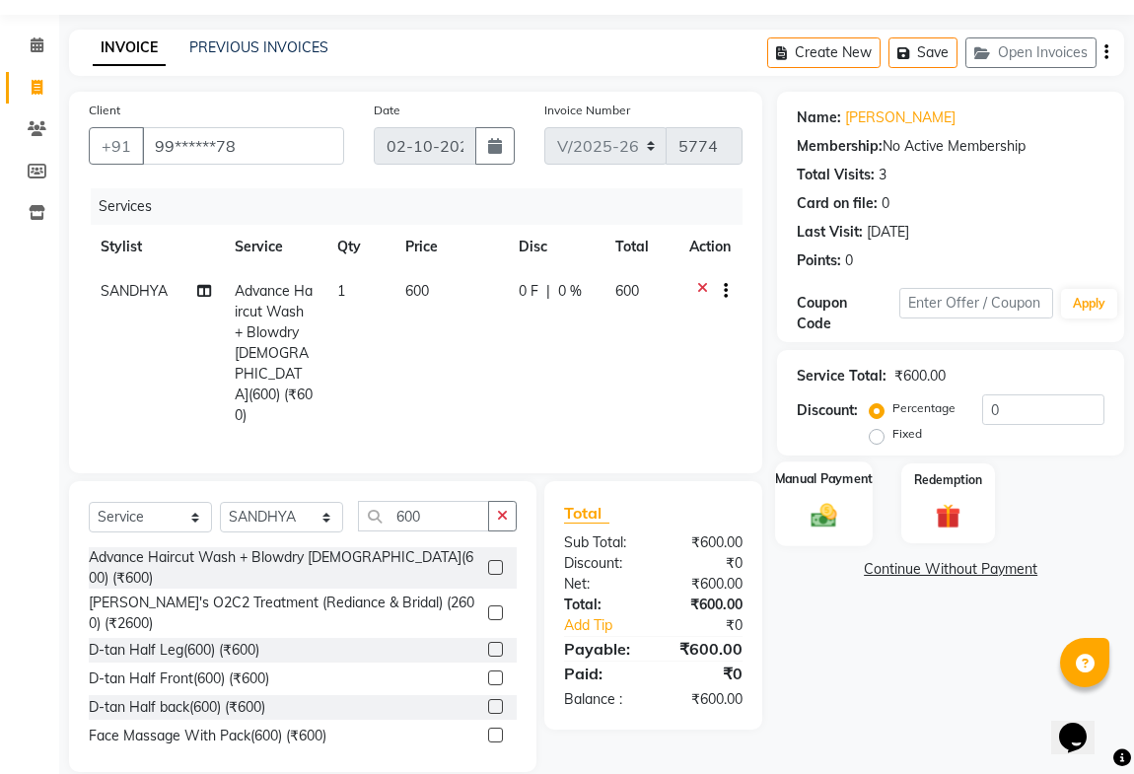
click at [809, 505] on img at bounding box center [824, 515] width 42 height 31
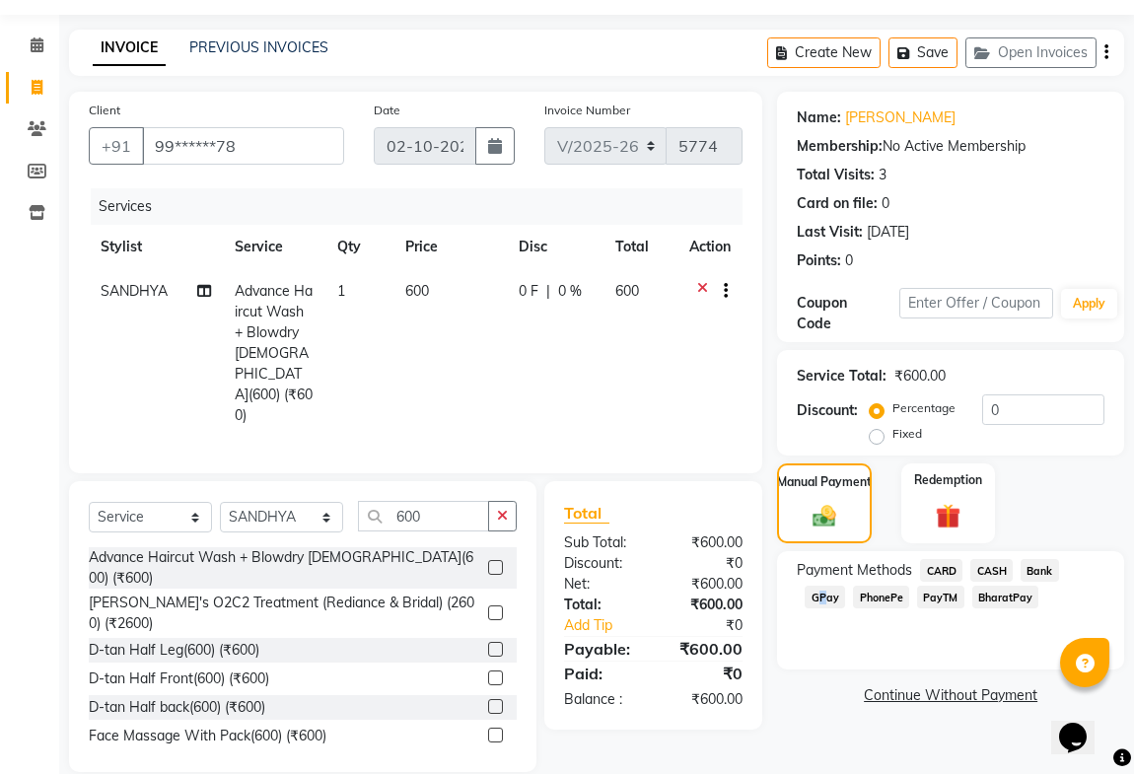
click at [815, 602] on span "GPay" at bounding box center [825, 597] width 40 height 23
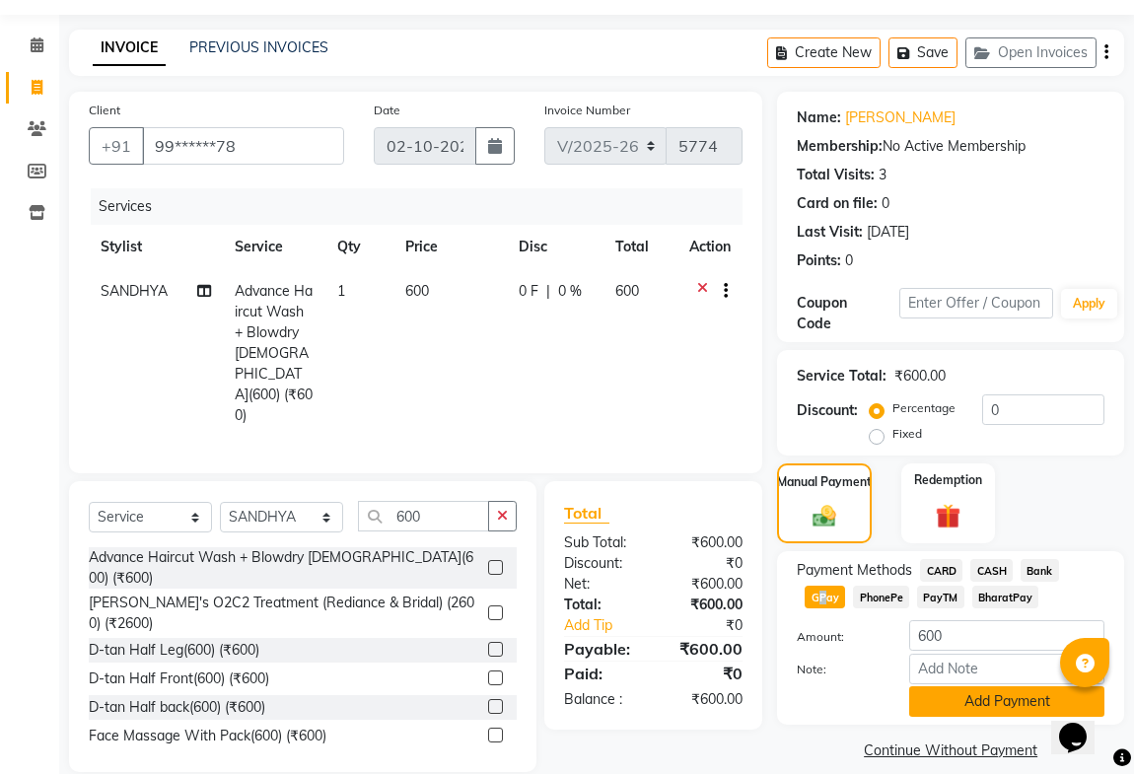
click at [969, 699] on button "Add Payment" at bounding box center [1006, 701] width 195 height 31
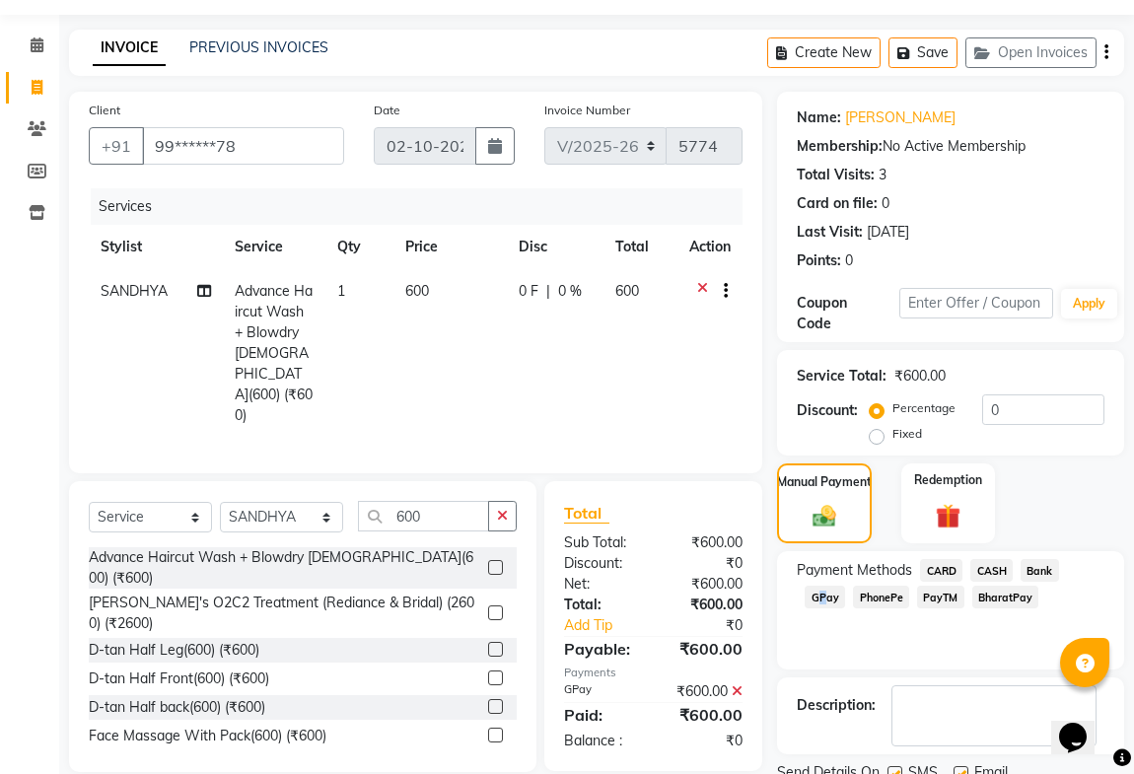
scroll to position [132, 0]
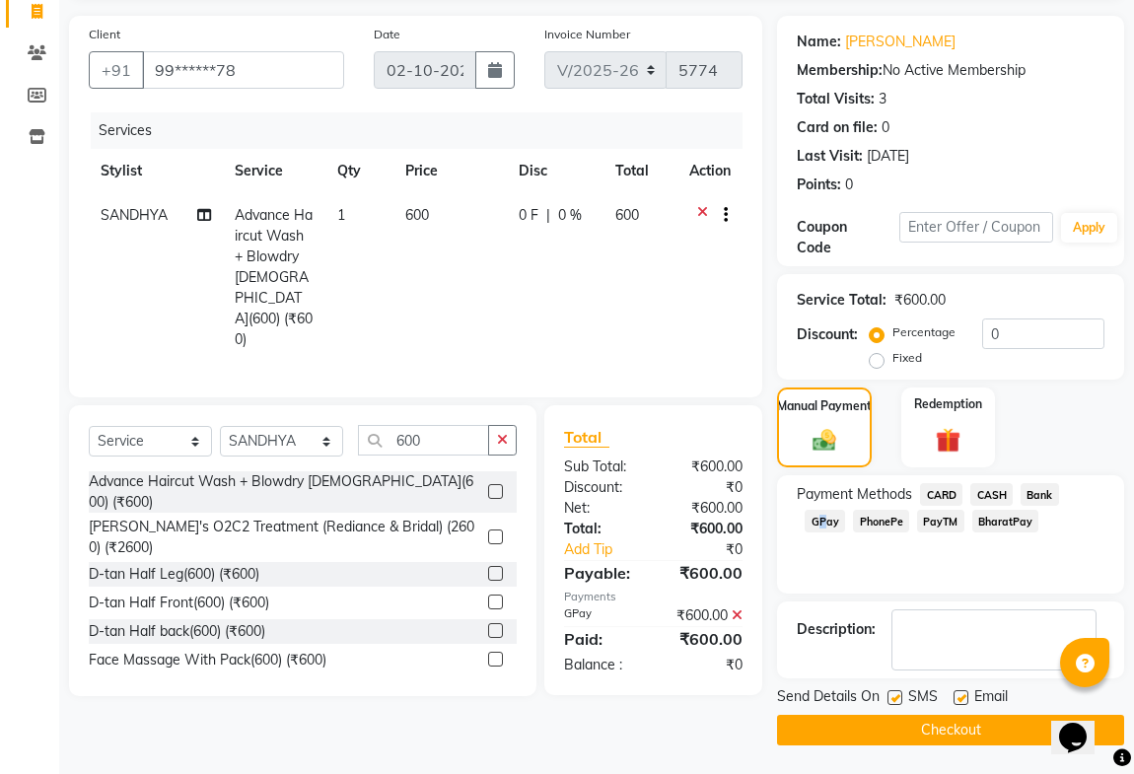
click at [935, 747] on main "INVOICE PREVIOUS INVOICES Create New Save Open Invoices Client +91 99******78 D…" at bounding box center [596, 364] width 1075 height 821
click at [898, 741] on button "Checkout" at bounding box center [950, 730] width 347 height 31
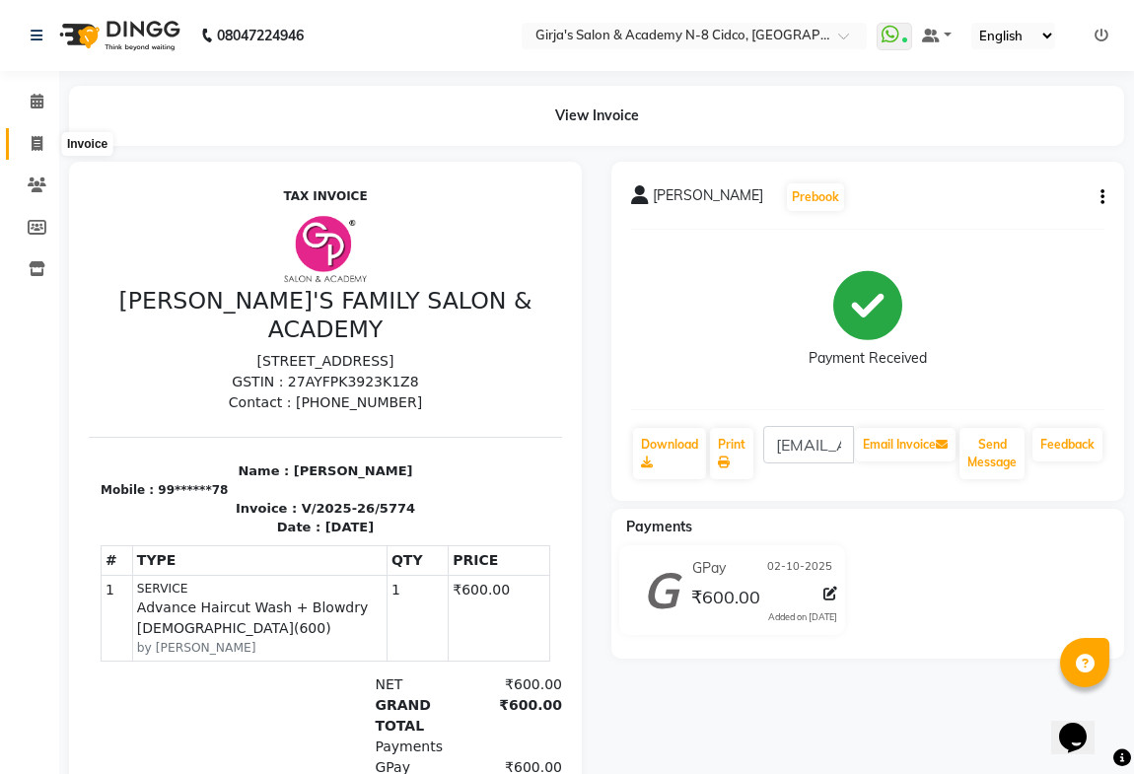
click at [29, 140] on span at bounding box center [37, 144] width 35 height 23
select select "66"
select select "service"
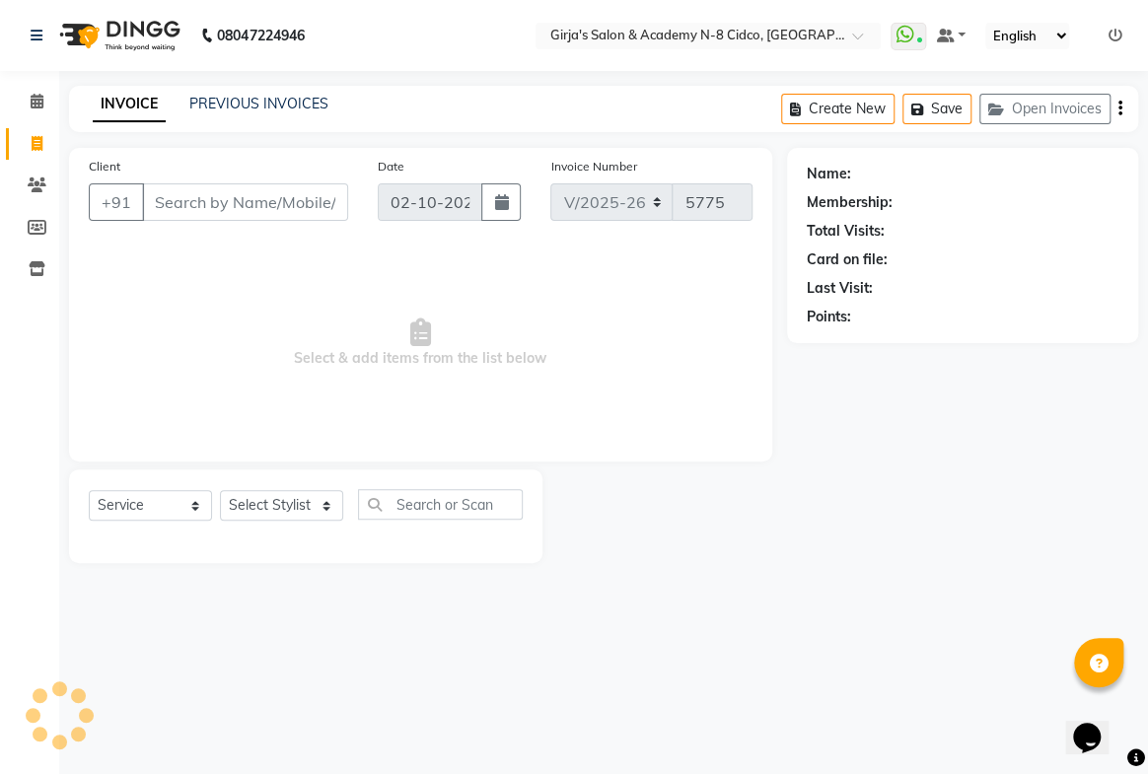
click at [184, 207] on input "Client" at bounding box center [245, 201] width 206 height 37
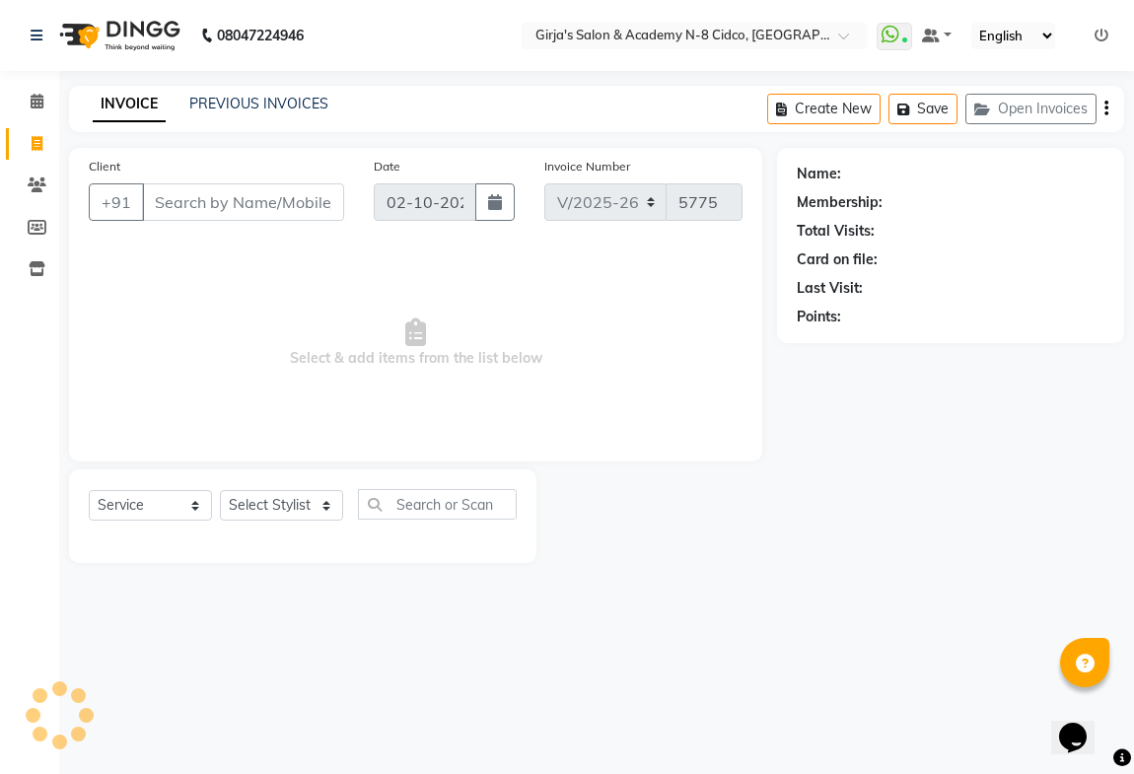
select select "66554"
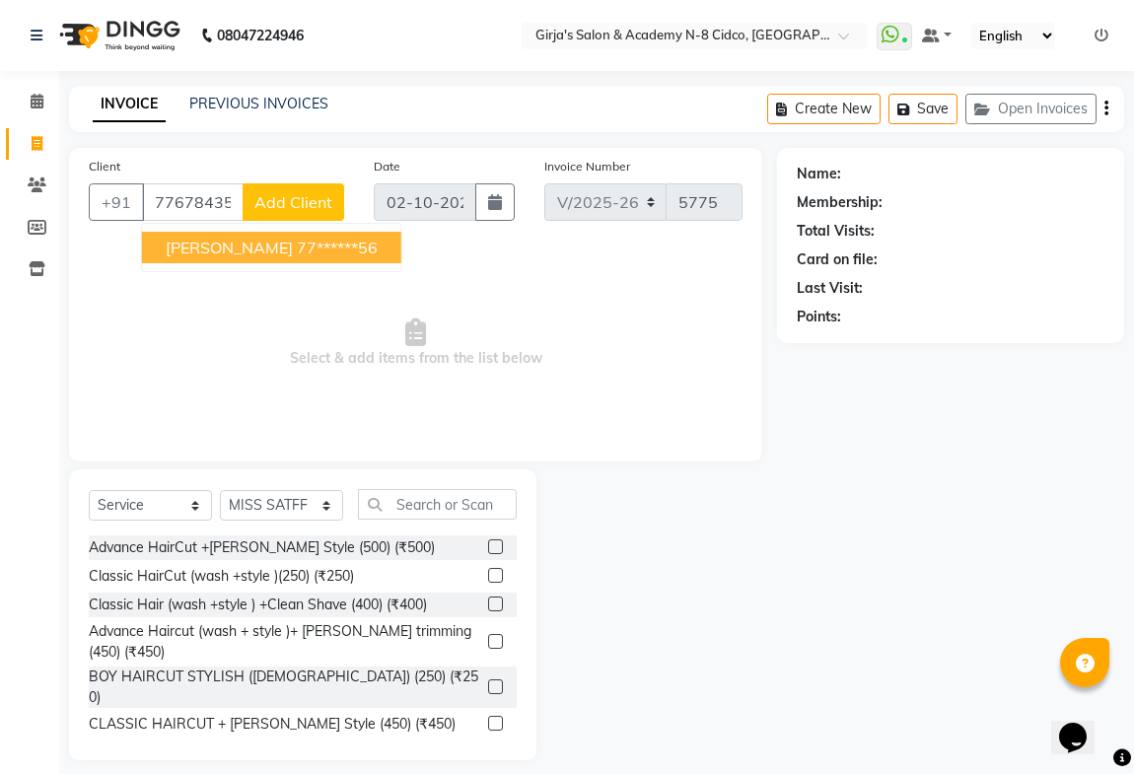
click at [216, 241] on button "[PERSON_NAME] 77******56" at bounding box center [271, 248] width 259 height 32
type input "77******56"
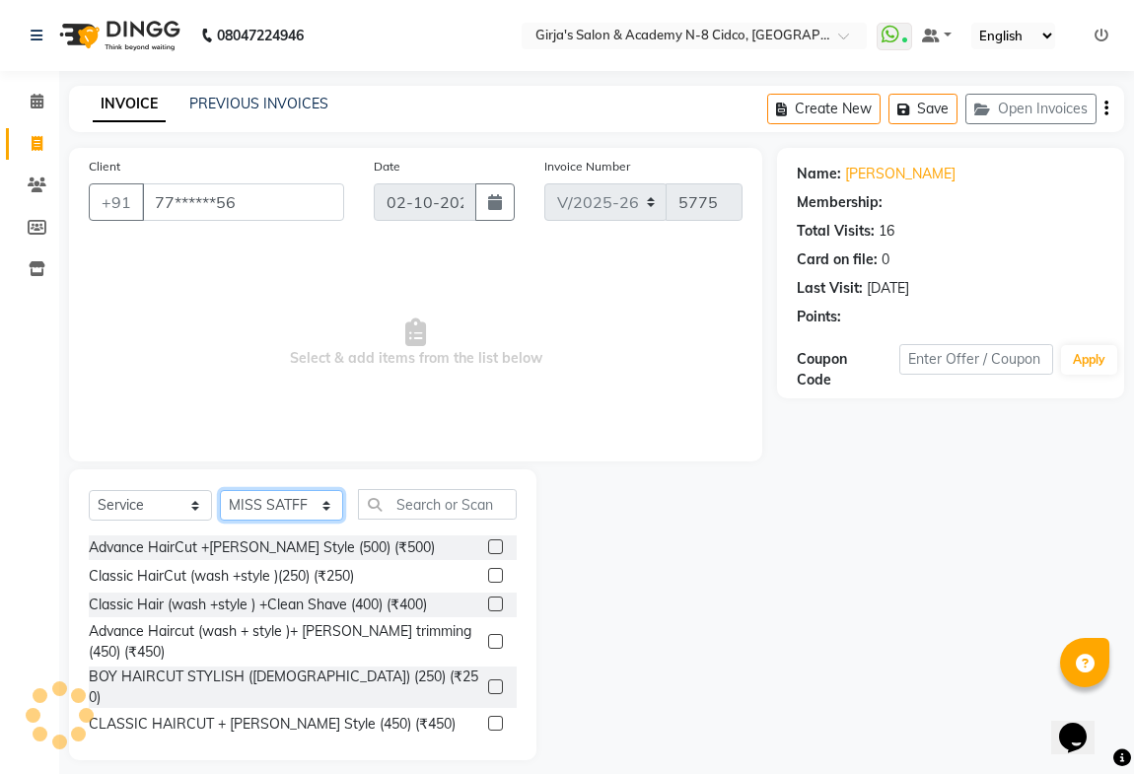
drag, startPoint x: 268, startPoint y: 513, endPoint x: 256, endPoint y: 517, distance: 12.5
click at [260, 517] on select "Select Stylist ADITYA [PERSON_NAME] BEAUTY M GIRJAS [PERSON_NAME] MISS [PERSON_…" at bounding box center [281, 505] width 123 height 31
select select "42871"
click at [220, 490] on select "Select Stylist ADITYA [PERSON_NAME] BEAUTY M GIRJAS [PERSON_NAME] MISS [PERSON_…" at bounding box center [281, 505] width 123 height 31
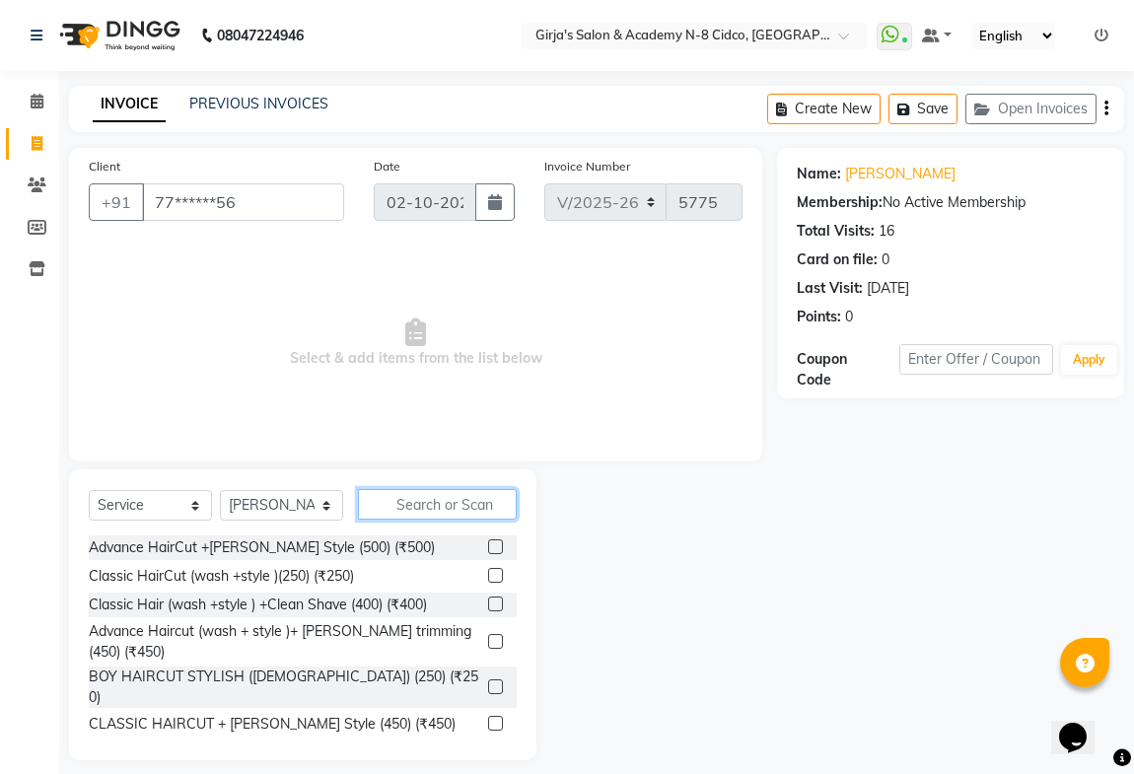
click at [405, 513] on input "text" at bounding box center [437, 504] width 159 height 31
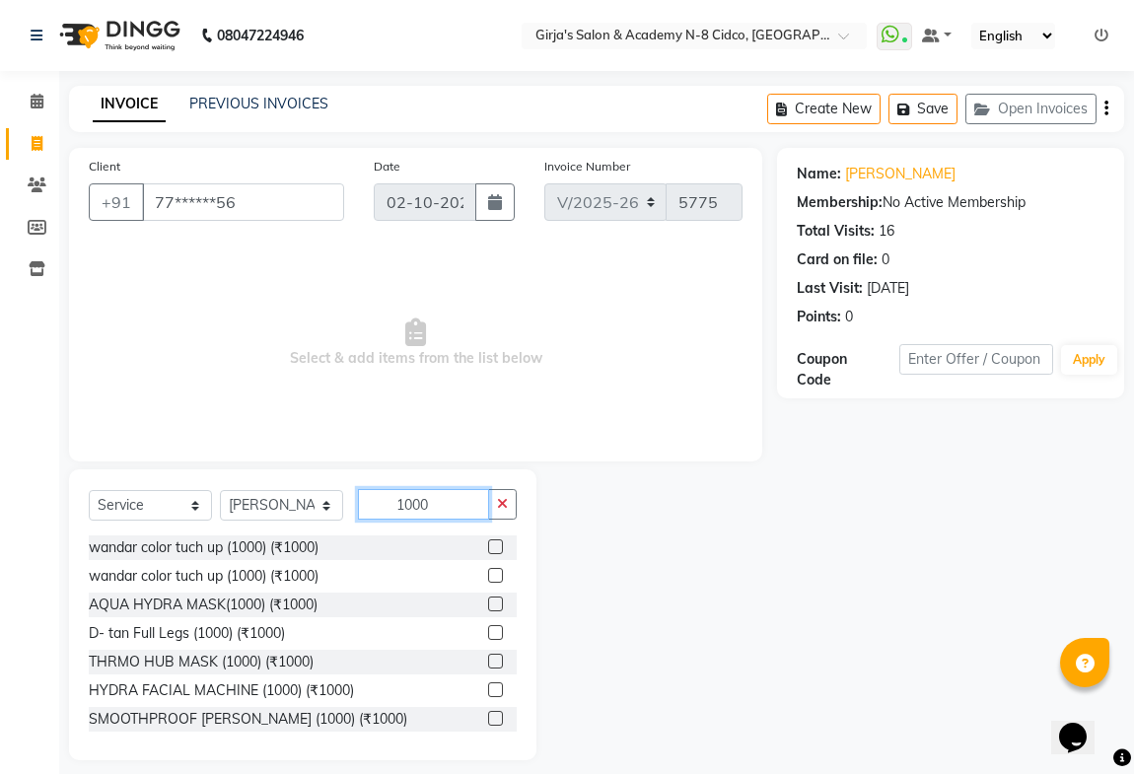
type input "1000"
drag, startPoint x: 482, startPoint y: 542, endPoint x: 410, endPoint y: 536, distance: 72.3
click at [471, 546] on div "wandar color tuch up (1000) (₹1000)" at bounding box center [303, 548] width 428 height 25
click at [488, 548] on label at bounding box center [495, 546] width 15 height 15
click at [488, 548] on input "checkbox" at bounding box center [494, 547] width 13 height 13
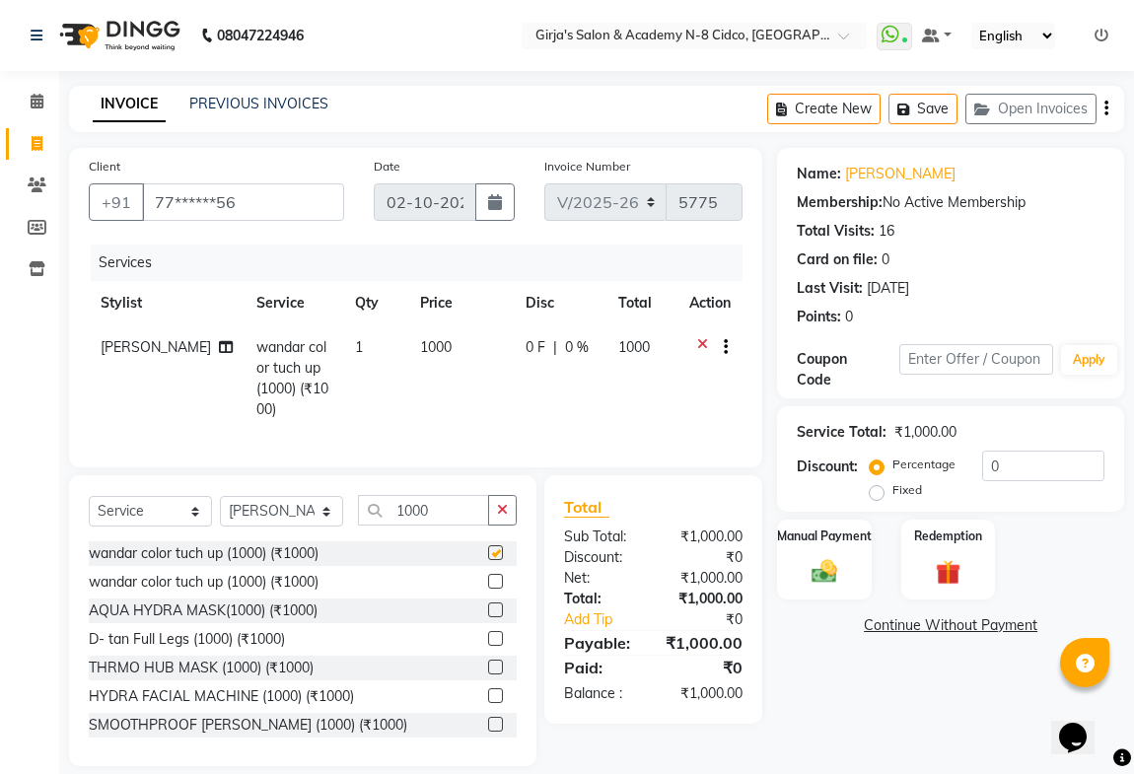
checkbox input "false"
click at [420, 351] on span "1000" at bounding box center [436, 347] width 32 height 18
select select "42871"
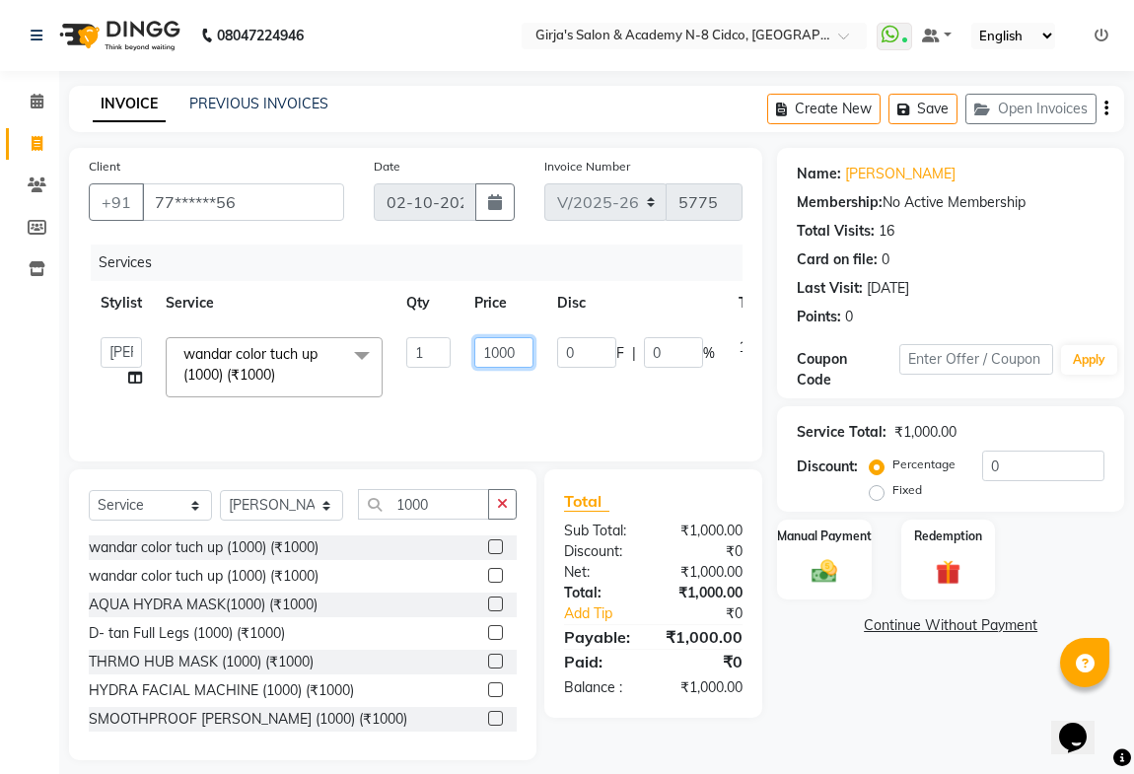
click at [499, 352] on input "1000" at bounding box center [503, 352] width 59 height 31
type input "1200"
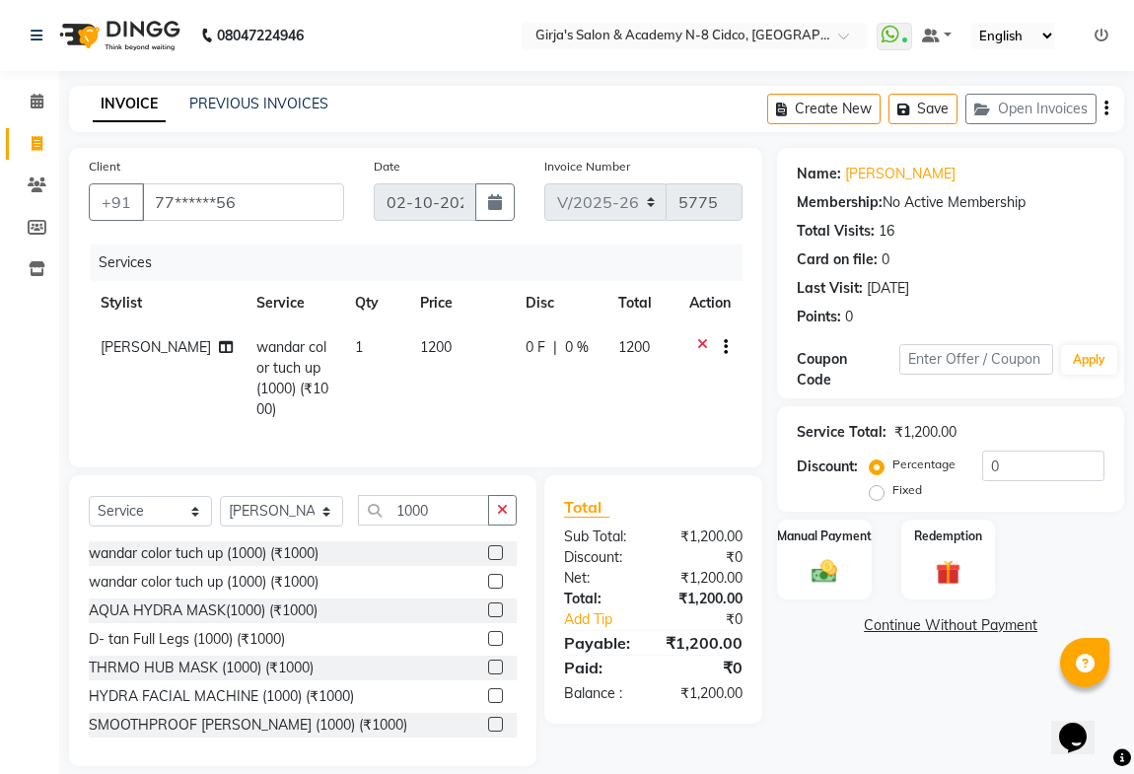
click at [461, 381] on tr "SAROJ wandar color tuch up (1000) (₹1000) 1 1200 0 F | 0 % 1200" at bounding box center [416, 378] width 654 height 107
click at [819, 573] on img at bounding box center [824, 571] width 42 height 31
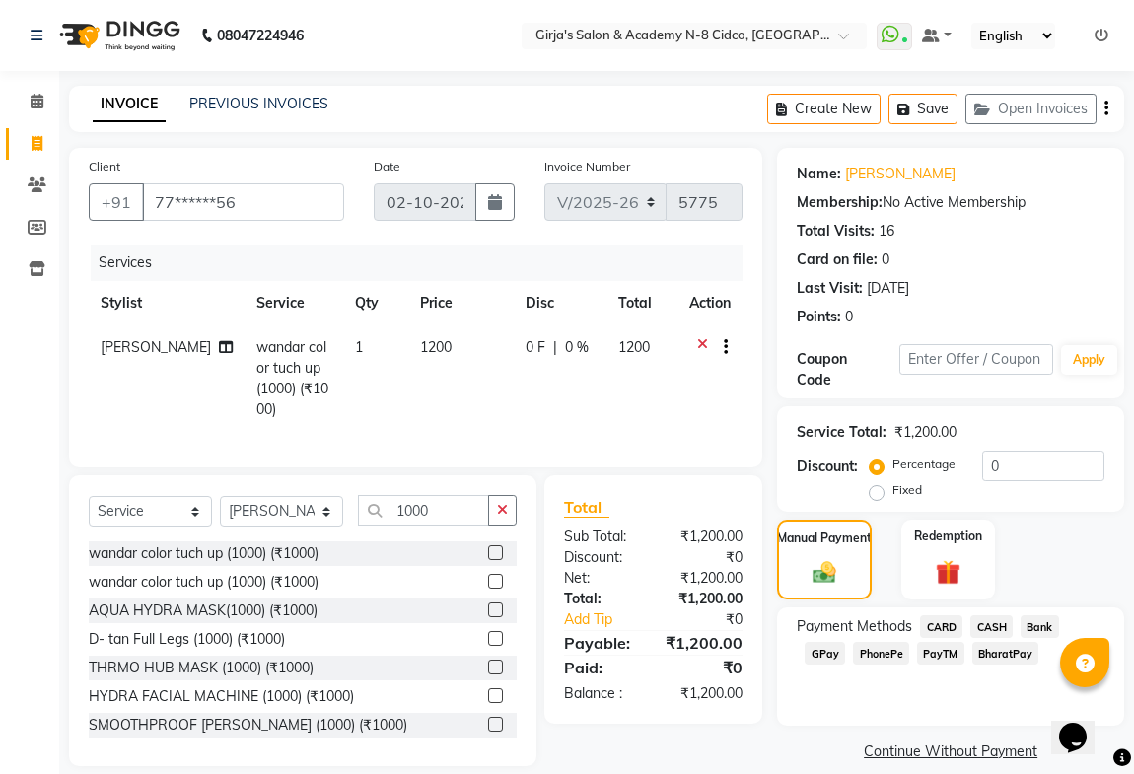
click at [834, 652] on span "GPay" at bounding box center [825, 653] width 40 height 23
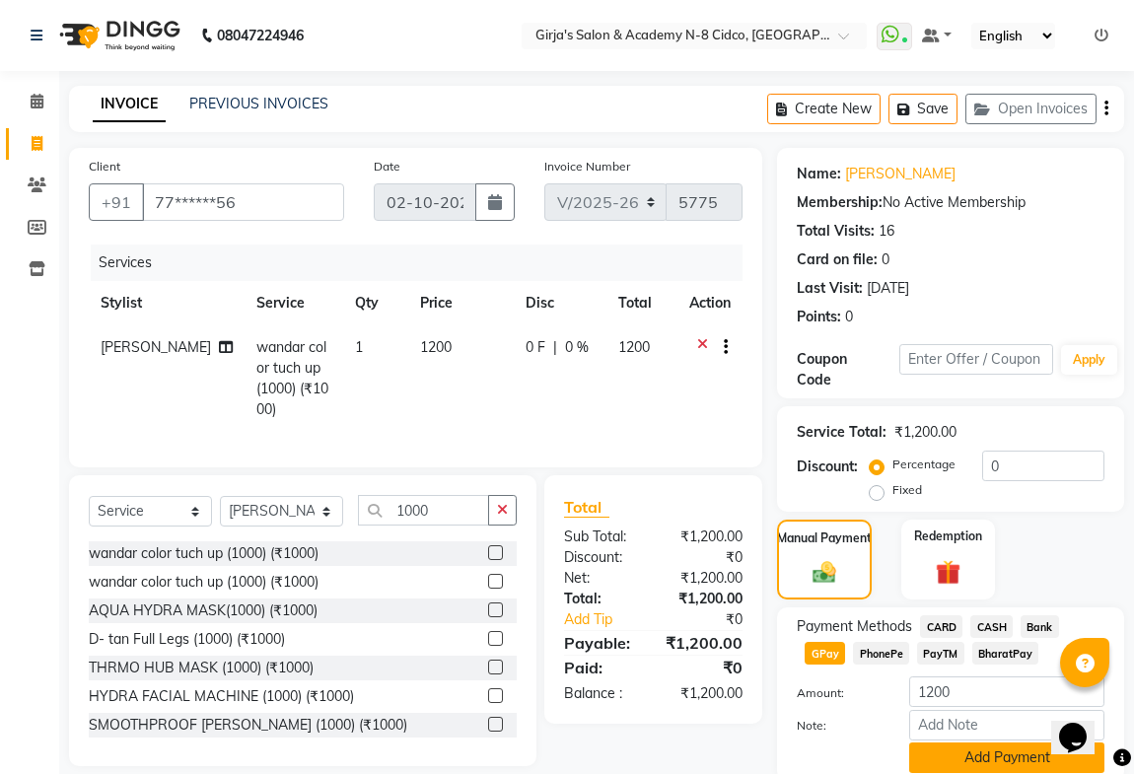
click at [1016, 768] on button "Add Payment" at bounding box center [1006, 758] width 195 height 31
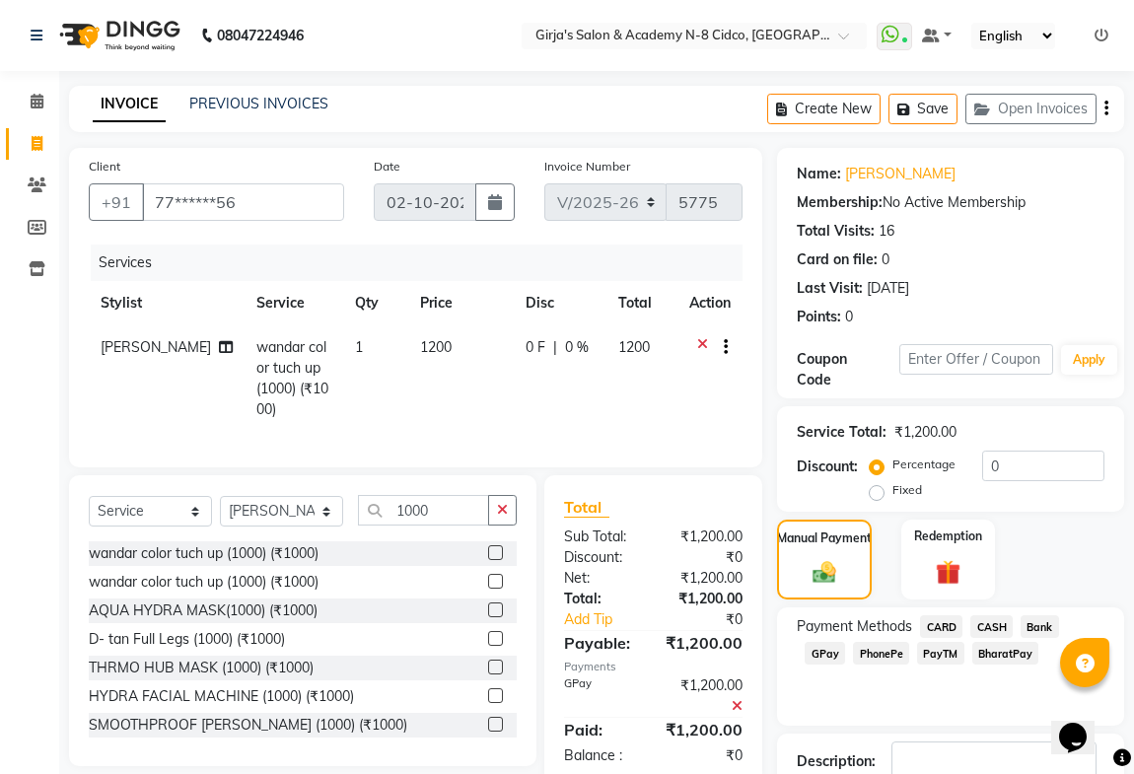
scroll to position [132, 0]
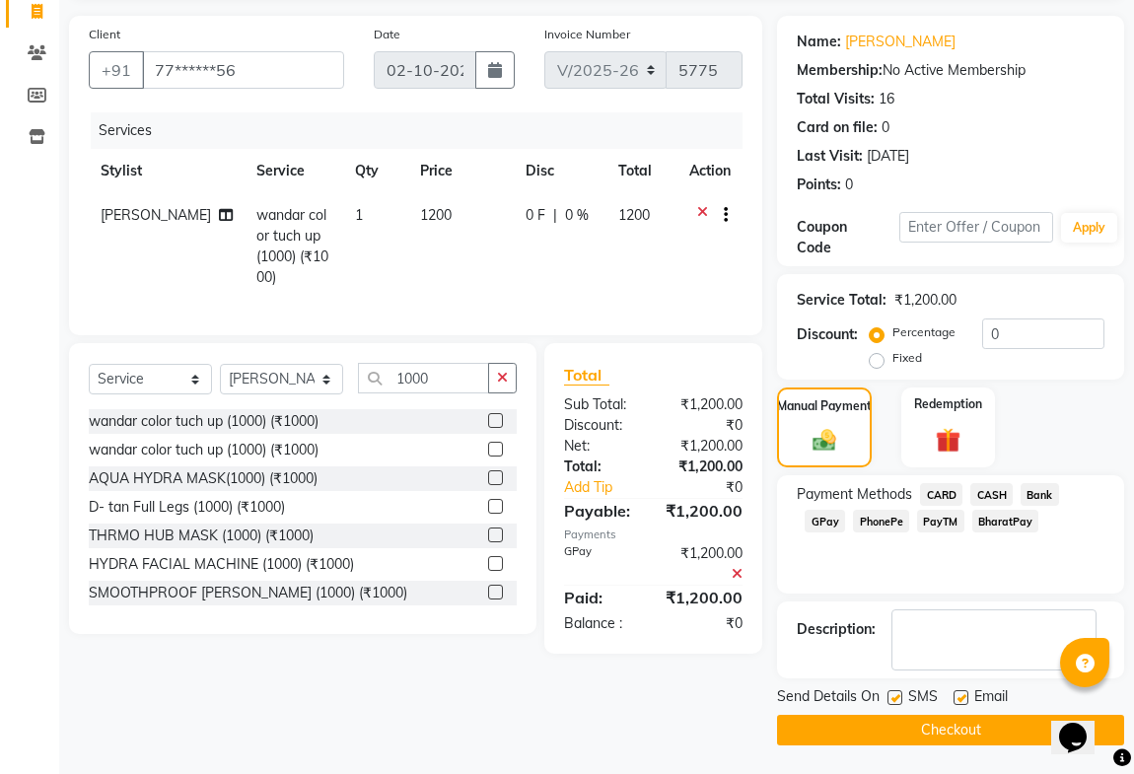
click at [897, 722] on button "Checkout" at bounding box center [950, 730] width 347 height 31
